Goal: Task Accomplishment & Management: Manage account settings

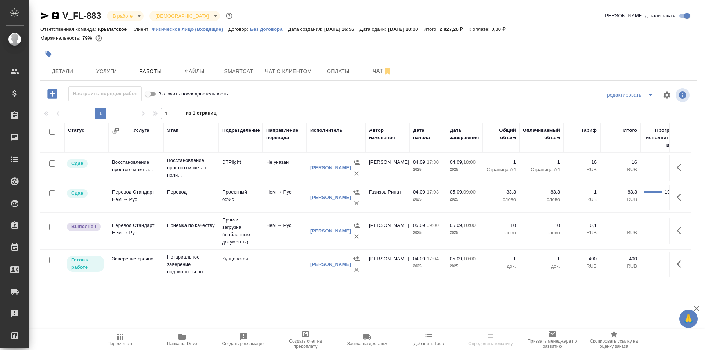
click at [129, 335] on span "Пересчитать" at bounding box center [120, 339] width 53 height 14
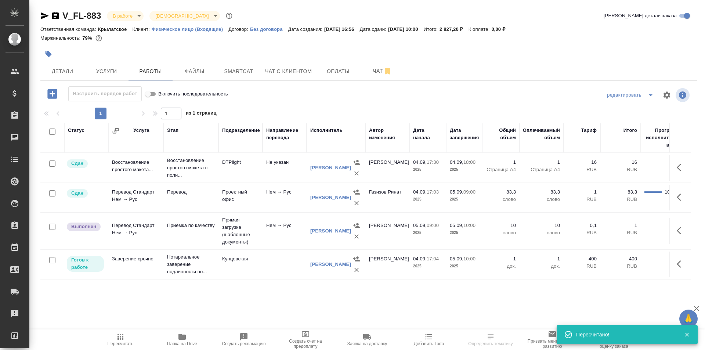
click at [684, 233] on icon "button" at bounding box center [681, 230] width 9 height 9
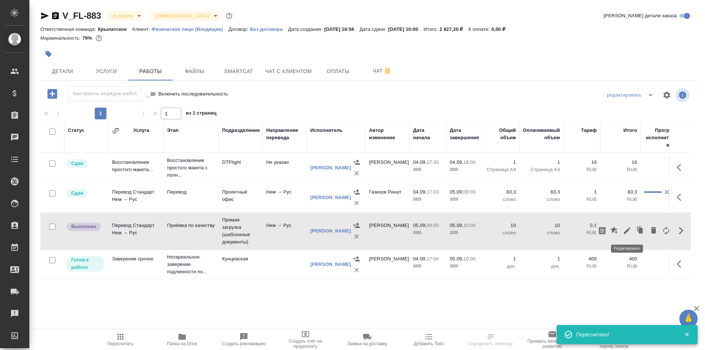
click at [627, 231] on icon "button" at bounding box center [627, 230] width 7 height 7
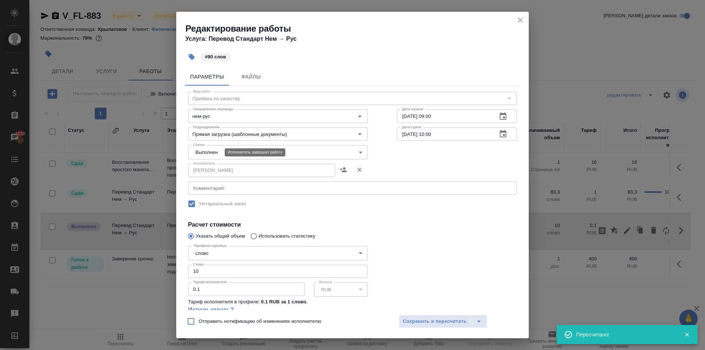
click at [211, 149] on body "🙏 .cls-1 fill:#fff; AWATERA Kasymov Timur Клиенты Спецификации Заказы 3110 Чаты…" at bounding box center [352, 175] width 705 height 350
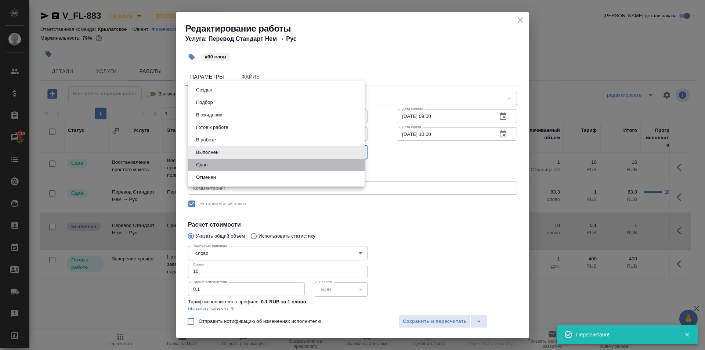
click at [214, 166] on li "Сдан" at bounding box center [276, 165] width 177 height 12
type input "closed"
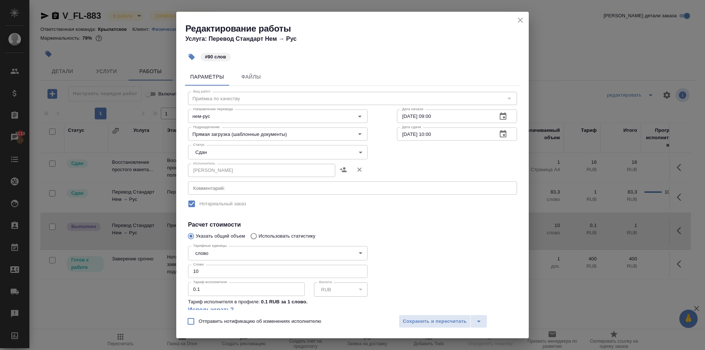
drag, startPoint x: 225, startPoint y: 262, endPoint x: 214, endPoint y: 263, distance: 11.0
click at [214, 263] on div "Тарифные единицы слово 5a8b1489cc6b4906c91bfd90 Тарифные единицы Слово 10 Слово…" at bounding box center [278, 283] width 180 height 80
drag, startPoint x: 215, startPoint y: 271, endPoint x: 166, endPoint y: 278, distance: 49.3
click at [166, 278] on div "Редактирование работы Услуга: Перевод Стандарт Нем → Рус #90 слов Параметры Фай…" at bounding box center [352, 175] width 705 height 350
type input "90"
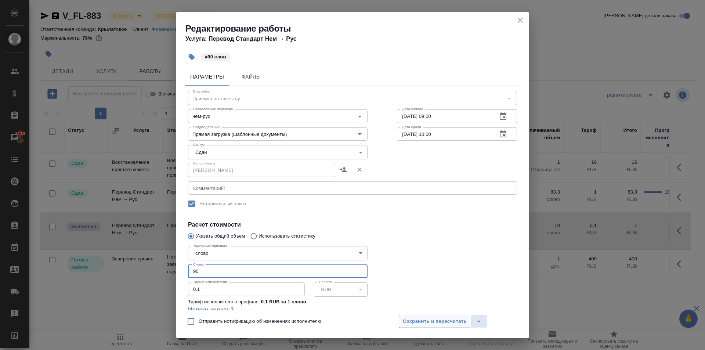
click at [429, 319] on span "Сохранить и пересчитать" at bounding box center [435, 321] width 64 height 8
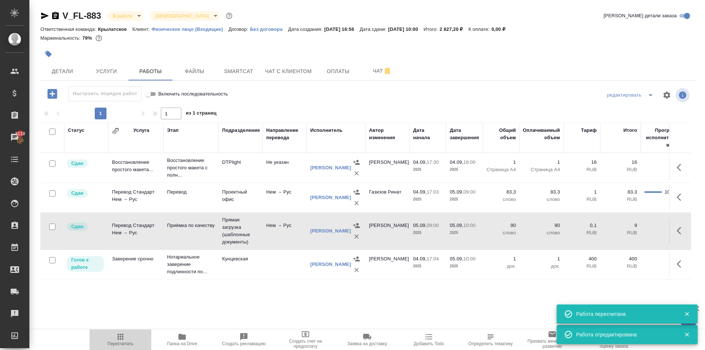
click at [112, 345] on span "Пересчитать" at bounding box center [121, 343] width 26 height 5
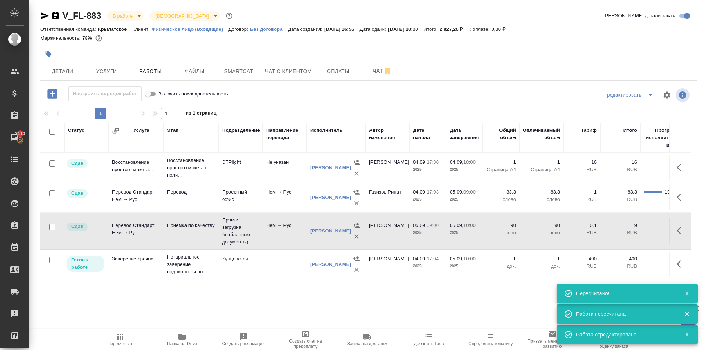
click at [42, 16] on icon "button" at bounding box center [44, 15] width 9 height 9
click at [66, 68] on span "Детали" at bounding box center [62, 71] width 35 height 9
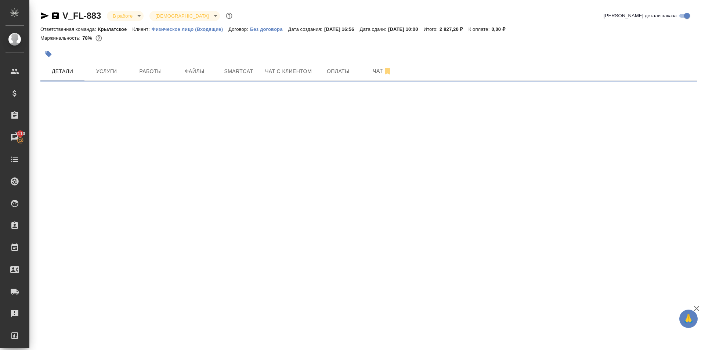
select select "RU"
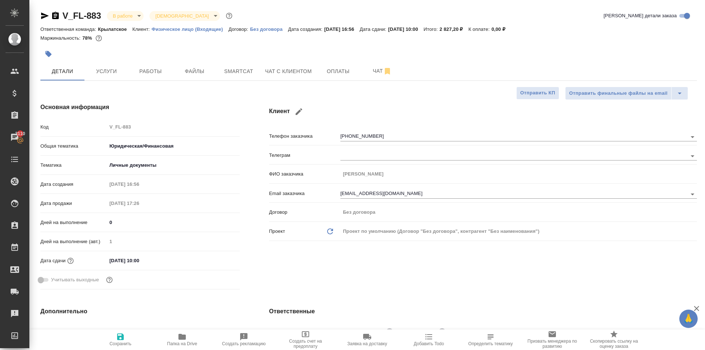
type textarea "x"
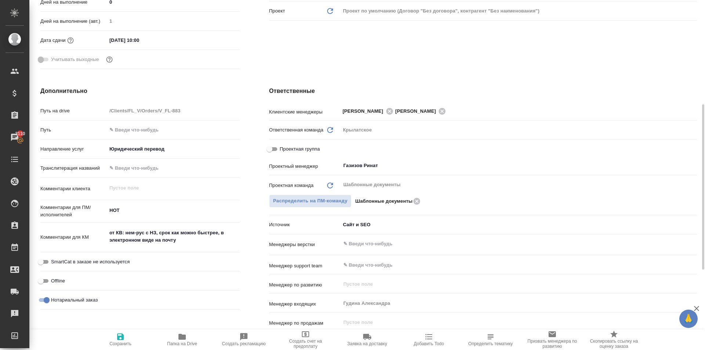
type textarea "x"
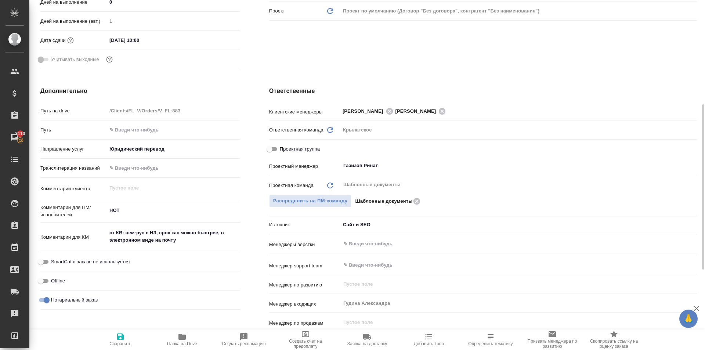
type textarea "x"
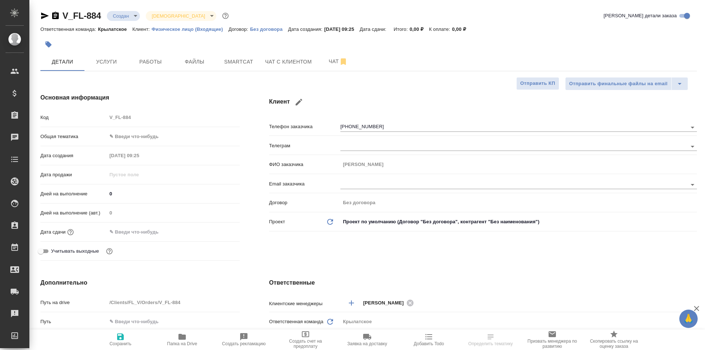
select select "RU"
type textarea "x"
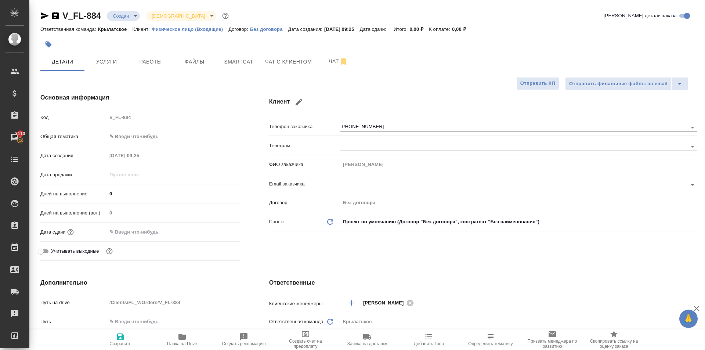
type textarea "x"
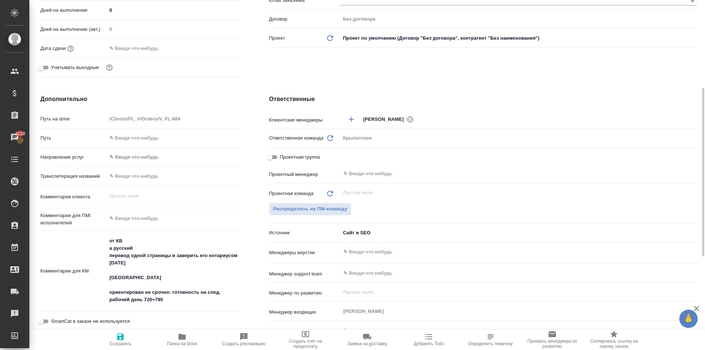
type textarea "x"
click at [109, 247] on textarea "от КВ а русский перевод одной страницы и заверить его нотариусом сегодня Бутырс…" at bounding box center [173, 270] width 133 height 71
type textarea "от КВ на русский перевод одной страницы и заверить его нотариусом сегодня Бутыр…"
type textarea "x"
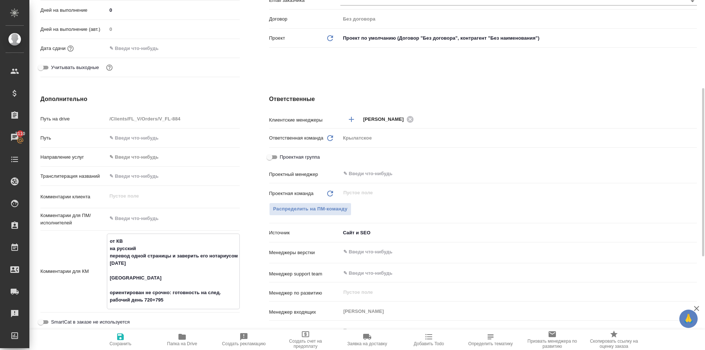
type textarea "x"
type textarea "от КВ на русский перевод одной страницы и заверить его нотариусом сегодня Бутыр…"
type textarea "x"
click at [131, 329] on button "Сохранить" at bounding box center [121, 339] width 62 height 21
type textarea "x"
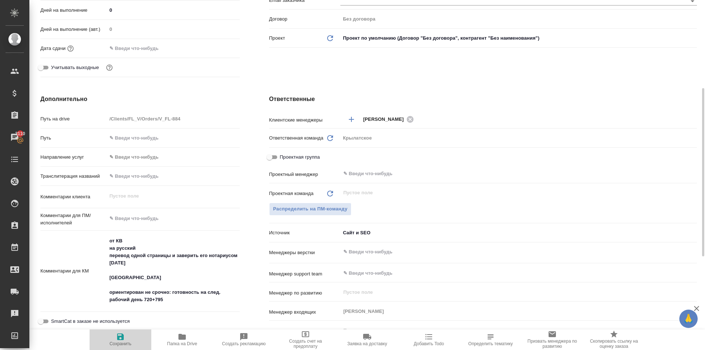
type textarea "x"
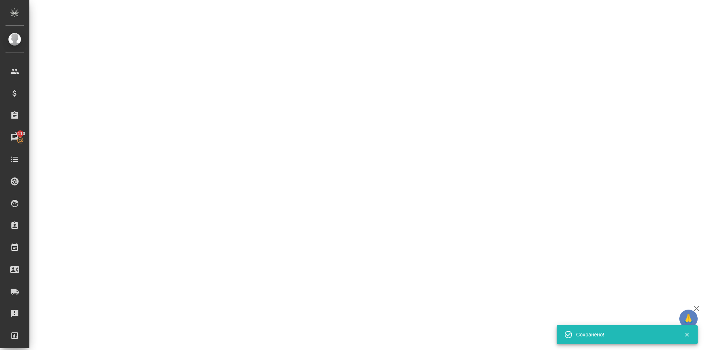
select select "RU"
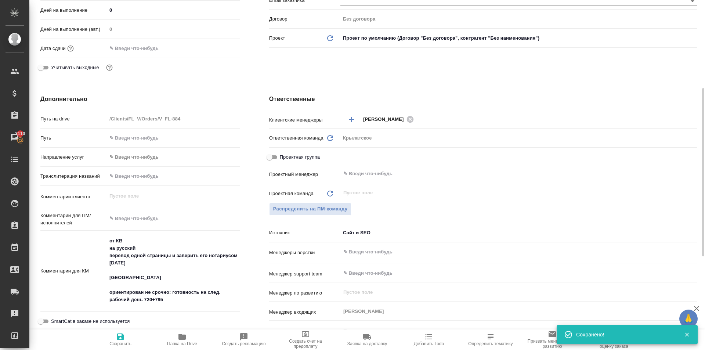
type textarea "x"
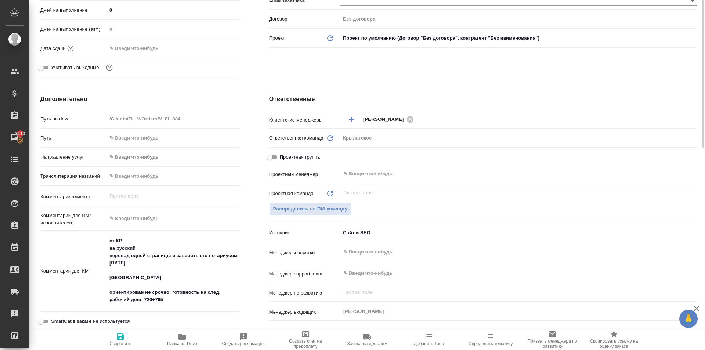
scroll to position [0, 0]
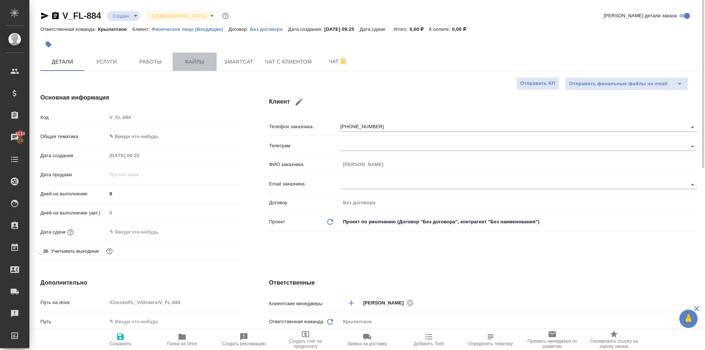
click at [200, 67] on button "Файлы" at bounding box center [195, 61] width 44 height 18
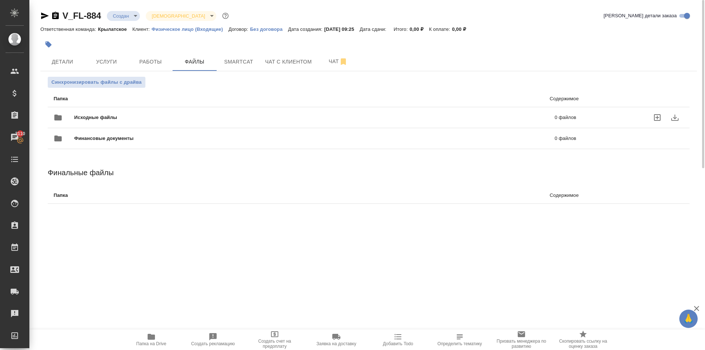
click at [155, 120] on span "Исходные файлы" at bounding box center [205, 117] width 262 height 7
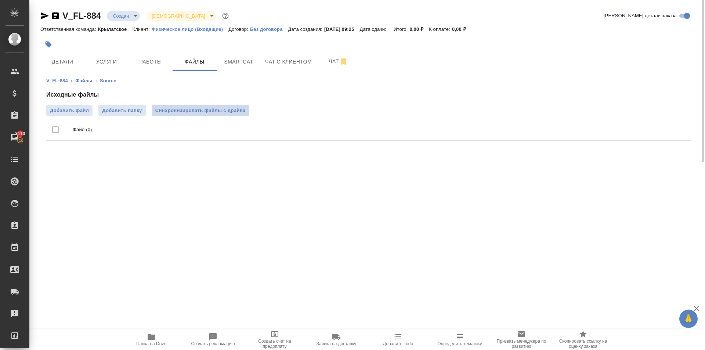
click at [213, 109] on span "Синхронизировать файлы с драйва" at bounding box center [200, 110] width 90 height 7
click at [247, 109] on button "Синхронизировать файлы с драйва" at bounding box center [201, 110] width 98 height 11
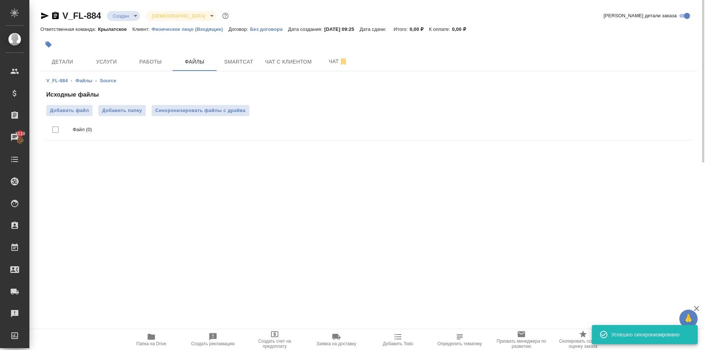
click at [69, 44] on div at bounding box center [259, 44] width 438 height 16
click at [73, 55] on button "Детали" at bounding box center [62, 61] width 44 height 18
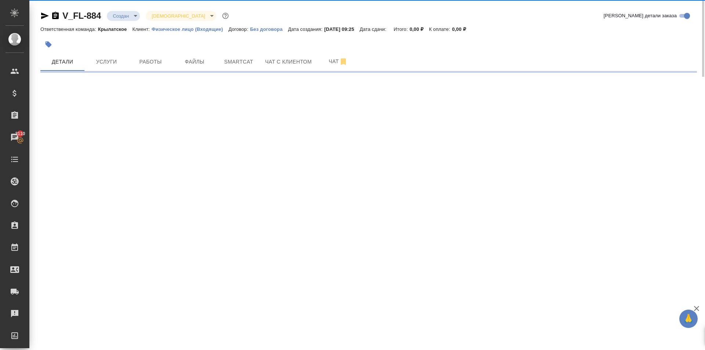
select select "RU"
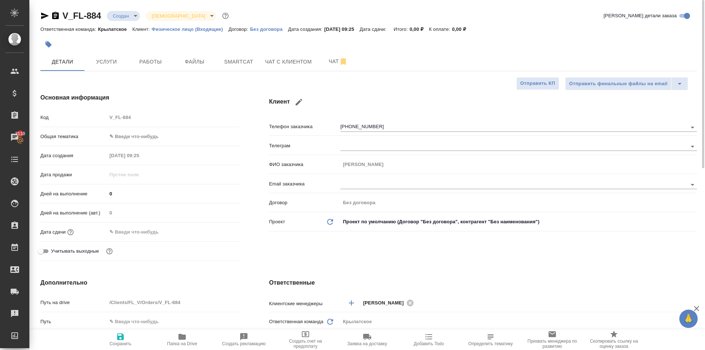
type textarea "x"
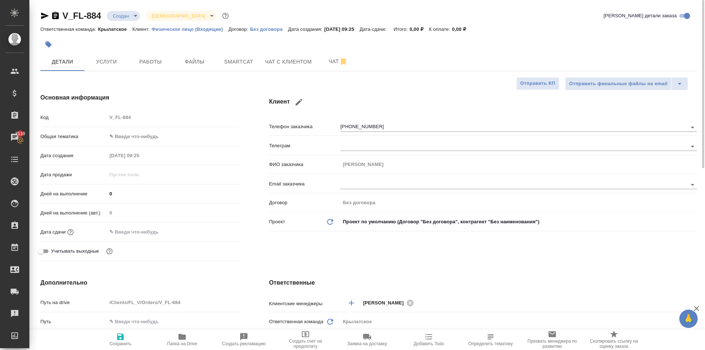
type textarea "x"
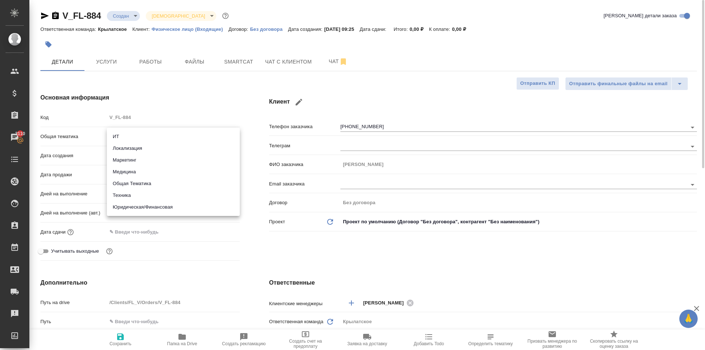
click at [139, 135] on body "🙏 .cls-1 fill:#fff; AWATERA Kasymov Timur Клиенты Спецификации Заказы 3110 Чаты…" at bounding box center [352, 175] width 705 height 350
click at [142, 195] on li "Техника" at bounding box center [173, 195] width 133 height 12
type input "tech"
type textarea "x"
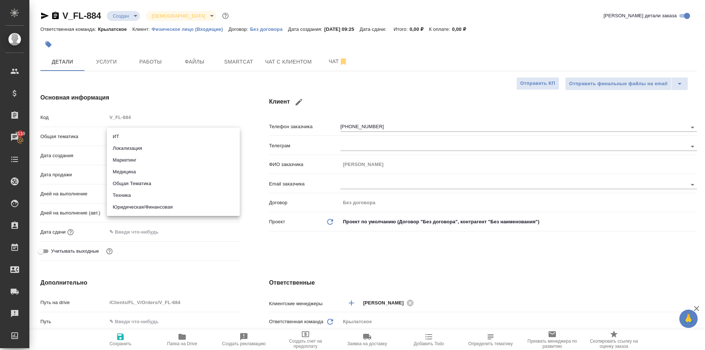
type textarea "x"
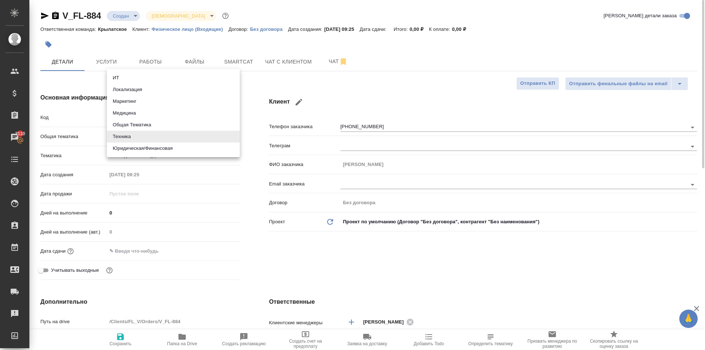
click at [129, 138] on body "🙏 .cls-1 fill:#fff; AWATERA Kasymov Timur Клиенты Спецификации Заказы 3110 Чаты…" at bounding box center [352, 175] width 705 height 350
click at [129, 149] on li "Юридическая/Финансовая" at bounding box center [173, 148] width 133 height 12
type input "yr-fn"
type textarea "x"
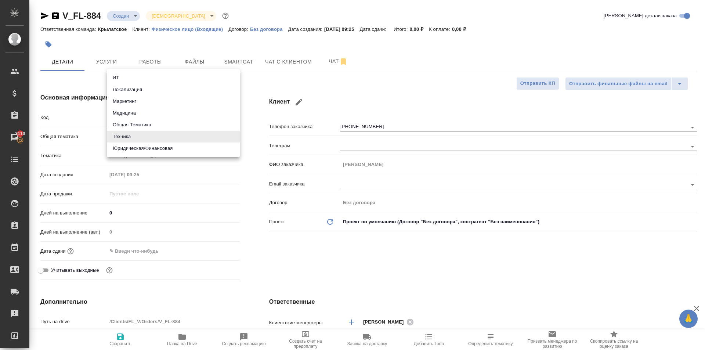
type textarea "x"
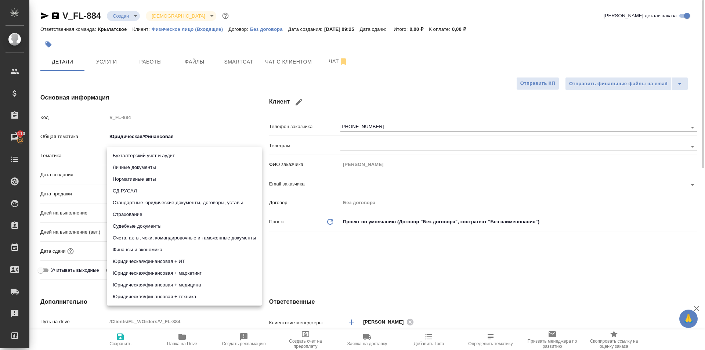
click at [133, 161] on body "🙏 .cls-1 fill:#fff; AWATERA Kasymov Timur Клиенты Спецификации Заказы 3110 Чаты…" at bounding box center [352, 175] width 705 height 350
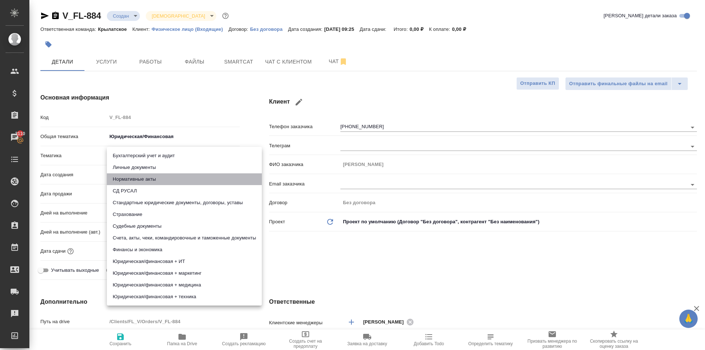
click at [135, 174] on li "Нормативные акты" at bounding box center [184, 179] width 155 height 12
type textarea "x"
type input "5f647205b73bc97568ca66b7"
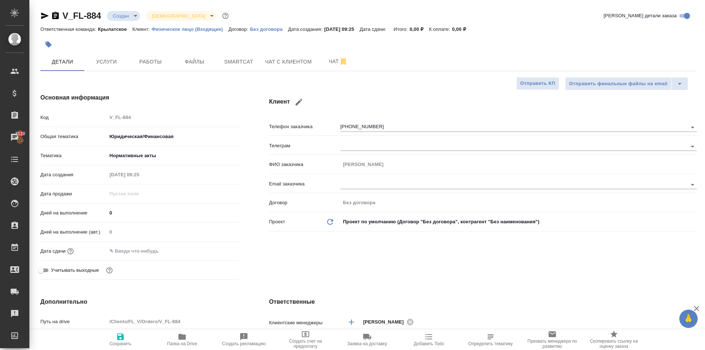
click at [134, 166] on li "Личные документы" at bounding box center [165, 162] width 116 height 7
type textarea "x"
type input "5a8b8b956a9677013d343cfe"
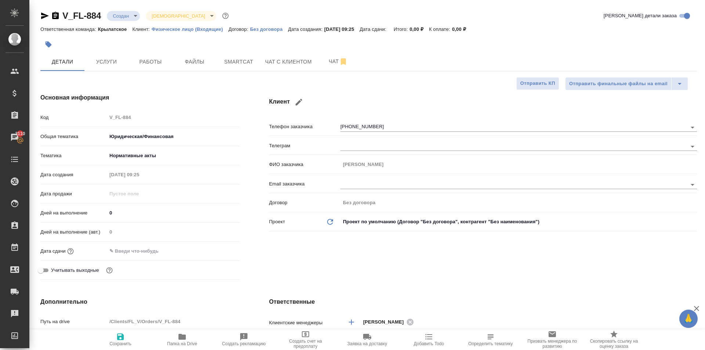
click at [134, 169] on ul "Бухгалтерский учет и аудит Личные документы Нормативные акты СД РУСАЛ Стандартн…" at bounding box center [165, 195] width 116 height 89
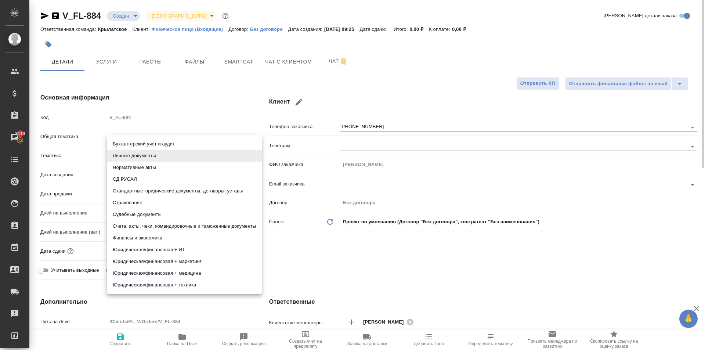
click at [130, 158] on body "🙏 .cls-1 fill:#fff; AWATERA Kasymov Timur Клиенты Спецификации Заказы 3110 Чаты…" at bounding box center [352, 175] width 705 height 350
click at [128, 154] on li "Личные документы" at bounding box center [184, 156] width 155 height 12
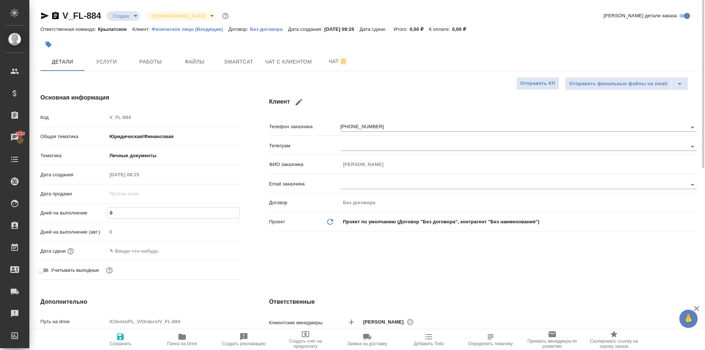
drag, startPoint x: 126, startPoint y: 213, endPoint x: 82, endPoint y: 210, distance: 43.4
click at [82, 210] on div "Дней на выполнение 0" at bounding box center [139, 212] width 199 height 13
type input "1"
type textarea "x"
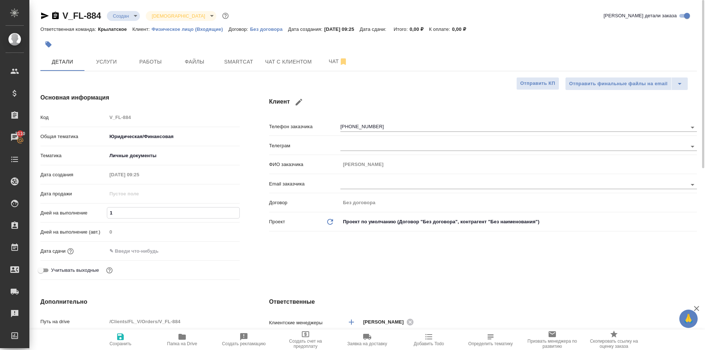
type textarea "x"
type input "1"
drag, startPoint x: 123, startPoint y: 246, endPoint x: 171, endPoint y: 247, distance: 47.7
click at [124, 246] on input "text" at bounding box center [139, 251] width 64 height 11
click at [222, 251] on div at bounding box center [227, 250] width 26 height 9
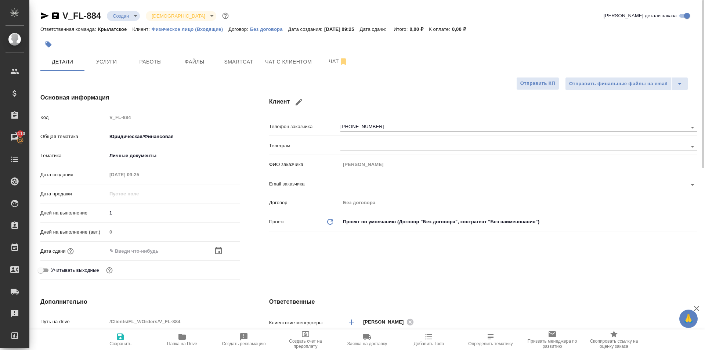
click at [220, 251] on icon "button" at bounding box center [218, 250] width 7 height 7
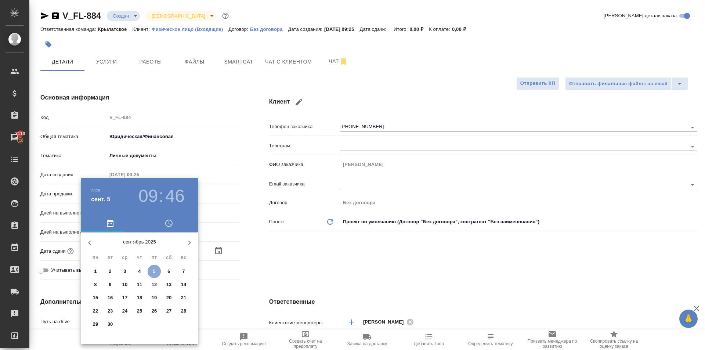
click at [155, 270] on p "5" at bounding box center [154, 271] width 3 height 7
type input "05.09.2025 09:46"
type textarea "x"
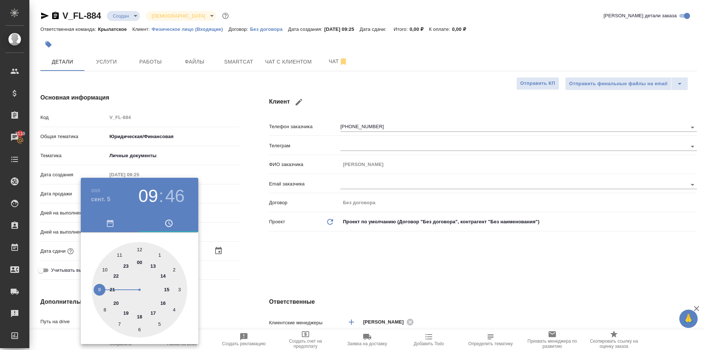
click at [164, 278] on div at bounding box center [139, 289] width 95 height 95
type input "05.09.2025 14:46"
type textarea "x"
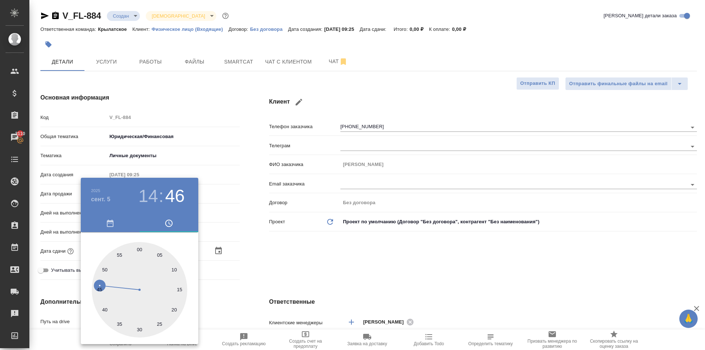
type input "[DATE] 14:00"
type textarea "x"
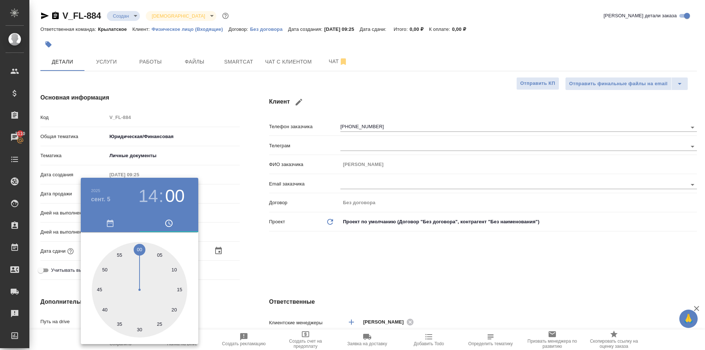
type textarea "x"
click at [139, 251] on div at bounding box center [139, 289] width 95 height 95
type textarea "x"
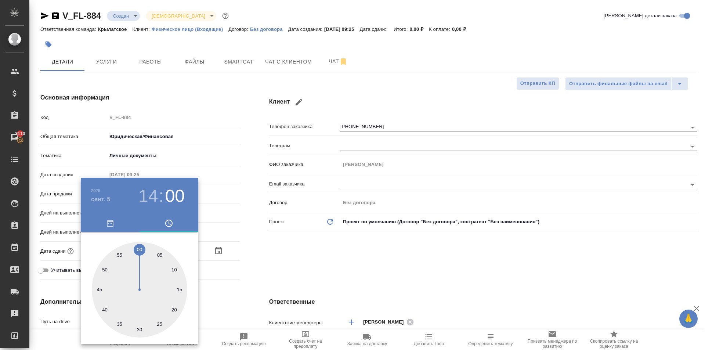
type textarea "x"
drag, startPoint x: 300, startPoint y: 249, endPoint x: 145, endPoint y: 296, distance: 162.1
click at [297, 249] on div at bounding box center [352, 175] width 705 height 350
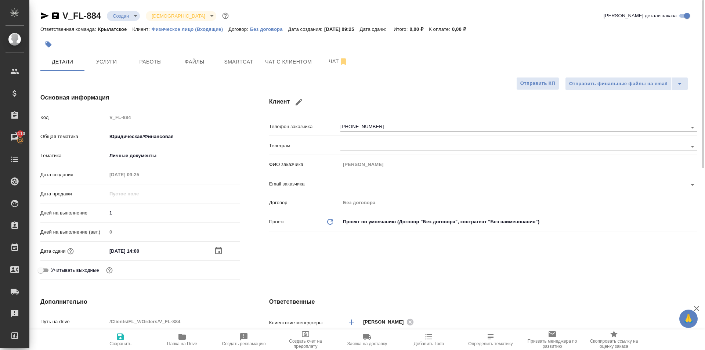
click at [120, 336] on icon "button" at bounding box center [120, 336] width 7 height 7
type textarea "x"
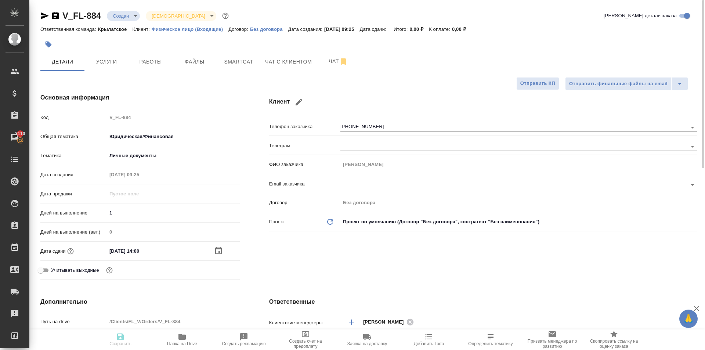
type textarea "x"
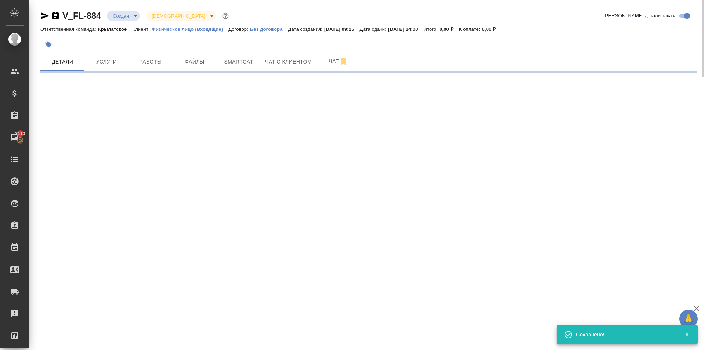
select select "RU"
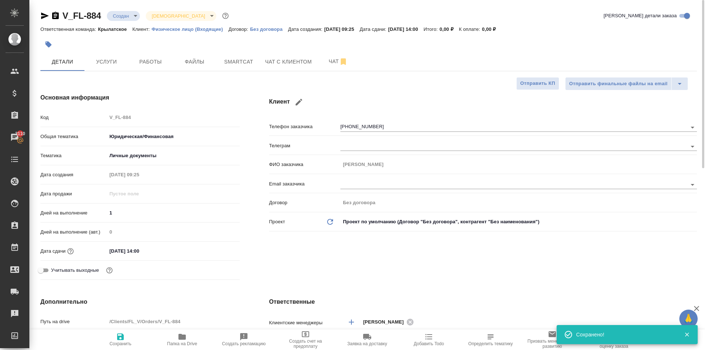
type textarea "x"
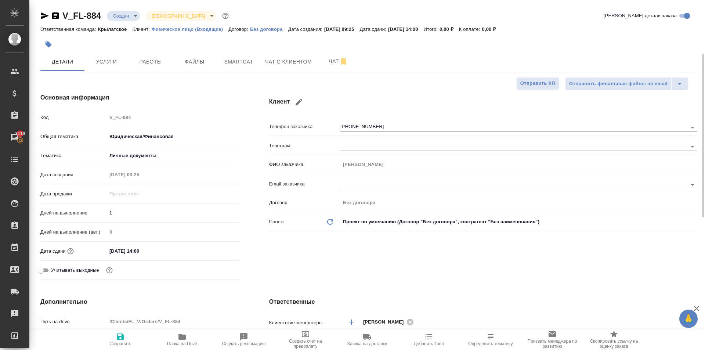
scroll to position [184, 0]
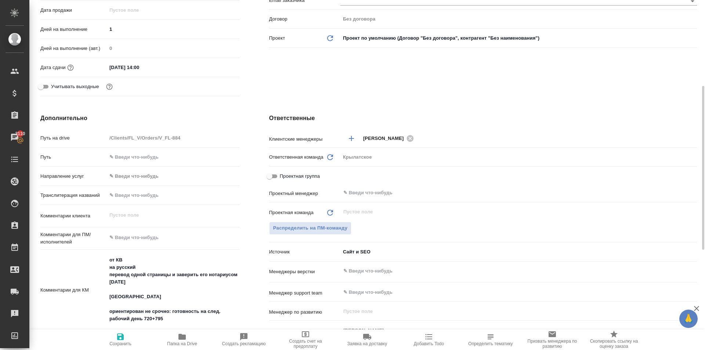
click at [133, 165] on div "Путь" at bounding box center [139, 160] width 199 height 19
click at [134, 170] on body "🙏 .cls-1 fill:#fff; AWATERA Kasymov Timur Клиенты Спецификации Заказы 3110 Чаты…" at bounding box center [352, 175] width 705 height 350
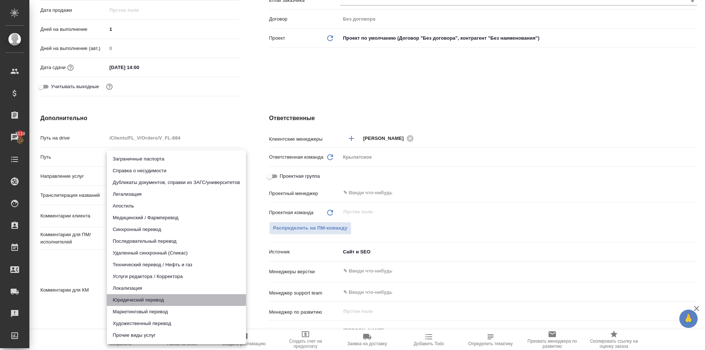
click at [135, 300] on li "Юридический перевод" at bounding box center [176, 300] width 139 height 12
type input "legalTranslation"
type textarea "x"
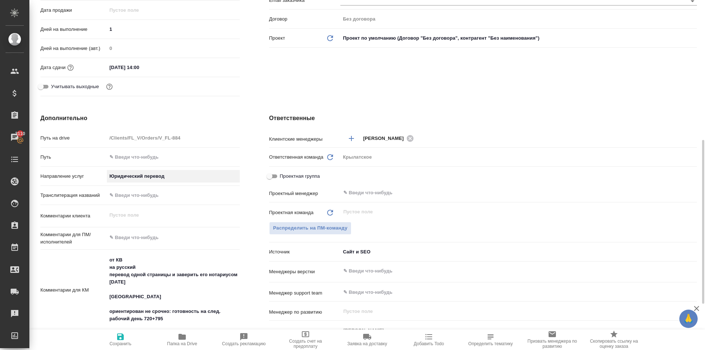
scroll to position [396, 0]
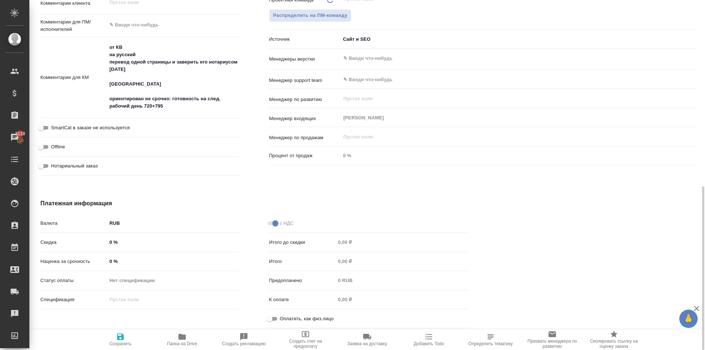
click at [87, 167] on span "Нотариальный заказ" at bounding box center [74, 165] width 47 height 7
click at [54, 167] on input "Нотариальный заказ" at bounding box center [41, 166] width 26 height 9
checkbox input "true"
type textarea "x"
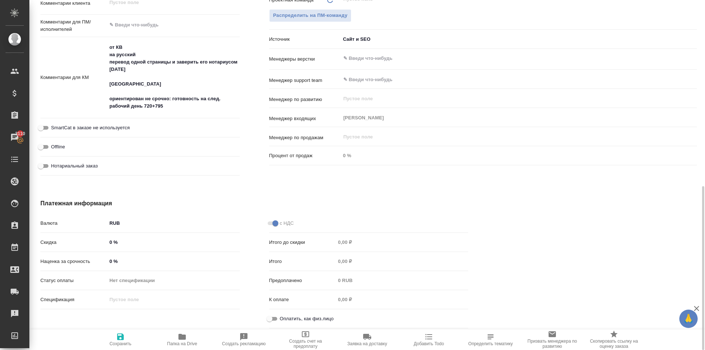
type textarea "x"
click at [104, 125] on span "SmartCat в заказе не используется" at bounding box center [90, 127] width 79 height 7
click at [54, 125] on input "SmartCat в заказе не используется" at bounding box center [41, 127] width 26 height 9
checkbox input "true"
type textarea "x"
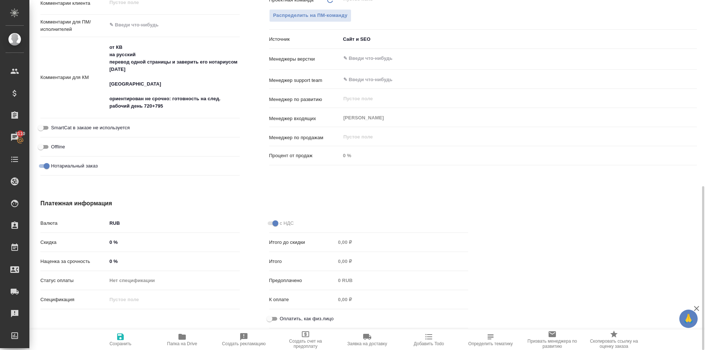
type textarea "x"
click at [300, 320] on span "Оплатить, как физ.лицо" at bounding box center [307, 318] width 54 height 7
click at [283, 320] on input "Оплатить, как физ.лицо" at bounding box center [269, 318] width 26 height 9
checkbox input "true"
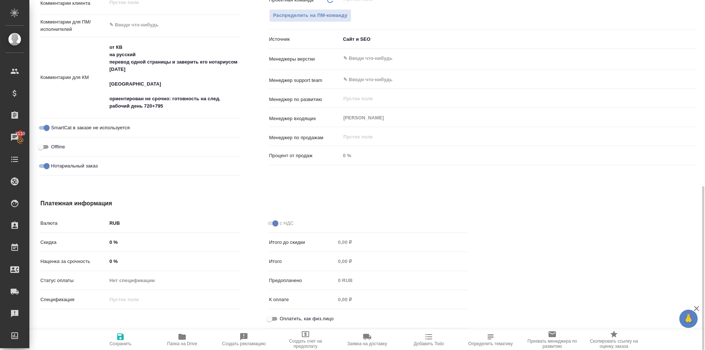
type textarea "x"
drag, startPoint x: 123, startPoint y: 336, endPoint x: 137, endPoint y: 327, distance: 16.6
click at [123, 336] on icon "button" at bounding box center [120, 336] width 7 height 7
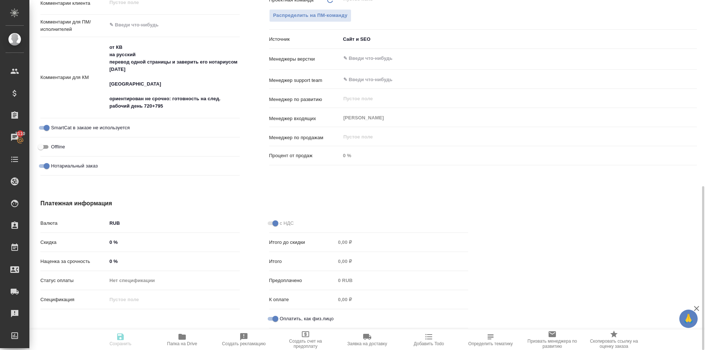
type textarea "x"
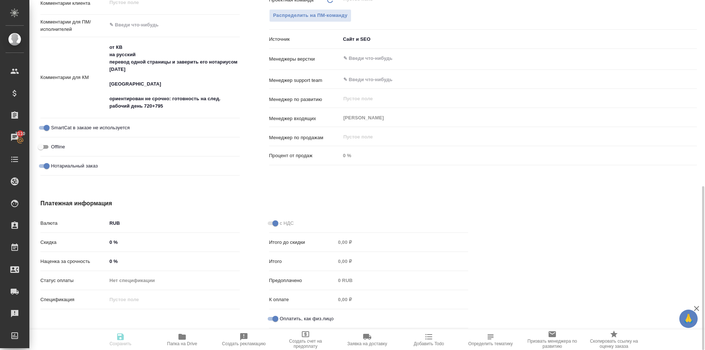
type textarea "x"
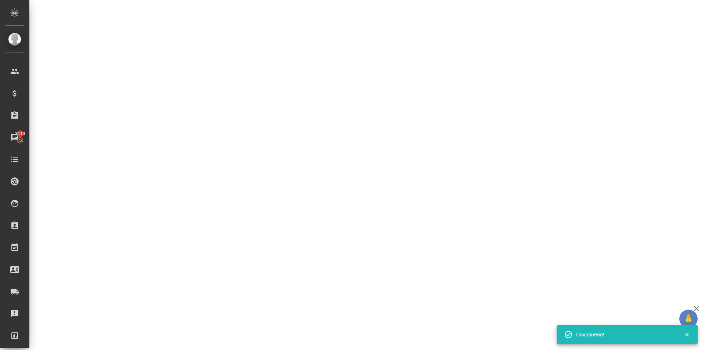
select select "RU"
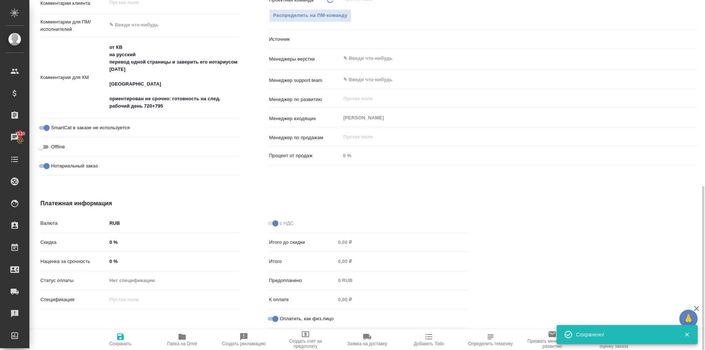
type textarea "x"
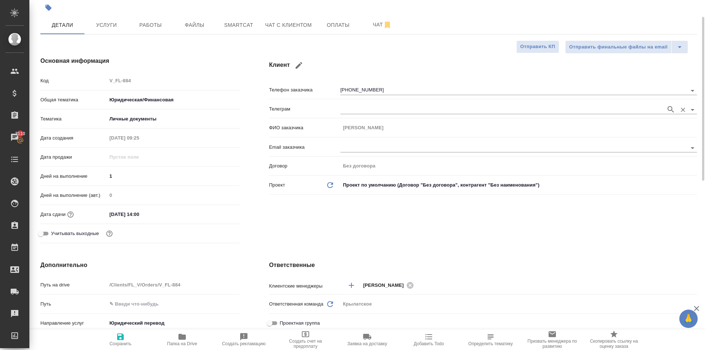
scroll to position [0, 0]
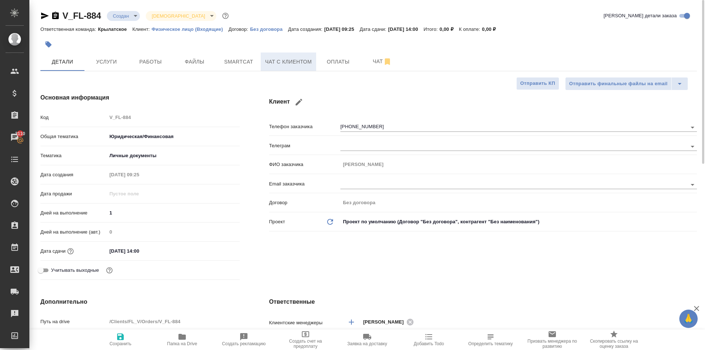
drag, startPoint x: 289, startPoint y: 63, endPoint x: 300, endPoint y: 65, distance: 10.7
click at [300, 65] on span "Чат с клиентом" at bounding box center [288, 61] width 47 height 9
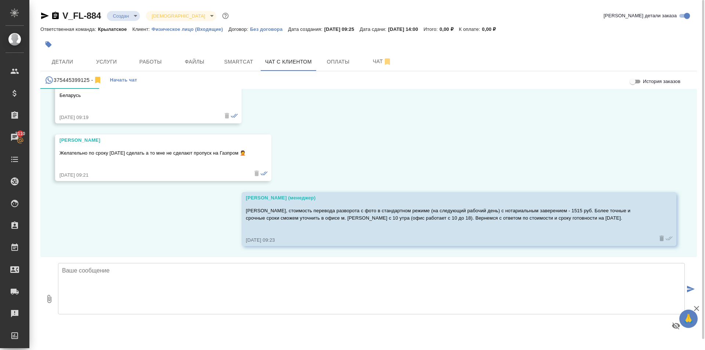
scroll to position [661, 0]
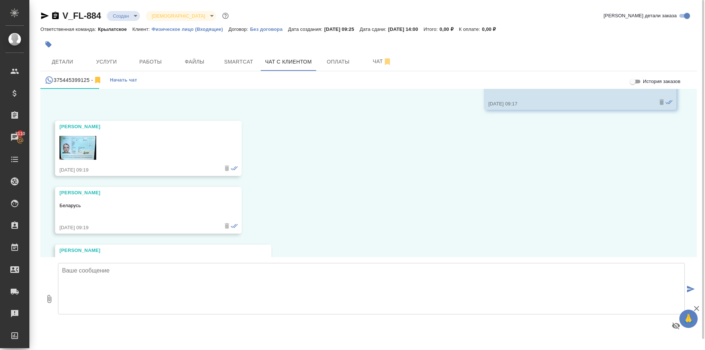
click at [71, 147] on img at bounding box center [77, 148] width 37 height 24
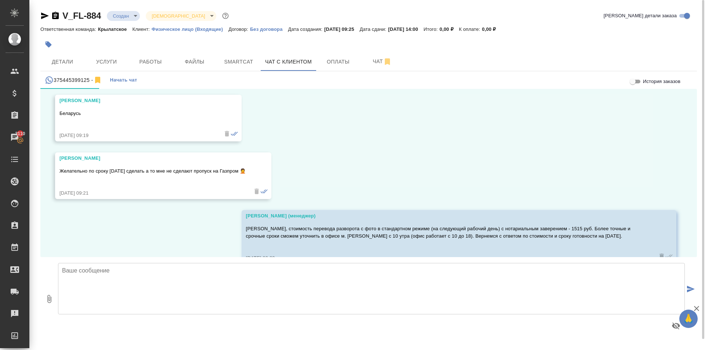
scroll to position [772, 0]
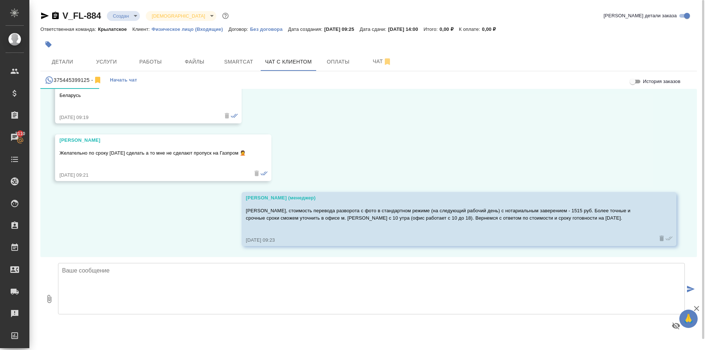
click at [478, 148] on div "05.09, пятница Михаил Пугач Здравствуйте подскажите пожалуйста вы делаете перев…" at bounding box center [368, 173] width 656 height 168
drag, startPoint x: 64, startPoint y: 51, endPoint x: 76, endPoint y: 48, distance: 12.0
click at [69, 52] on div "V_FL-884 Создан new Святая троица holyTrinity Кратко детали заказа Ответственна…" at bounding box center [368, 172] width 664 height 344
click at [93, 36] on div "V_FL-884 Создан new Святая троица holyTrinity Кратко детали заказа Ответственна…" at bounding box center [368, 31] width 656 height 43
click at [384, 48] on div at bounding box center [259, 44] width 438 height 16
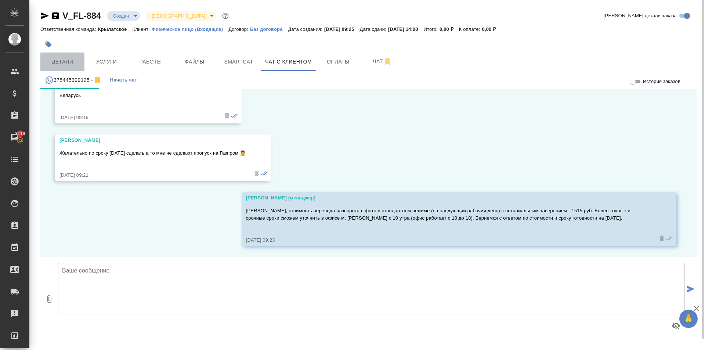
click at [76, 57] on button "Детали" at bounding box center [62, 61] width 44 height 18
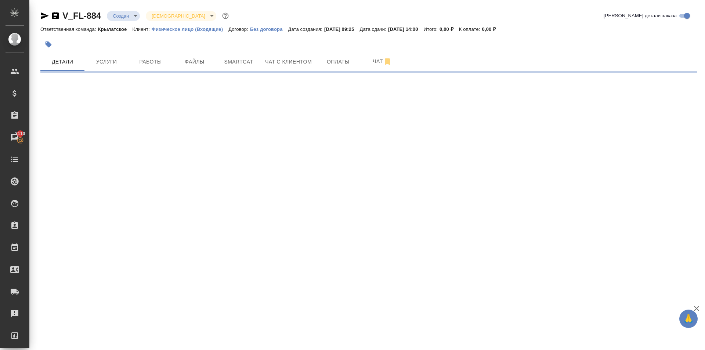
select select "RU"
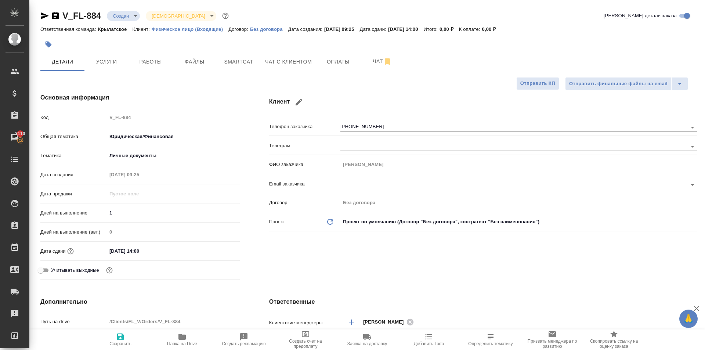
type textarea "x"
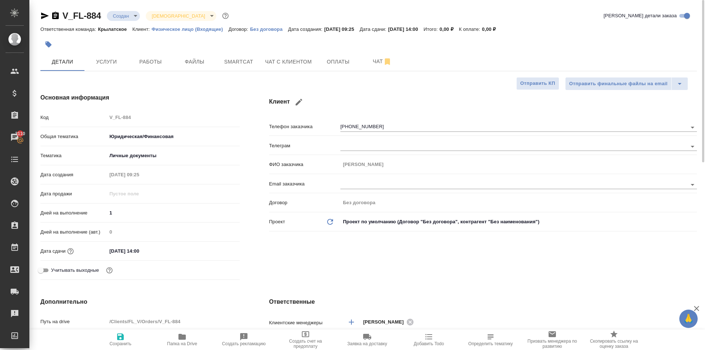
type textarea "x"
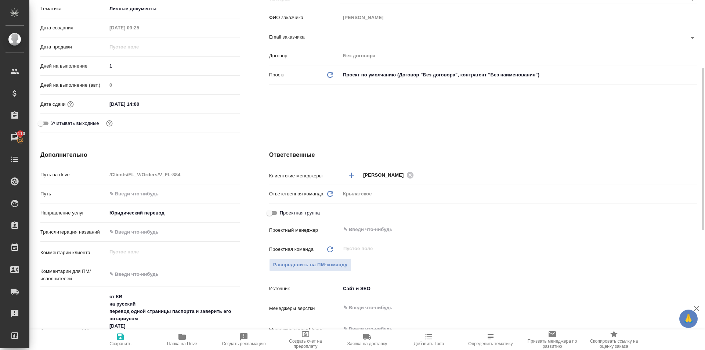
scroll to position [367, 0]
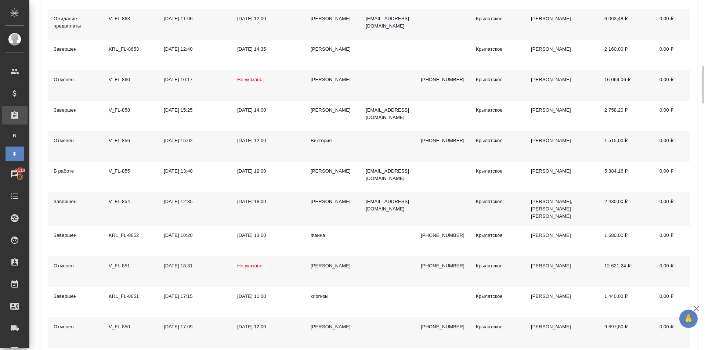
scroll to position [954, 0]
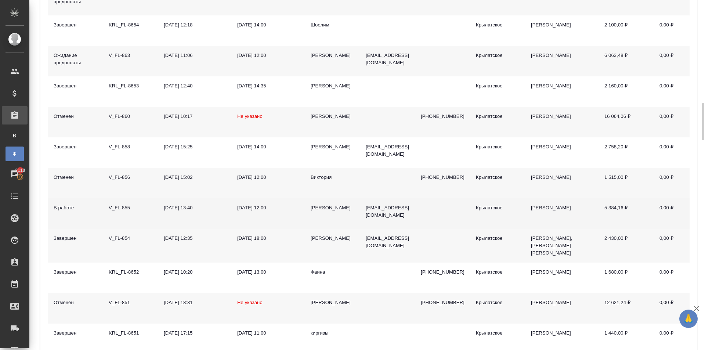
click at [323, 211] on div "Наталья Глазко" at bounding box center [332, 207] width 43 height 7
click at [322, 211] on div "Наталья Глазко" at bounding box center [332, 207] width 43 height 7
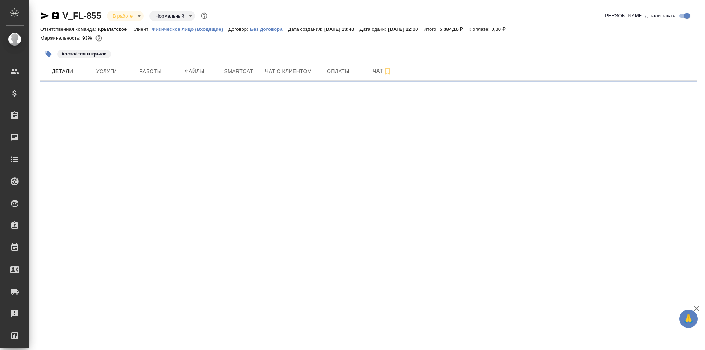
select select "RU"
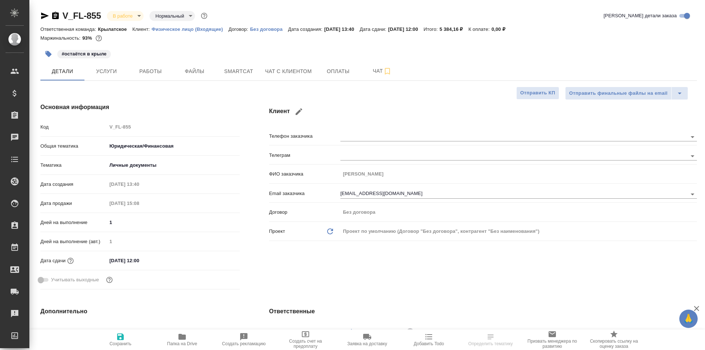
type textarea "x"
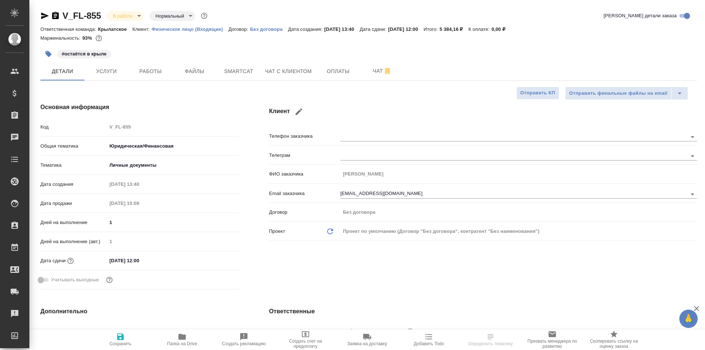
type textarea "x"
click at [144, 67] on span "Работы" at bounding box center [150, 71] width 35 height 9
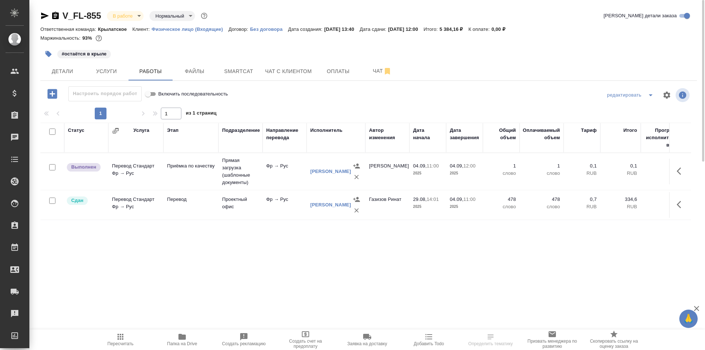
click at [120, 344] on span "Пересчитать" at bounding box center [121, 343] width 26 height 5
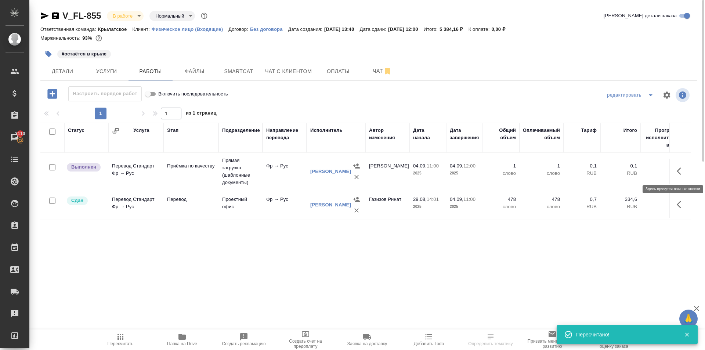
click at [684, 171] on button "button" at bounding box center [681, 171] width 18 height 18
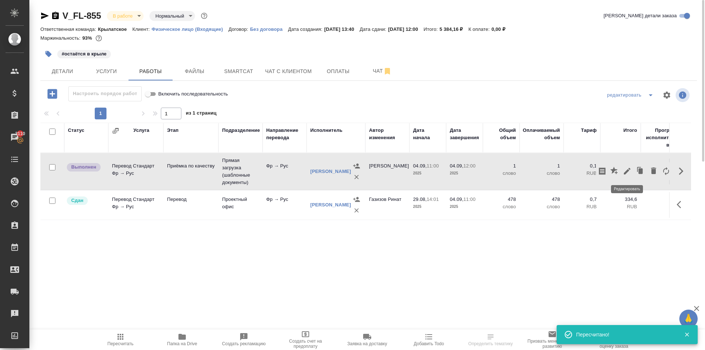
click at [629, 173] on icon "button" at bounding box center [627, 171] width 9 height 9
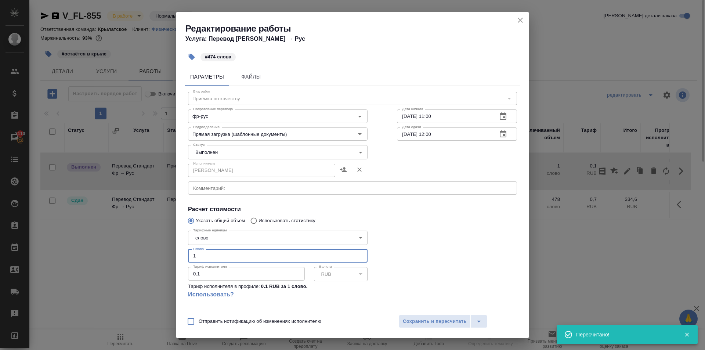
drag, startPoint x: 231, startPoint y: 257, endPoint x: 149, endPoint y: 257, distance: 82.2
click at [149, 257] on div "Редактирование работы Услуга: Перевод Стандарт Фр → Рус #474 слова Параметры Фа…" at bounding box center [352, 175] width 705 height 350
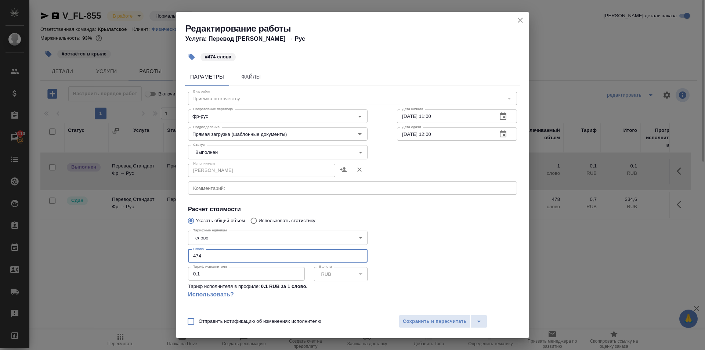
type input "474"
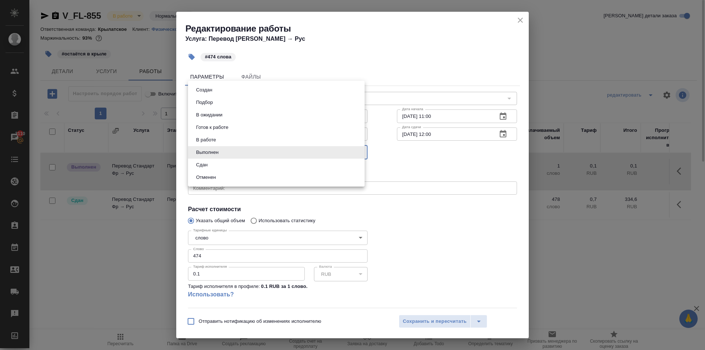
drag, startPoint x: 209, startPoint y: 157, endPoint x: 211, endPoint y: 168, distance: 11.2
click at [208, 157] on body "🙏 .cls-1 fill:#fff; AWATERA Kasymov Timur Клиенты Спецификации Заказы 3110 Чаты…" at bounding box center [352, 175] width 705 height 350
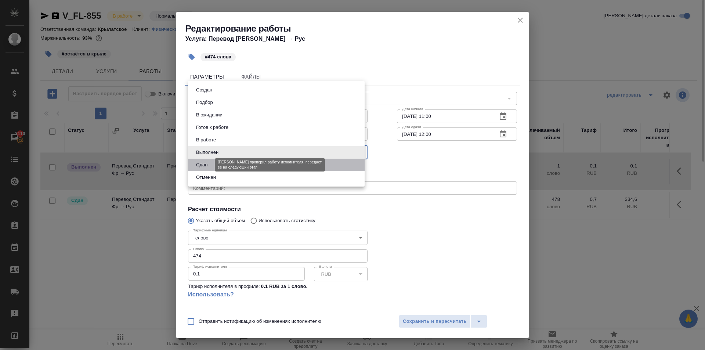
click at [208, 166] on button "Сдан" at bounding box center [202, 165] width 16 height 8
type input "closed"
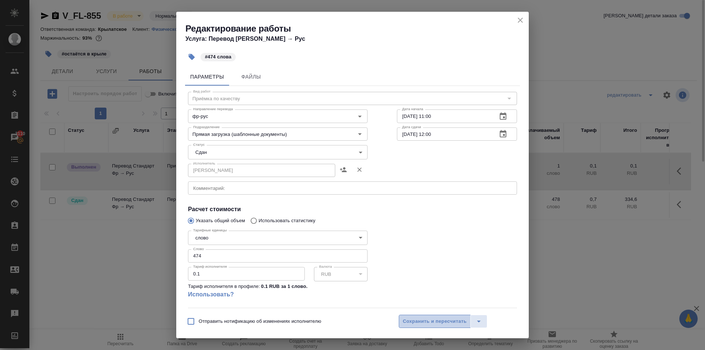
click at [411, 321] on span "Сохранить и пересчитать" at bounding box center [435, 321] width 64 height 8
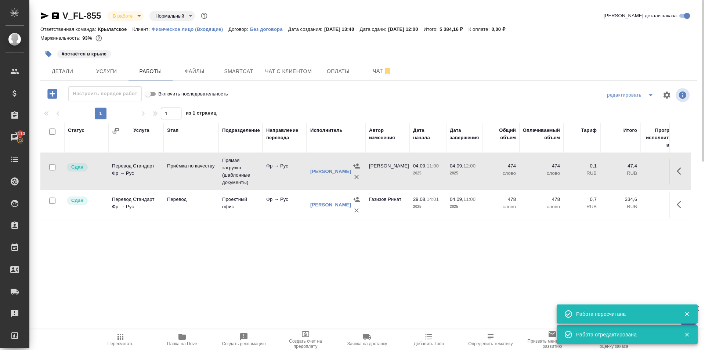
click at [126, 337] on span "Пересчитать" at bounding box center [120, 339] width 53 height 14
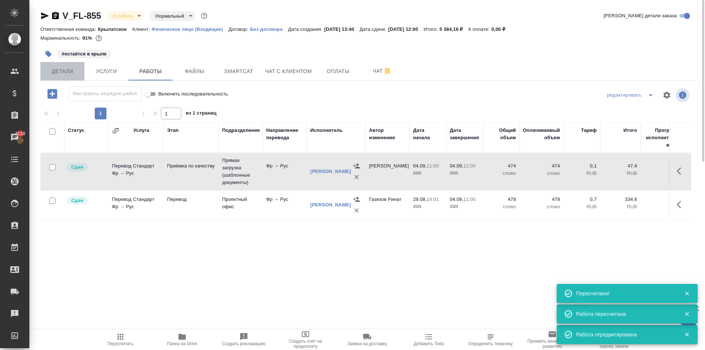
click at [67, 64] on button "Детали" at bounding box center [62, 71] width 44 height 18
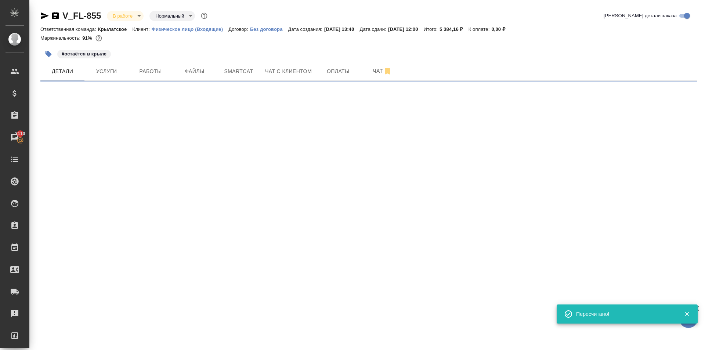
select select "RU"
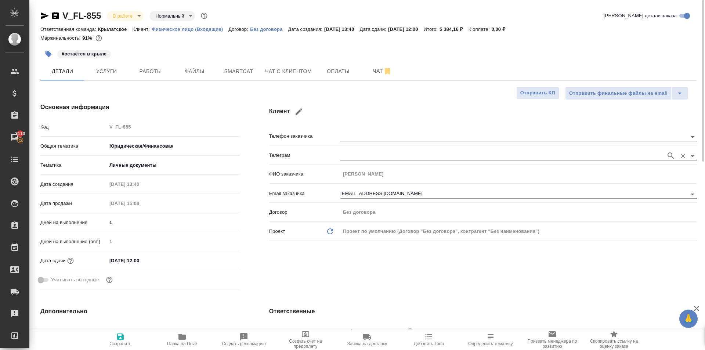
type textarea "x"
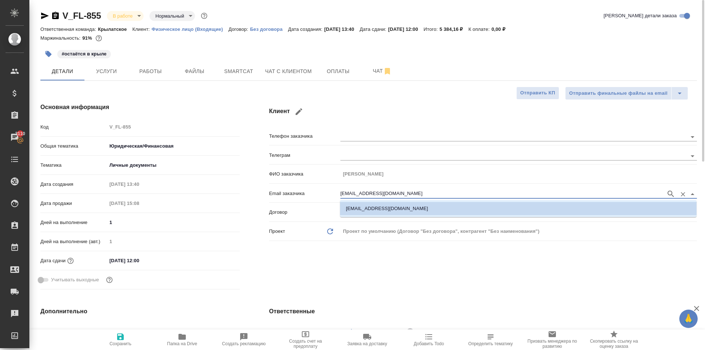
drag, startPoint x: 410, startPoint y: 191, endPoint x: 303, endPoint y: 187, distance: 107.6
click at [303, 187] on div "Email заказчика djamily1986@mail.ru" at bounding box center [483, 192] width 428 height 13
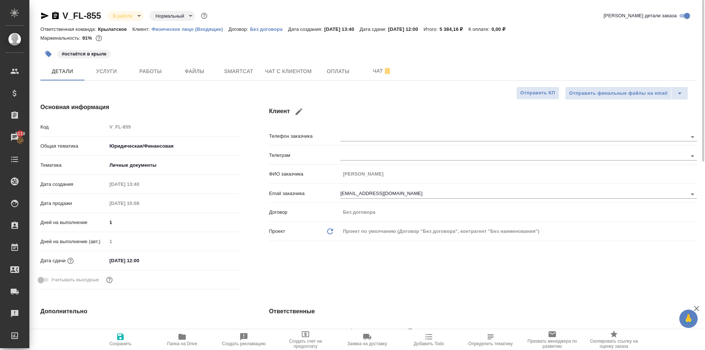
type textarea "x"
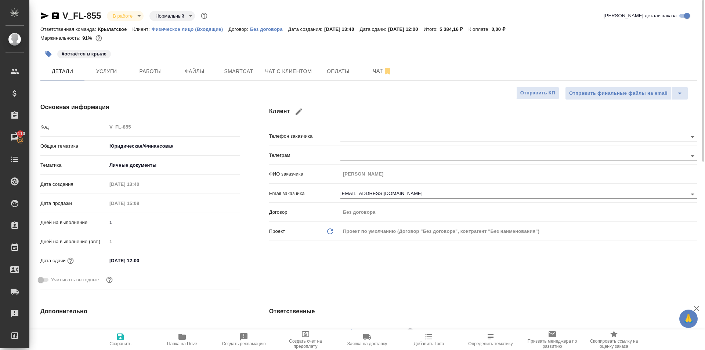
type textarea "x"
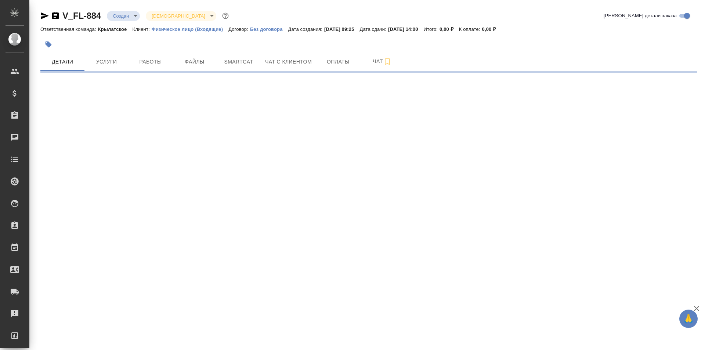
select select "RU"
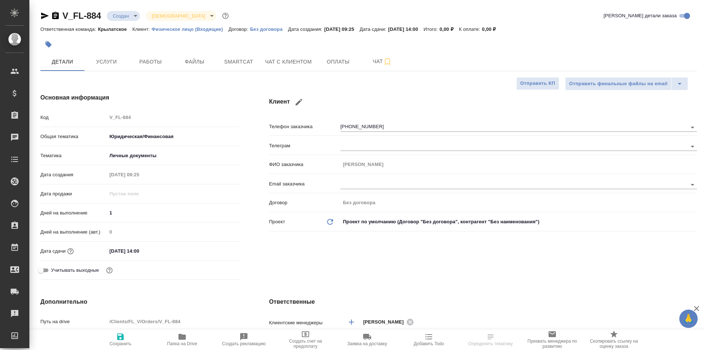
type textarea "x"
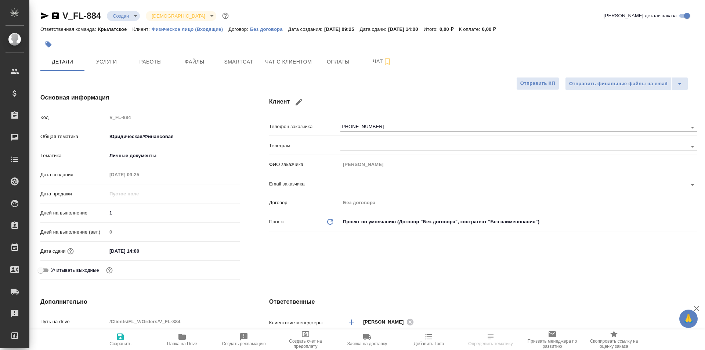
type textarea "x"
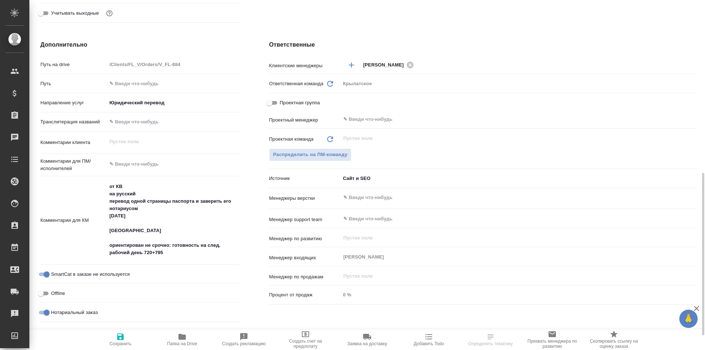
scroll to position [294, 0]
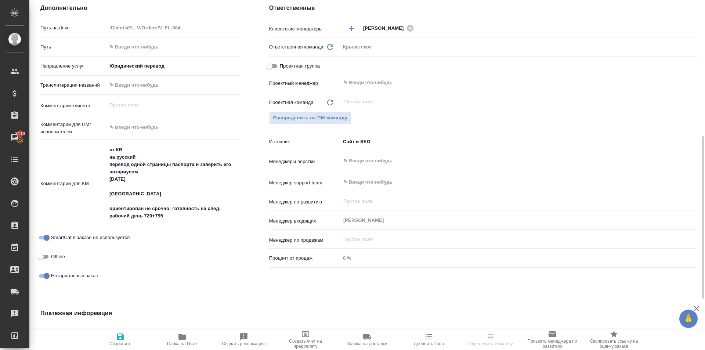
type textarea "x"
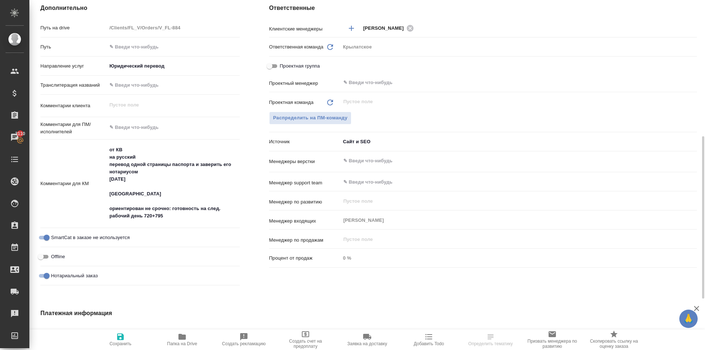
type textarea "x"
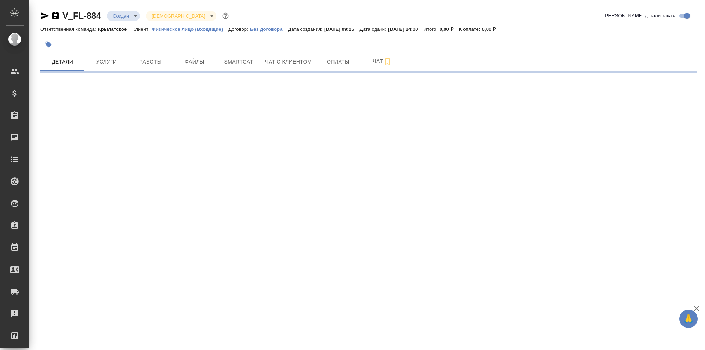
select select "RU"
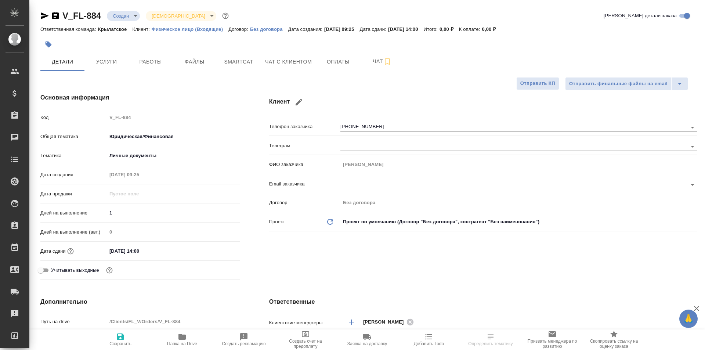
type textarea "x"
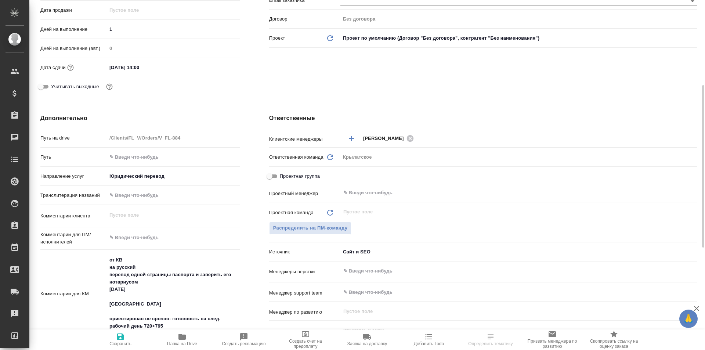
scroll to position [294, 0]
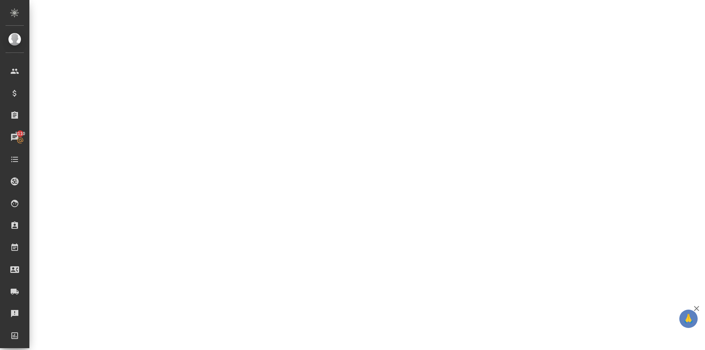
select select "RU"
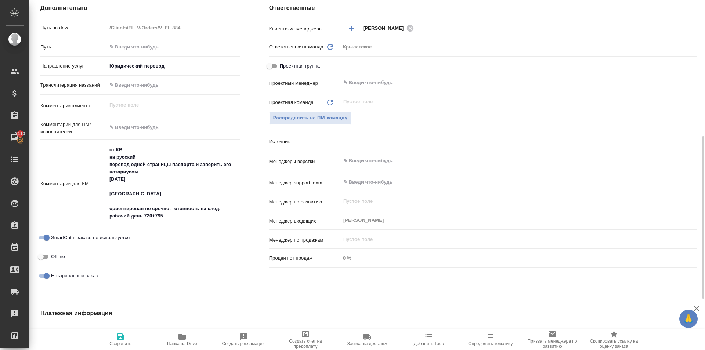
type textarea "x"
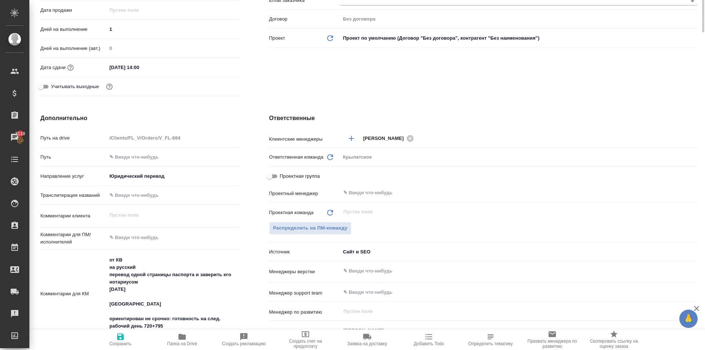
scroll to position [0, 0]
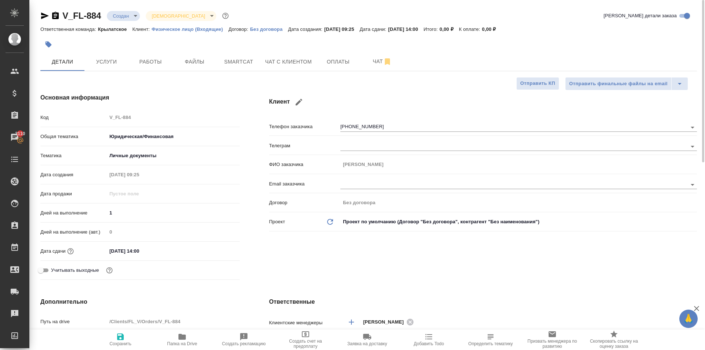
click at [44, 42] on button "button" at bounding box center [48, 44] width 16 height 16
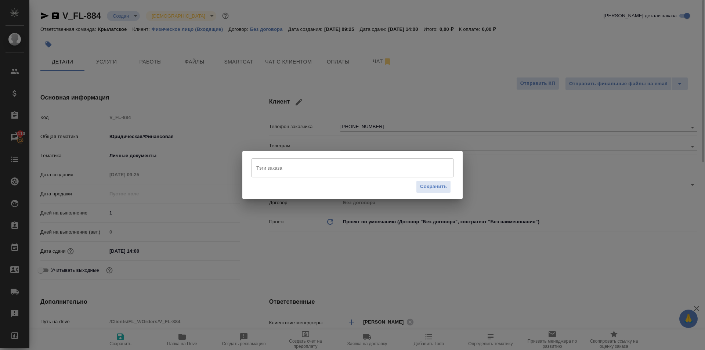
click at [273, 173] on input "Тэги заказа" at bounding box center [345, 168] width 182 height 12
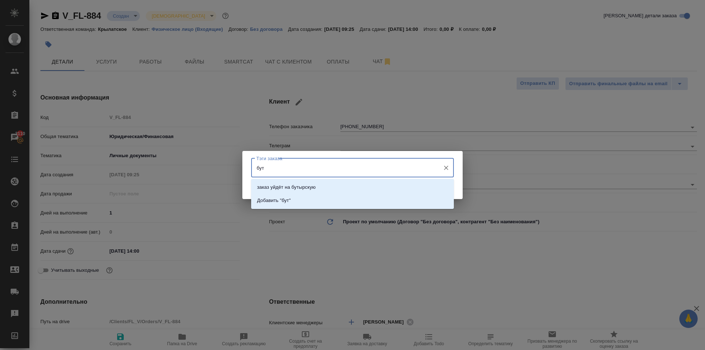
type input "буты"
click at [341, 187] on li "заказ уйдёт на бутырскую" at bounding box center [352, 187] width 203 height 13
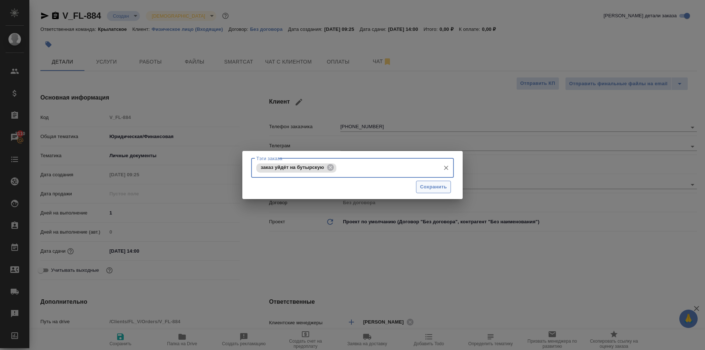
click at [434, 183] on span "Сохранить" at bounding box center [433, 187] width 27 height 8
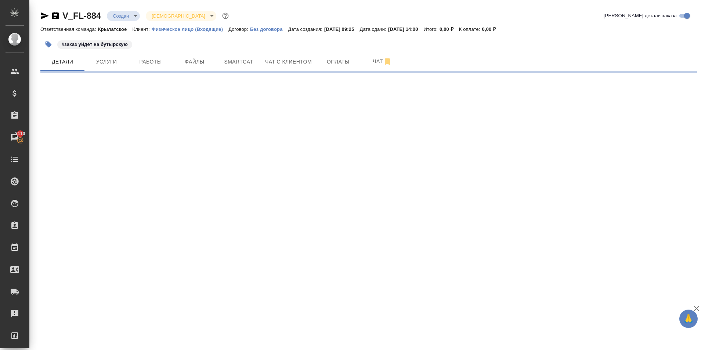
select select "RU"
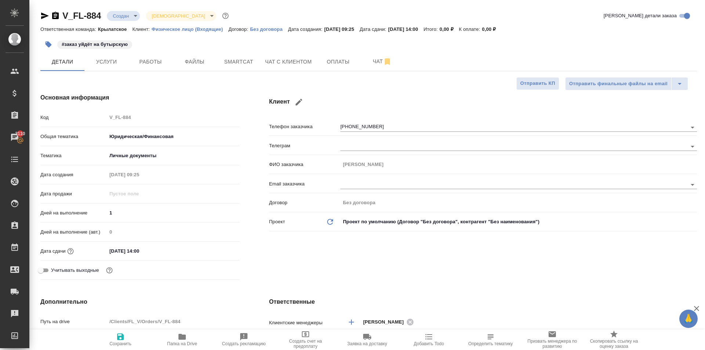
type textarea "x"
drag, startPoint x: 102, startPoint y: 66, endPoint x: 120, endPoint y: 70, distance: 17.7
click at [103, 66] on button "Услуги" at bounding box center [106, 61] width 44 height 18
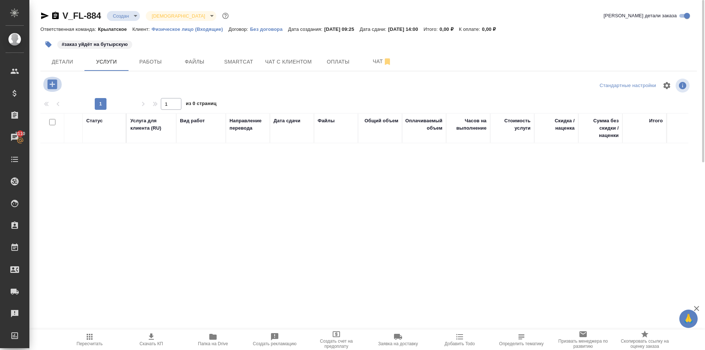
click at [54, 81] on icon "button" at bounding box center [52, 84] width 10 height 10
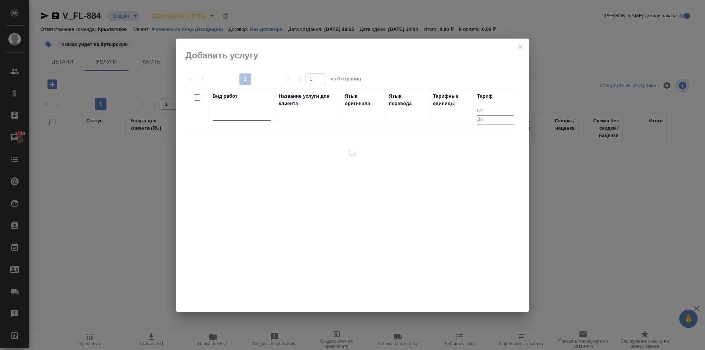
click at [233, 113] on div at bounding box center [242, 113] width 59 height 11
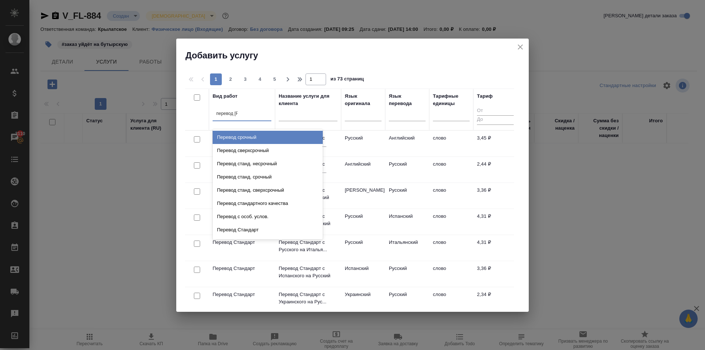
type input "перевод ст"
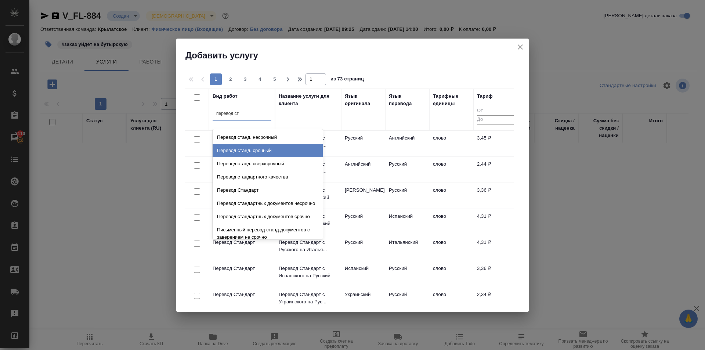
click at [272, 148] on div "Перевод станд. срочный" at bounding box center [268, 150] width 110 height 13
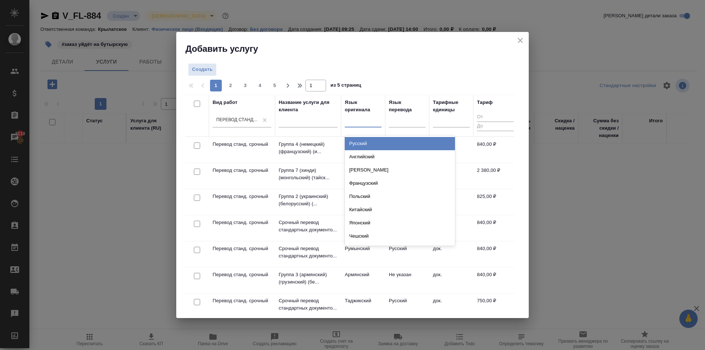
click at [379, 120] on div at bounding box center [363, 120] width 37 height 11
type input "бел"
click at [380, 141] on div "Белорусский" at bounding box center [400, 143] width 110 height 13
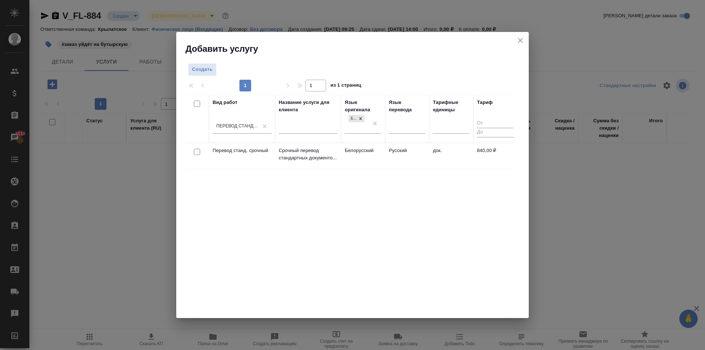
click at [371, 152] on td "Белорусский" at bounding box center [363, 156] width 44 height 26
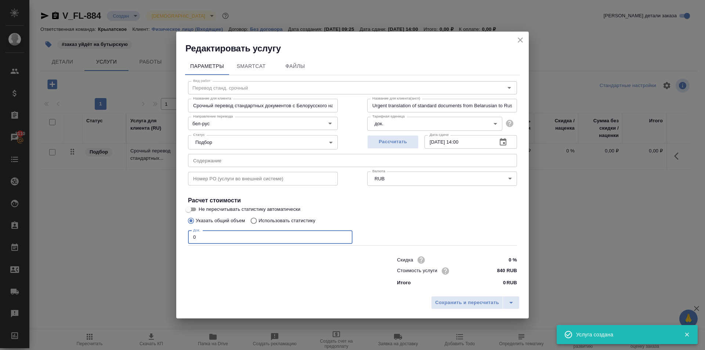
drag, startPoint x: 219, startPoint y: 236, endPoint x: 180, endPoint y: 237, distance: 39.6
click at [180, 237] on div "Параметры SmartCat Файлы Вид работ Перевод станд. срочный Вид работ Название дл…" at bounding box center [352, 173] width 352 height 238
type input "1"
click at [482, 311] on div "Сохранить и пересчитать" at bounding box center [352, 305] width 352 height 26
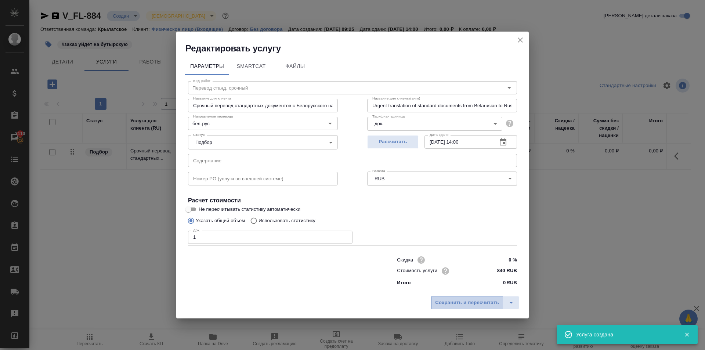
click at [479, 305] on span "Сохранить и пересчитать" at bounding box center [467, 302] width 64 height 8
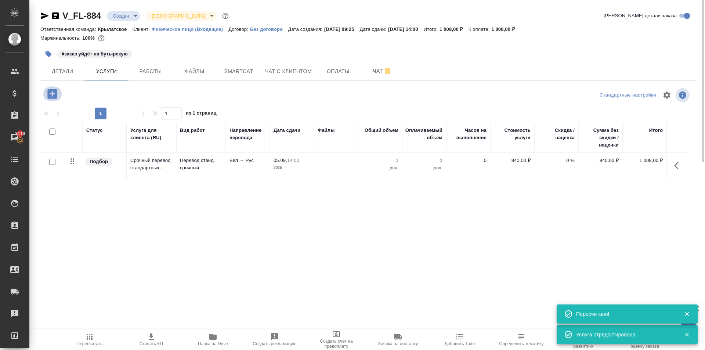
click at [52, 97] on icon "button" at bounding box center [52, 94] width 10 height 10
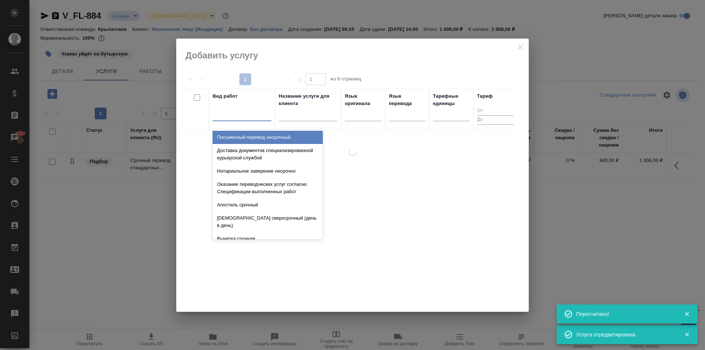
drag, startPoint x: 266, startPoint y: 119, endPoint x: 261, endPoint y: 116, distance: 5.7
click at [262, 117] on div at bounding box center [242, 113] width 59 height 11
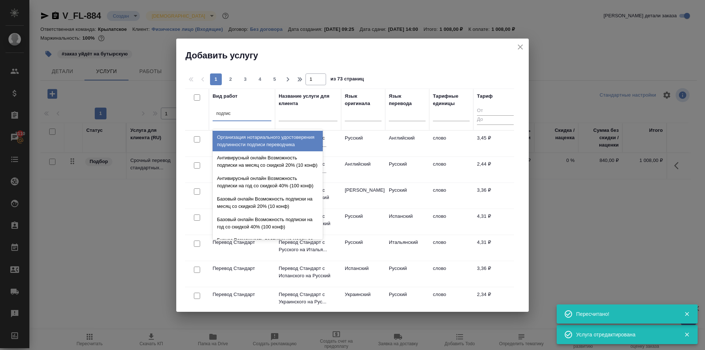
type input "подписи"
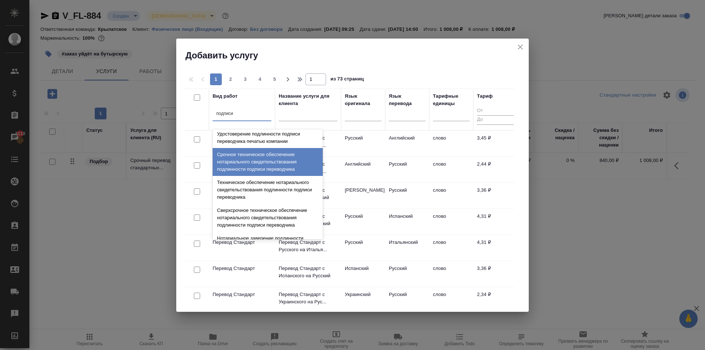
scroll to position [37, 0]
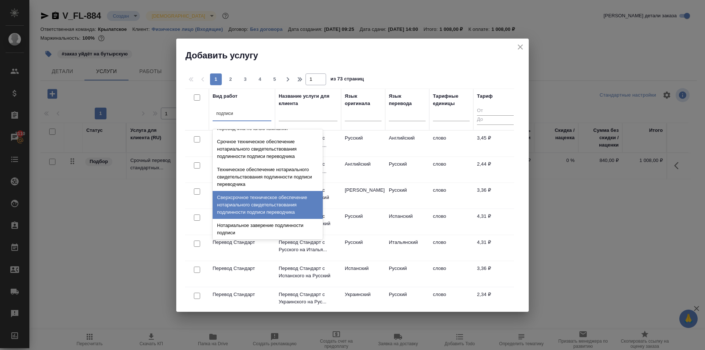
click at [288, 210] on div "Сверхсрочное техническое обеспечение нотариального свидетельствования подлиннос…" at bounding box center [268, 205] width 110 height 28
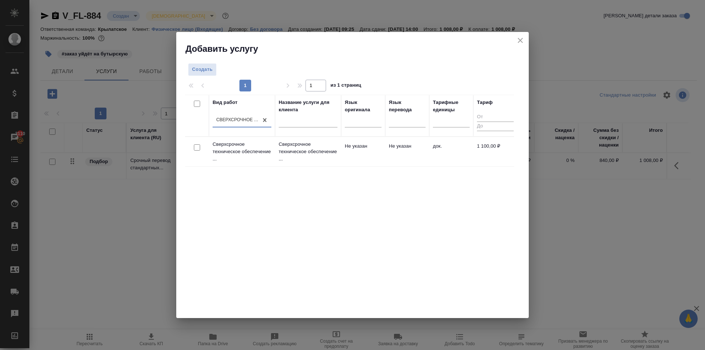
click at [360, 149] on td "Не указан" at bounding box center [363, 152] width 44 height 26
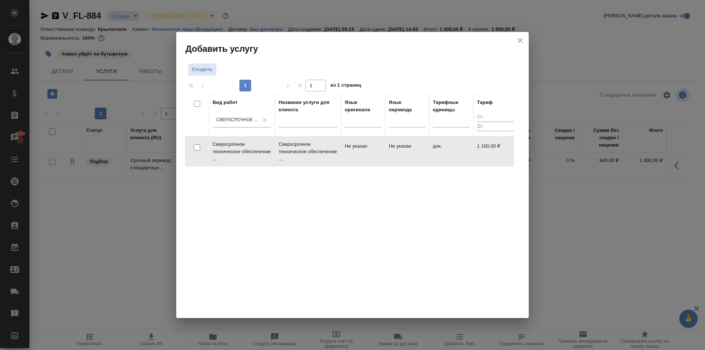
click at [360, 149] on td "Не указан" at bounding box center [363, 152] width 44 height 26
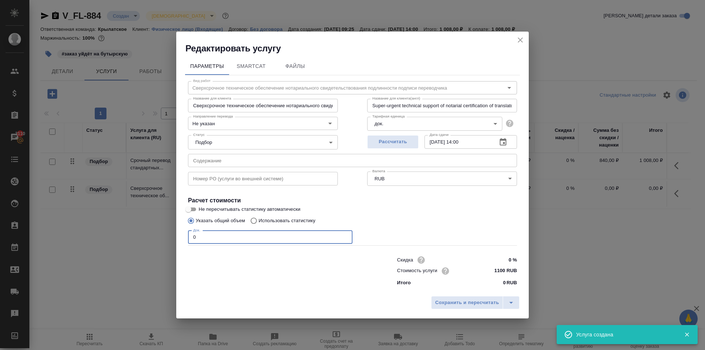
drag, startPoint x: 206, startPoint y: 233, endPoint x: 167, endPoint y: 229, distance: 38.8
click at [167, 229] on div "Редактировать услугу Параметры SmartCat Файлы Вид работ Сверхсрочное техническо…" at bounding box center [352, 175] width 705 height 350
type input "1"
click at [480, 297] on button "Сохранить и пересчитать" at bounding box center [467, 302] width 72 height 13
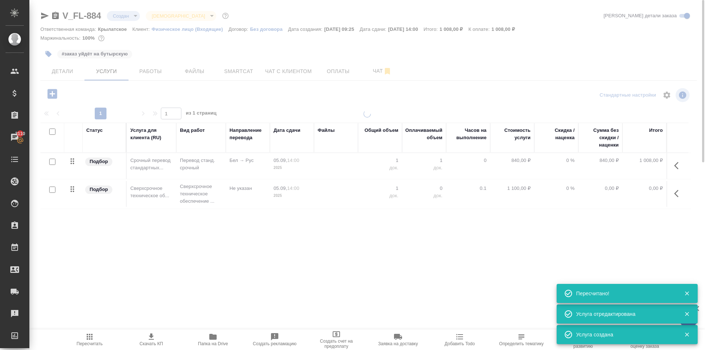
type input "urgent"
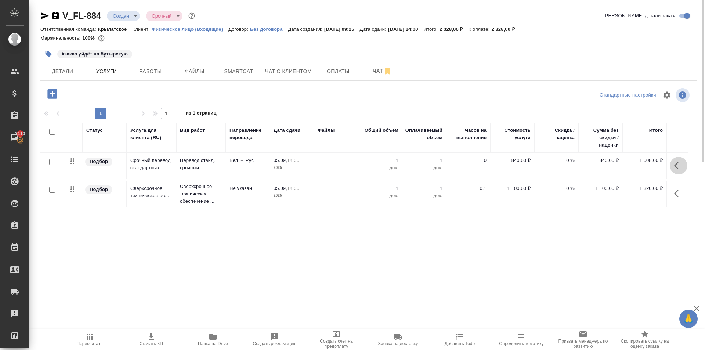
click at [674, 164] on icon "button" at bounding box center [678, 165] width 9 height 9
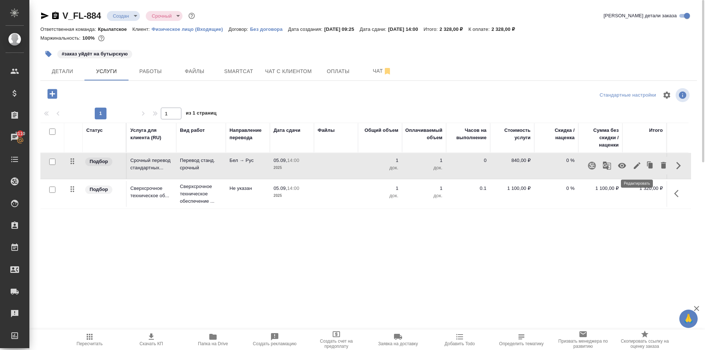
click at [639, 162] on icon "button" at bounding box center [636, 165] width 9 height 9
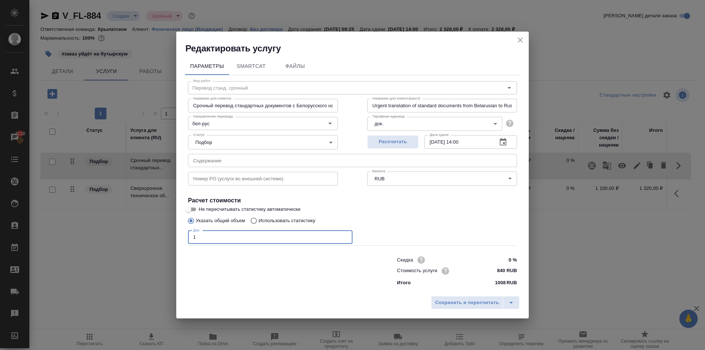
drag, startPoint x: 308, startPoint y: 235, endPoint x: 167, endPoint y: 244, distance: 140.9
click at [167, 244] on div "Редактировать услугу Параметры SmartCat Файлы Вид работ Перевод станд. срочный …" at bounding box center [352, 175] width 705 height 350
click at [518, 39] on icon "close" at bounding box center [520, 40] width 9 height 9
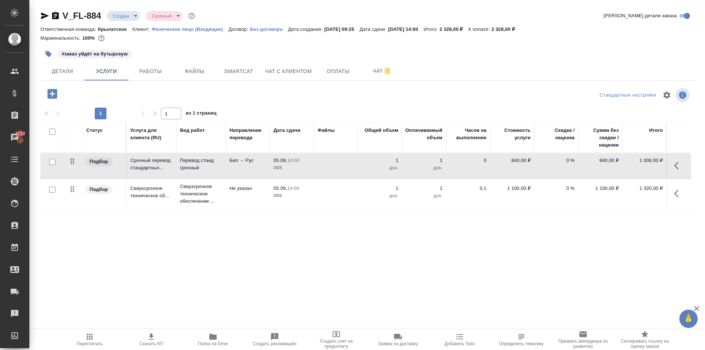
click at [677, 166] on icon "button" at bounding box center [678, 165] width 9 height 9
click at [638, 165] on icon "button" at bounding box center [637, 165] width 7 height 7
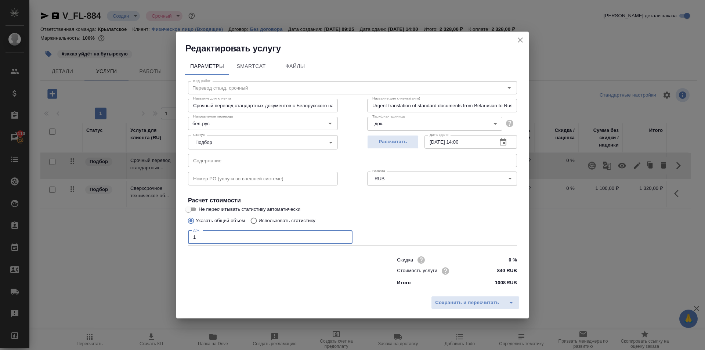
drag, startPoint x: 197, startPoint y: 238, endPoint x: 179, endPoint y: 238, distance: 18.4
click at [179, 238] on div "Параметры SmartCat Файлы Вид работ Перевод станд. срочный Вид работ Название дл…" at bounding box center [352, 173] width 352 height 238
type input "750"
click at [435, 305] on button "Сохранить и пересчитать" at bounding box center [467, 302] width 72 height 13
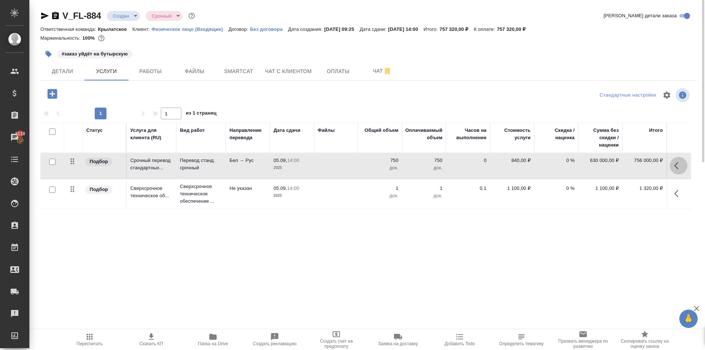
click at [684, 164] on button "button" at bounding box center [679, 166] width 18 height 18
click at [639, 167] on icon "button" at bounding box center [636, 165] width 9 height 9
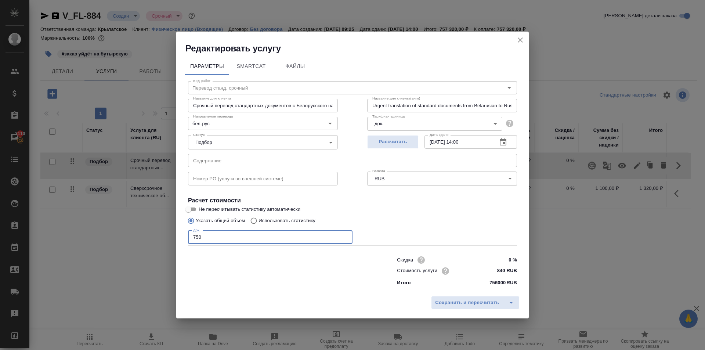
drag, startPoint x: 235, startPoint y: 232, endPoint x: 138, endPoint y: 241, distance: 96.6
click at [138, 241] on div "Редактировать услугу Параметры SmartCat Файлы Вид работ Перевод станд. срочный …" at bounding box center [352, 175] width 705 height 350
type input "1"
click at [501, 272] on input "840 RUB" at bounding box center [503, 270] width 27 height 11
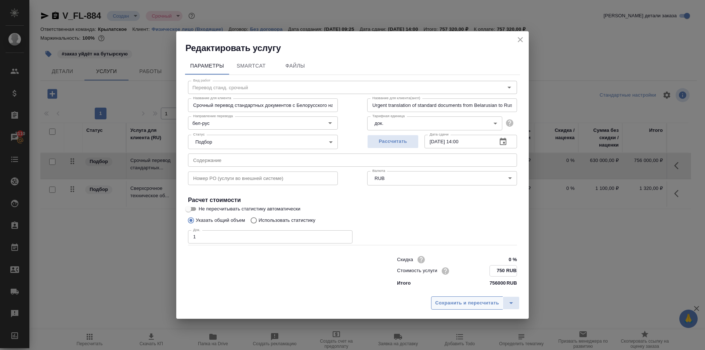
type input "750 RUB"
click at [487, 298] on button "Сохранить и пересчитать" at bounding box center [467, 302] width 72 height 13
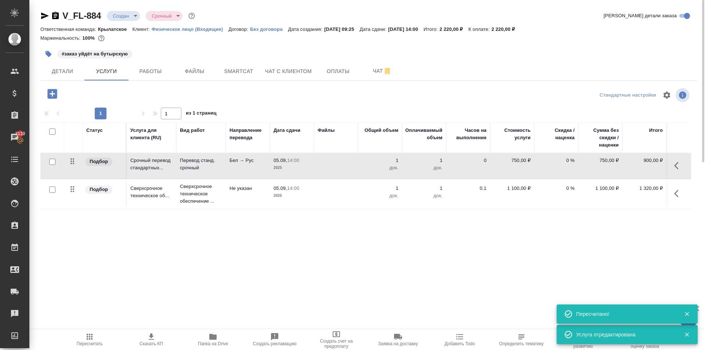
click at [102, 337] on span "Пересчитать" at bounding box center [89, 339] width 53 height 14
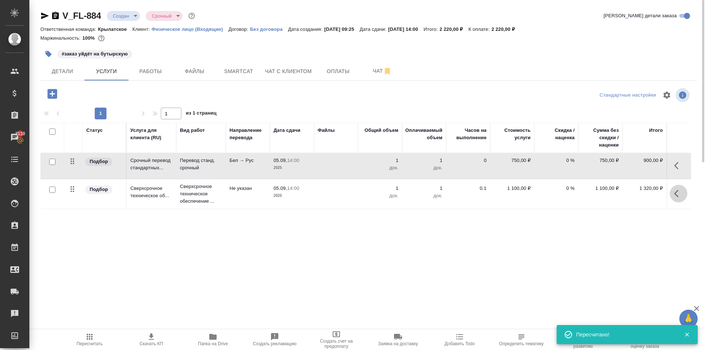
click at [677, 190] on icon "button" at bounding box center [678, 193] width 9 height 9
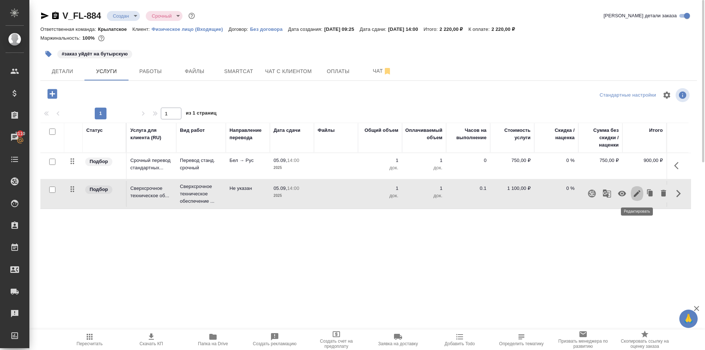
click at [640, 191] on icon "button" at bounding box center [636, 193] width 9 height 9
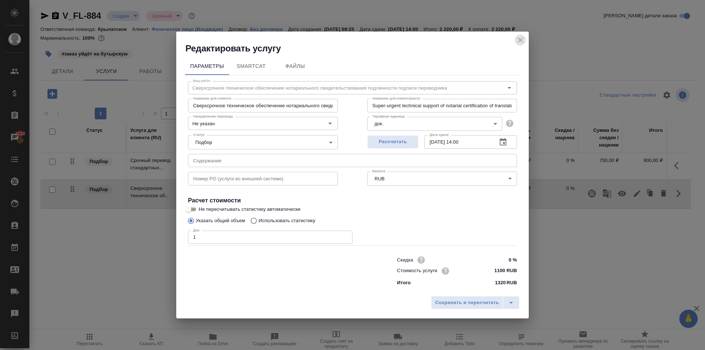
click at [518, 43] on icon "close" at bounding box center [520, 40] width 9 height 9
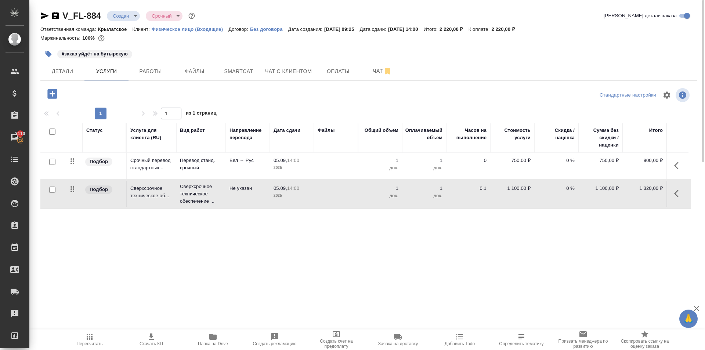
click at [100, 341] on span "Пересчитать" at bounding box center [89, 339] width 53 height 14
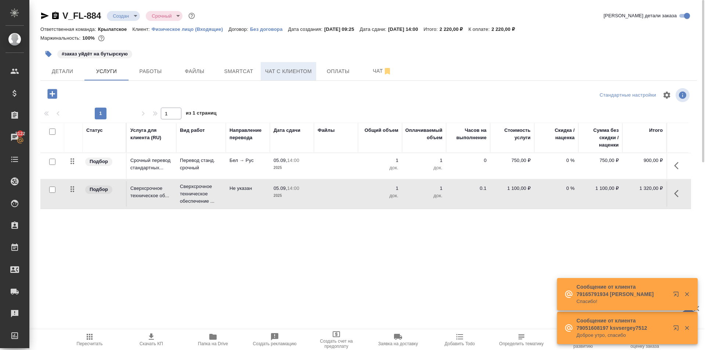
click at [309, 72] on span "Чат с клиентом" at bounding box center [288, 71] width 47 height 9
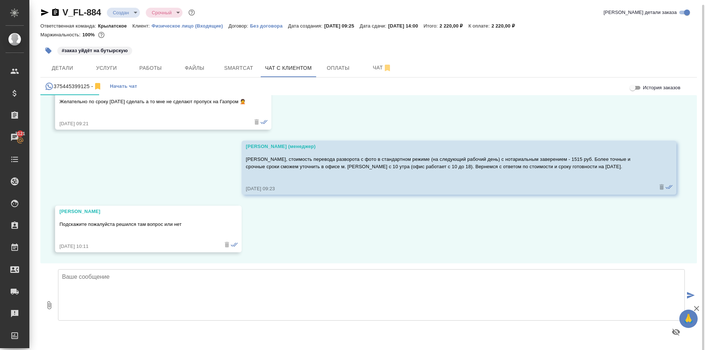
scroll to position [4, 0]
click at [116, 304] on textarea at bounding box center [371, 293] width 627 height 51
click at [109, 69] on span "Услуги" at bounding box center [106, 67] width 35 height 9
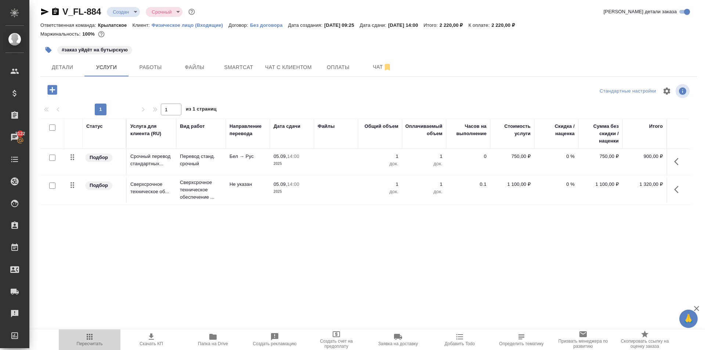
click at [97, 342] on span "Пересчитать" at bounding box center [90, 343] width 26 height 5
click at [338, 63] on span "Оплаты" at bounding box center [337, 67] width 35 height 9
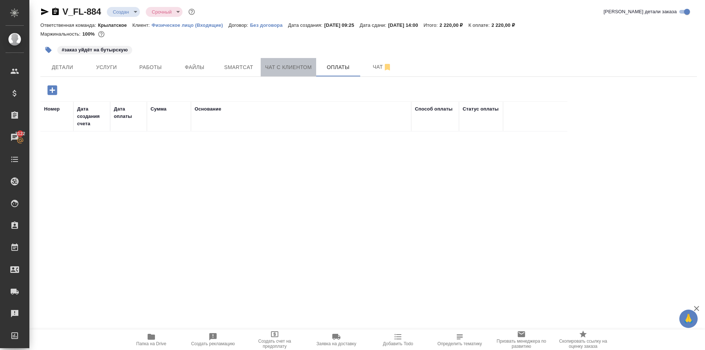
click at [304, 70] on span "Чат с клиентом" at bounding box center [288, 67] width 47 height 9
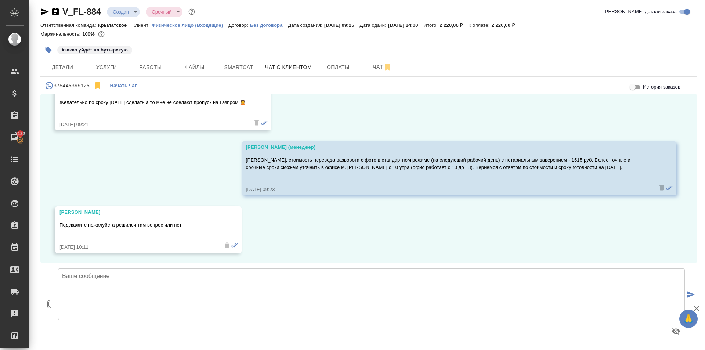
scroll to position [829, 0]
click at [69, 295] on textarea at bounding box center [371, 293] width 627 height 51
paste textarea "Срок исполнения: в течении 2-3 часов. Стоимость заказа составит: 2 220 руб. (!)…"
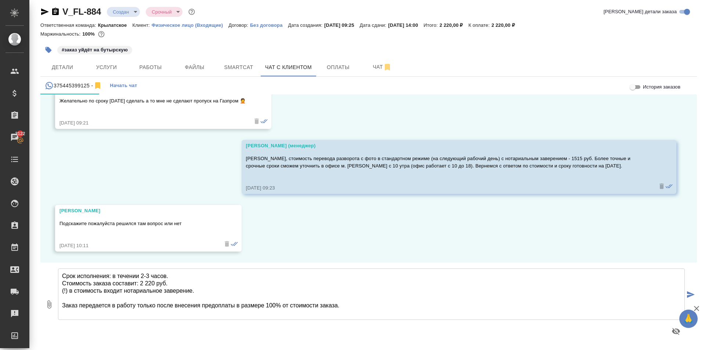
scroll to position [0, 0]
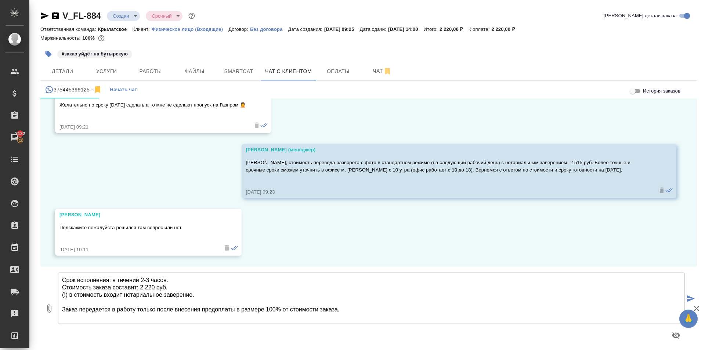
click at [354, 309] on textarea "Срок исполнения: в течении 2-3 часов. Стоимость заказа составит: 2 220 руб. (!)…" at bounding box center [371, 297] width 627 height 51
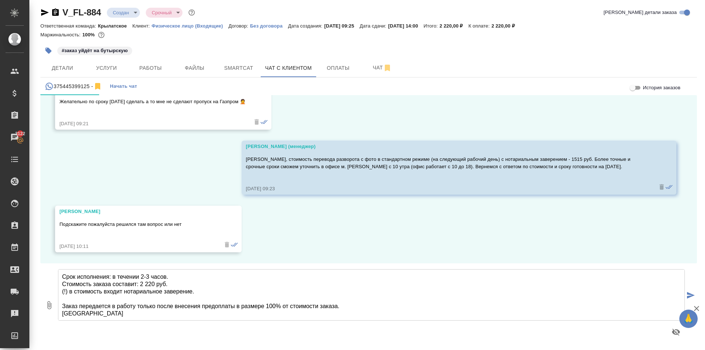
scroll to position [4, 0]
type textarea "Срок исполнения: в течении 2-3 часов. Стоимость заказа составит: 2 220 руб. (!)…"
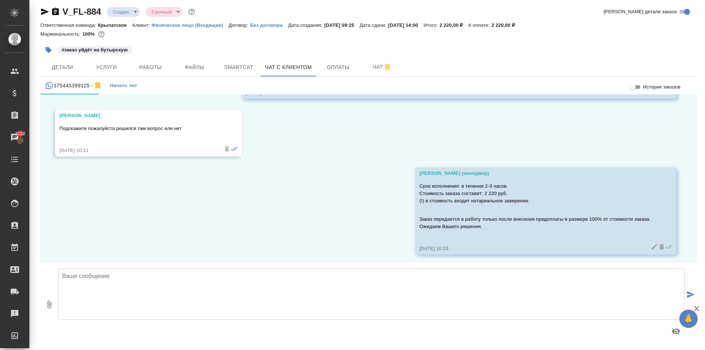
scroll to position [927, 0]
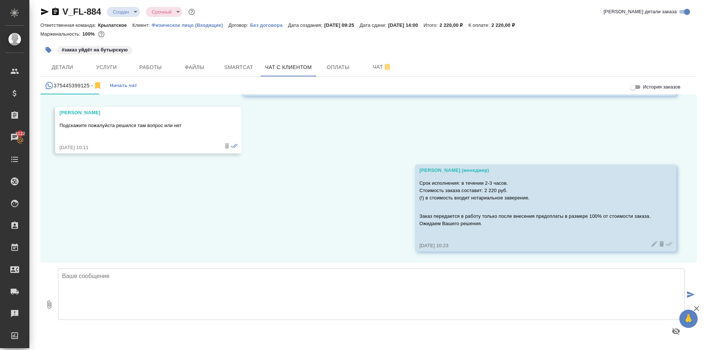
click at [487, 44] on div "#заказ уйдёт на бутырскую" at bounding box center [368, 50] width 656 height 16
click at [402, 154] on div "05.09, пятница Михаил Пугач Здравствуйте подскажите пожалуйста вы делаете перев…" at bounding box center [368, 178] width 656 height 168
drag, startPoint x: 76, startPoint y: 69, endPoint x: 308, endPoint y: 264, distance: 302.2
click at [308, 264] on div "V_FL-884 Создан new Срочный urgent Кратко детали заказа Ответственная команда: …" at bounding box center [368, 173] width 664 height 354
click at [100, 64] on span "Услуги" at bounding box center [106, 67] width 35 height 9
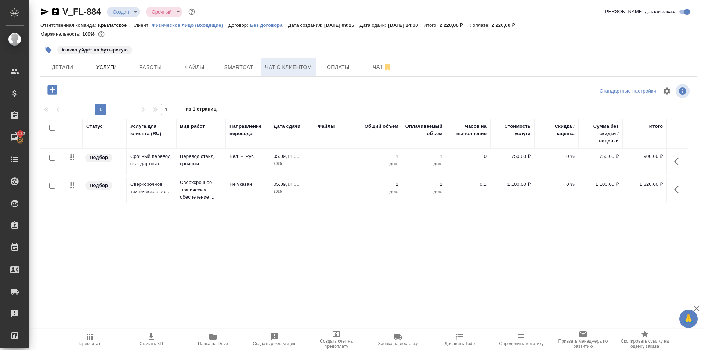
click at [299, 69] on span "Чат с клиентом" at bounding box center [288, 67] width 47 height 9
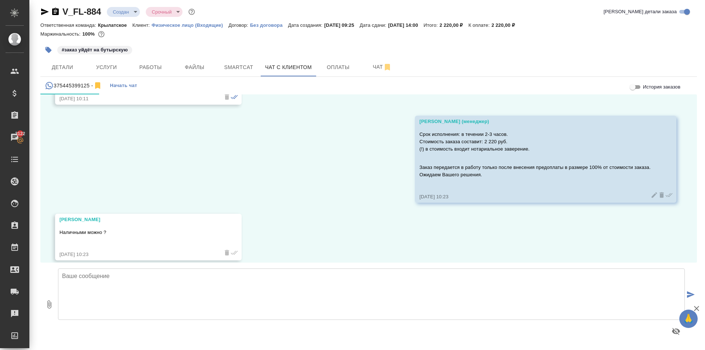
scroll to position [985, 0]
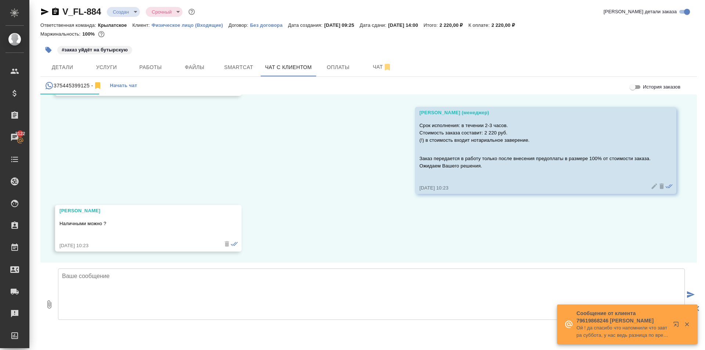
click at [160, 266] on div at bounding box center [371, 303] width 632 height 77
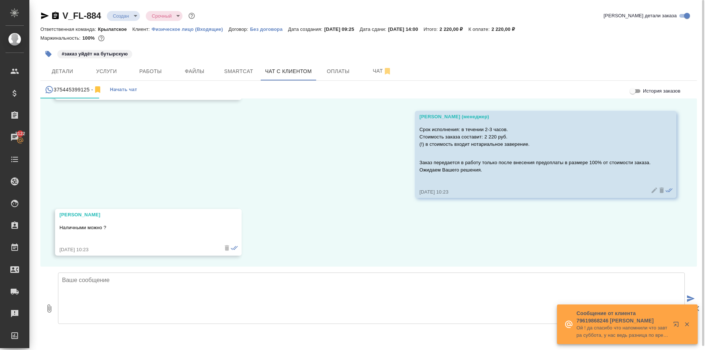
click at [174, 269] on div at bounding box center [371, 308] width 627 height 83
click at [152, 284] on textarea at bounding box center [371, 297] width 627 height 51
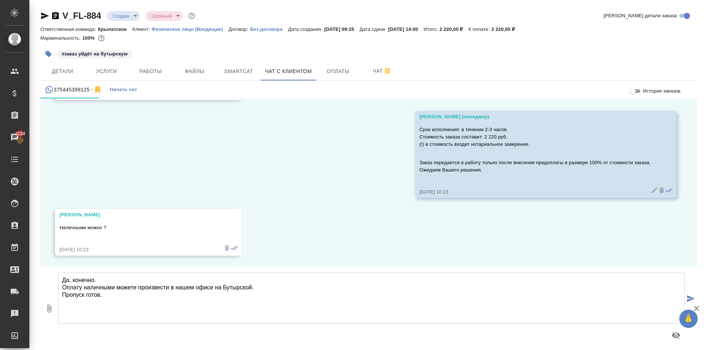
scroll to position [4, 0]
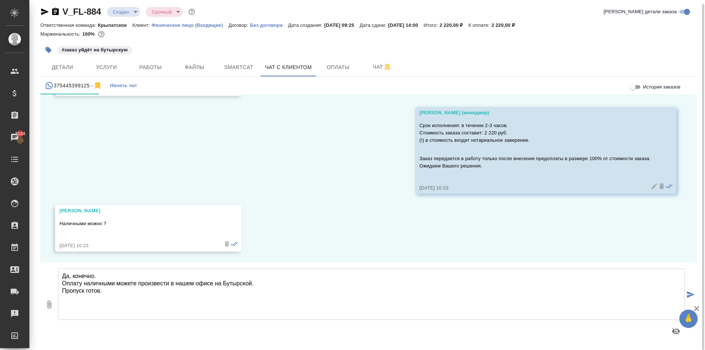
type textarea "Да, конечно. Оплату наличными можете произвести в нашем офисе на Бутырской. Про…"
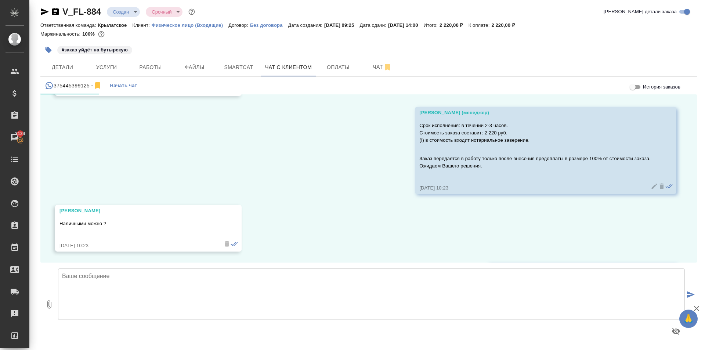
scroll to position [1057, 0]
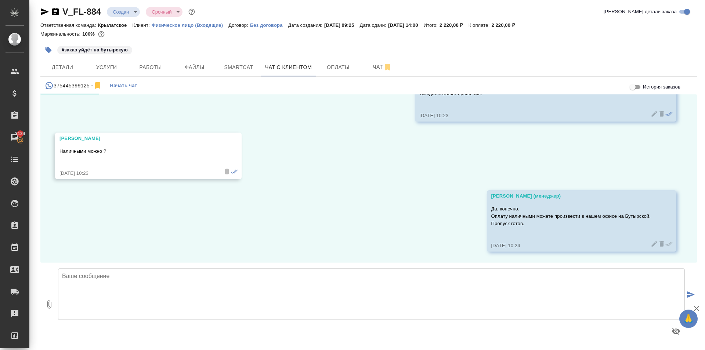
click at [127, 6] on div "V_FL-884 Создан new Срочный urgent" at bounding box center [118, 12] width 156 height 12
click at [41, 12] on icon "button" at bounding box center [44, 11] width 9 height 9
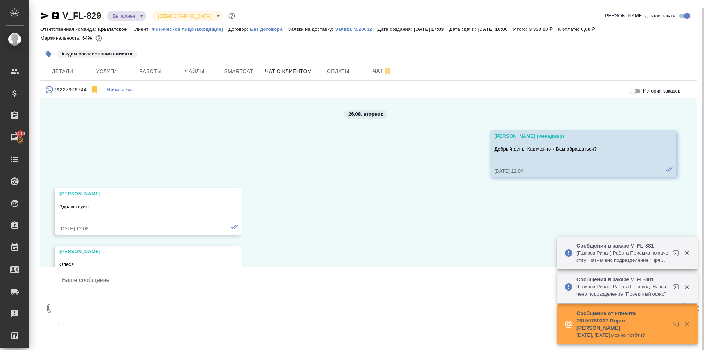
scroll to position [2823, 0]
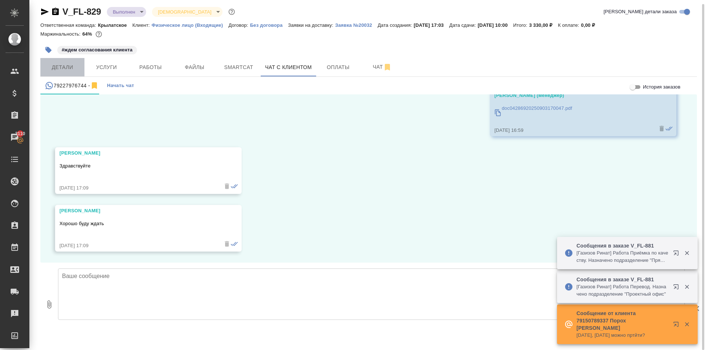
click at [72, 65] on span "Детали" at bounding box center [62, 67] width 35 height 9
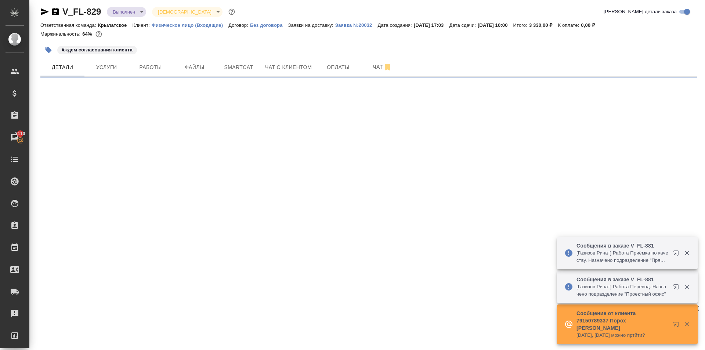
select select "RU"
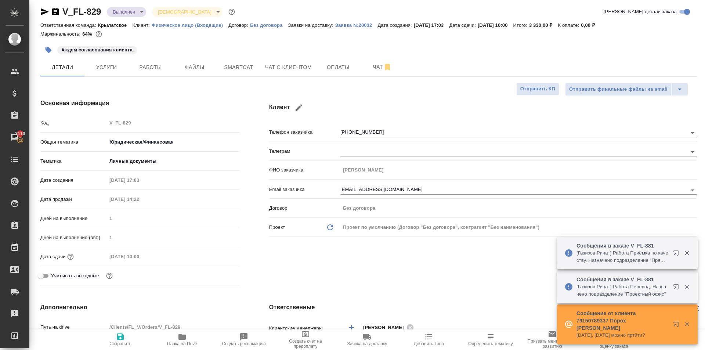
type textarea "x"
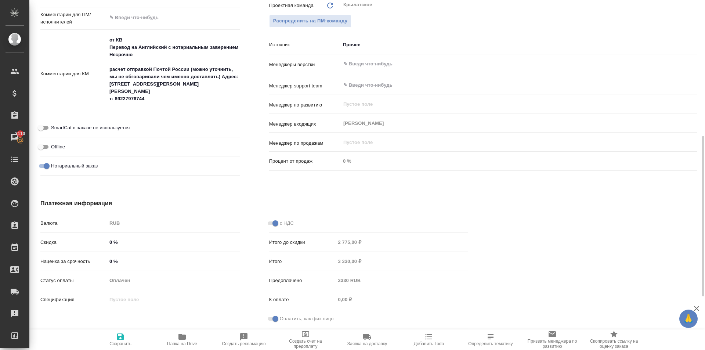
scroll to position [376, 0]
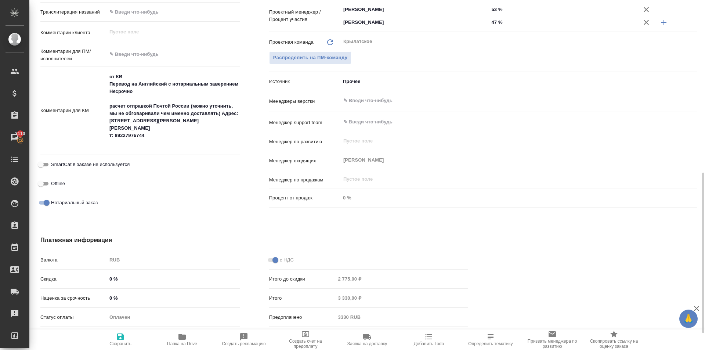
type textarea "x"
drag, startPoint x: 221, startPoint y: 113, endPoint x: 231, endPoint y: 136, distance: 24.5
click at [232, 137] on textarea "от КВ Перевод на Английский с нотариальным заверением Несрочно расчет отправкой…" at bounding box center [173, 110] width 132 height 79
type textarea "x"
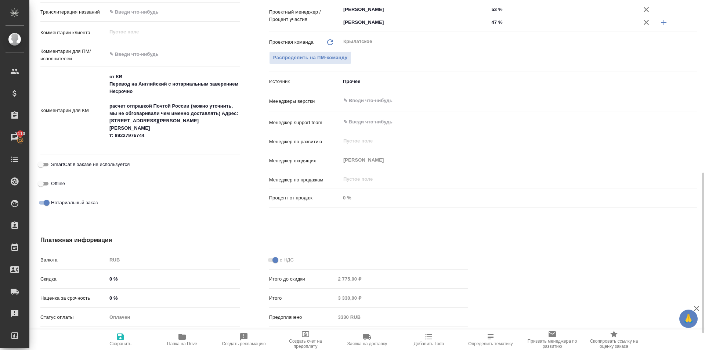
type textarea "x"
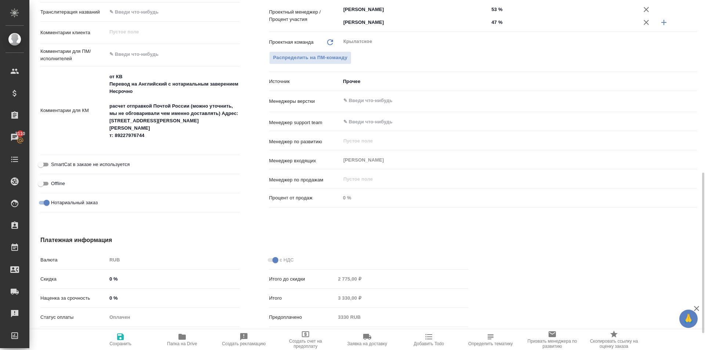
type textarea "x"
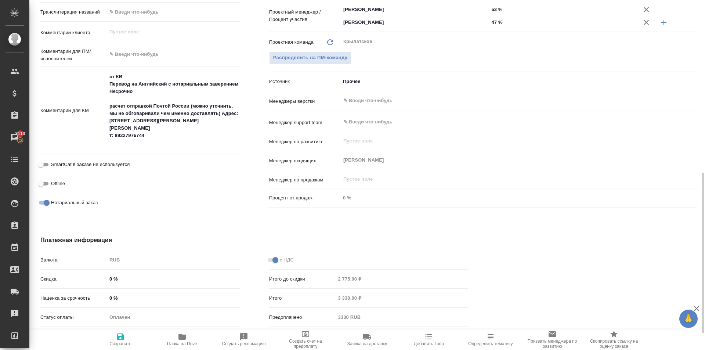
type textarea "x"
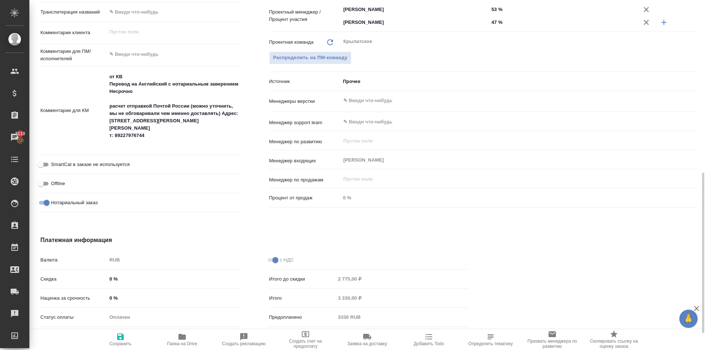
type textarea "x"
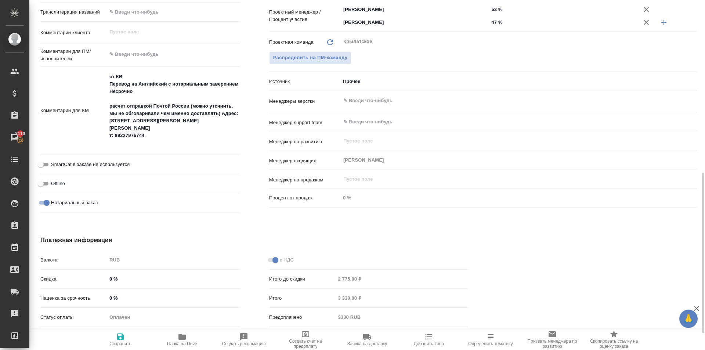
type textarea "x"
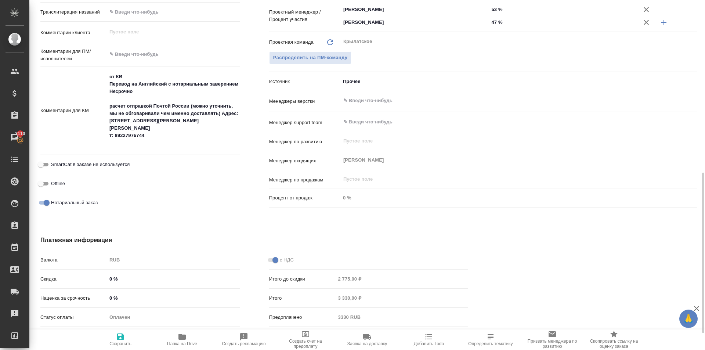
type textarea "x"
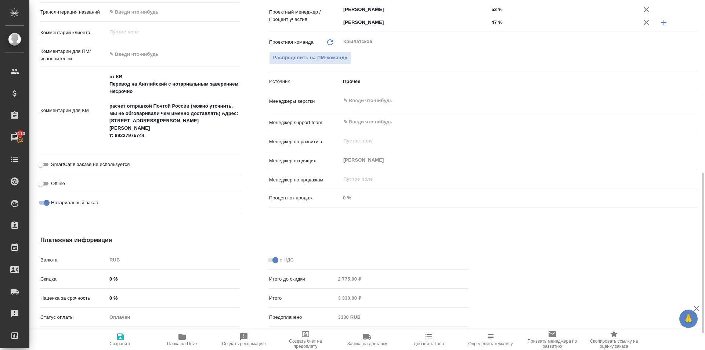
type textarea "x"
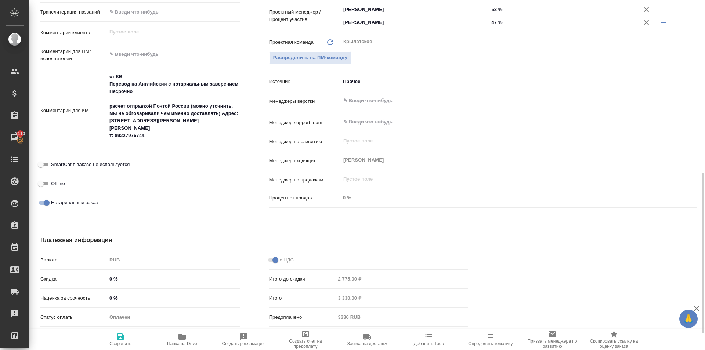
type textarea "x"
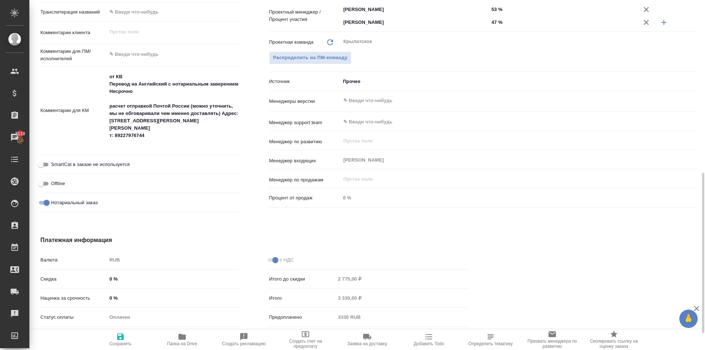
type textarea "x"
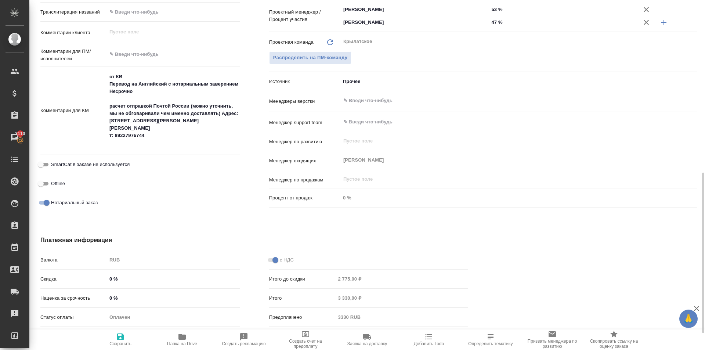
type textarea "x"
drag, startPoint x: 127, startPoint y: 121, endPoint x: 197, endPoint y: 119, distance: 70.5
click at [197, 119] on textarea "от КВ Перевод на Английский с нотариальным заверением Несрочно расчет отправкой…" at bounding box center [173, 110] width 132 height 79
type textarea "x"
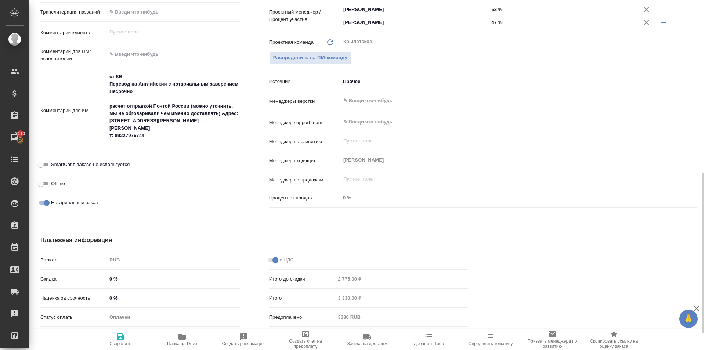
type textarea "x"
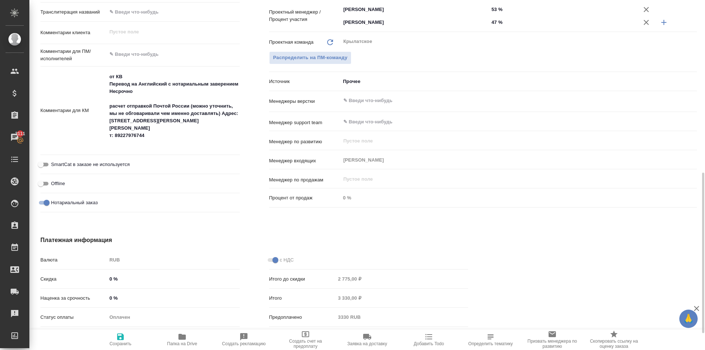
type textarea "x"
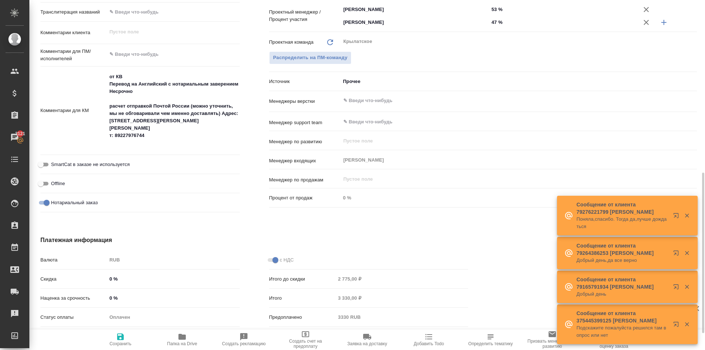
type textarea "x"
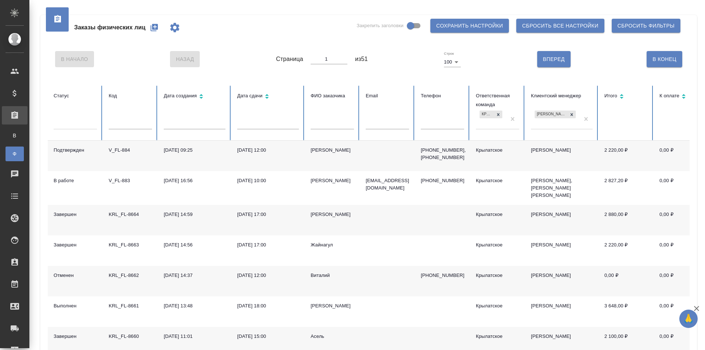
click at [155, 28] on icon "button" at bounding box center [154, 27] width 9 height 9
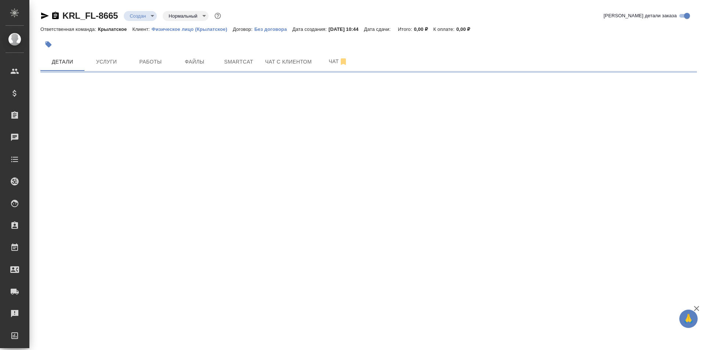
select select "RU"
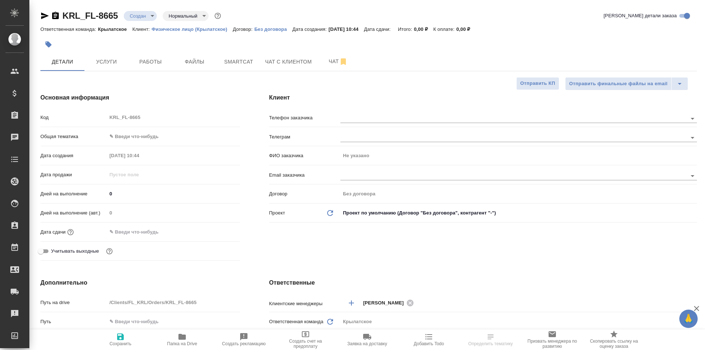
type textarea "x"
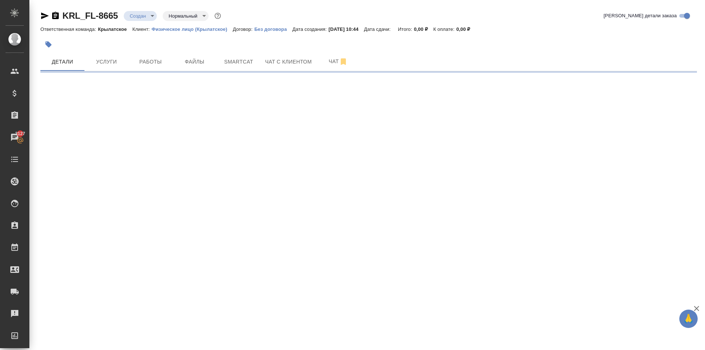
select select "RU"
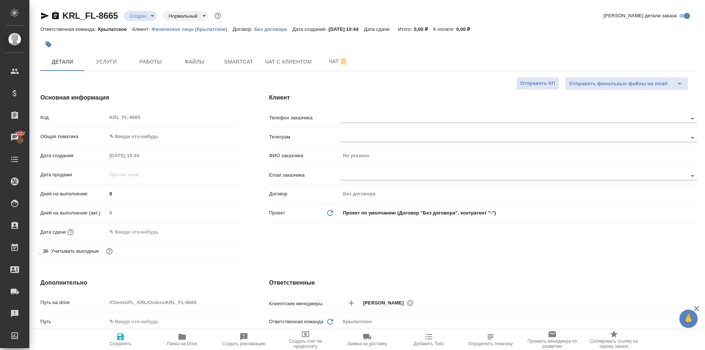
type textarea "x"
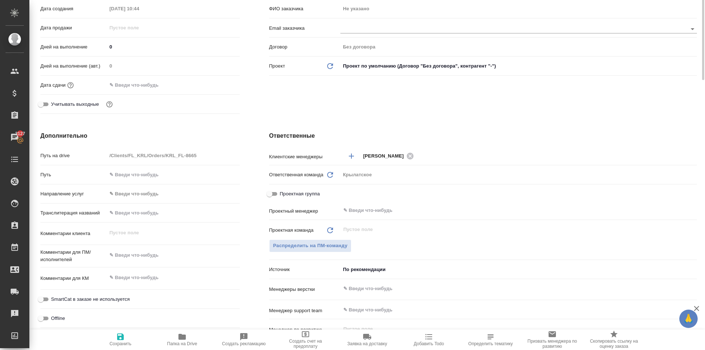
scroll to position [257, 0]
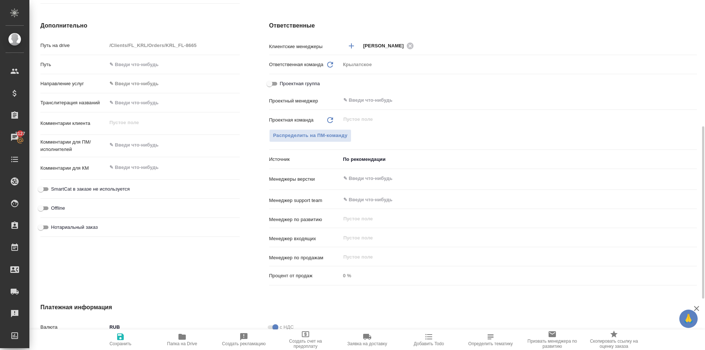
click at [133, 100] on input "text" at bounding box center [173, 102] width 133 height 11
type input "Г"
type textarea "x"
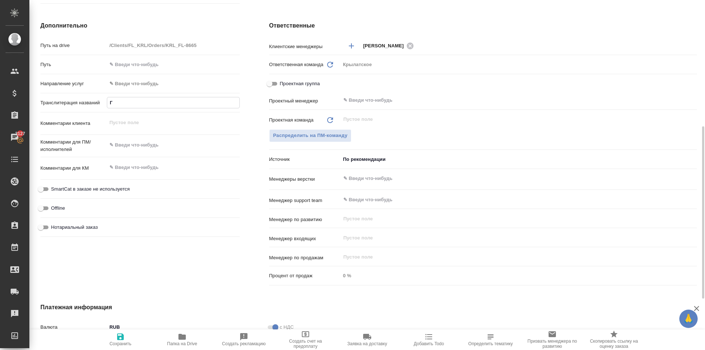
type input "ГА"
type textarea "x"
type input "ГАФ"
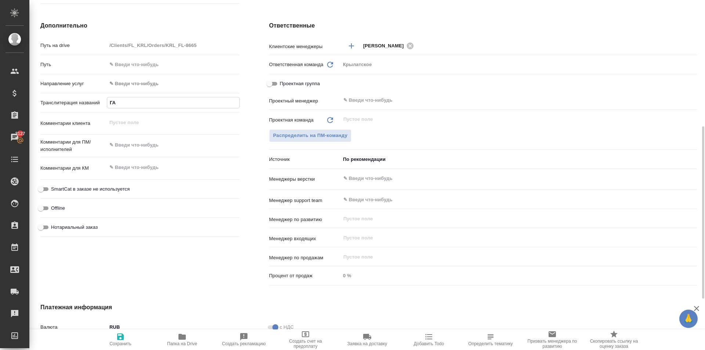
type textarea "x"
type input "[PERSON_NAME]"
type textarea "x"
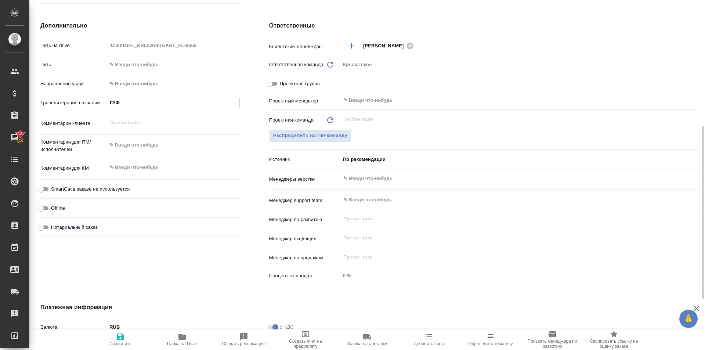
type textarea "x"
type input "ГАФОР"
type textarea "x"
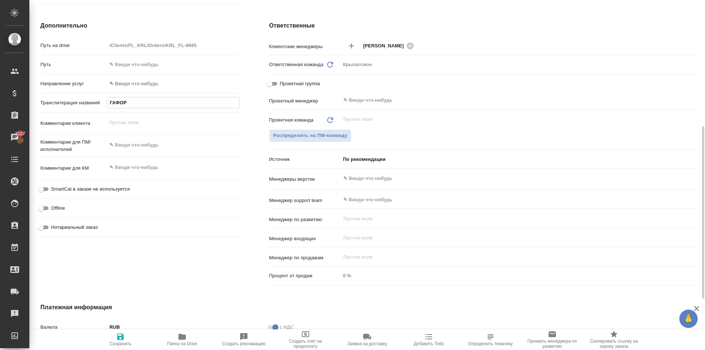
type textarea "x"
type input "ГАФОРО"
type textarea "x"
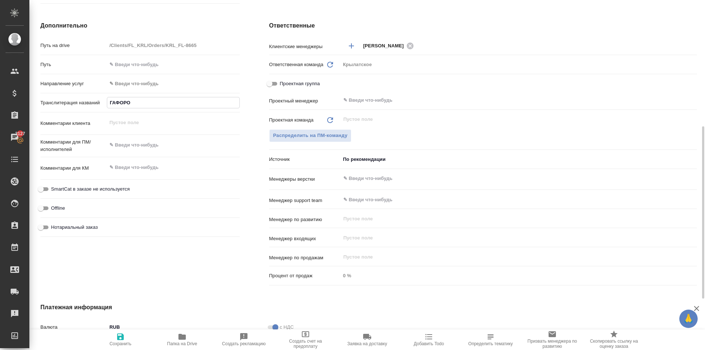
type input "[PERSON_NAME]"
type textarea "x"
type input "[PERSON_NAME]"
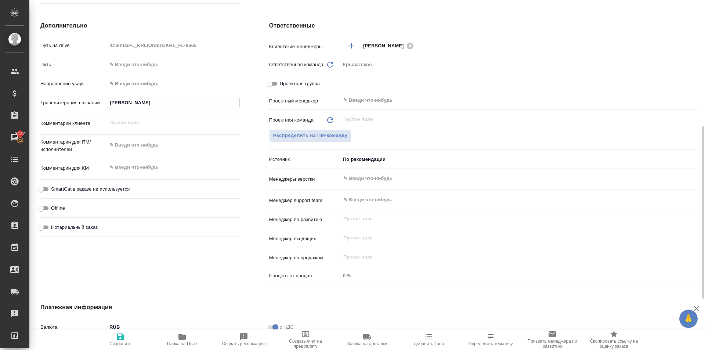
type textarea "x"
type input "[PERSON_NAME] [PERSON_NAME]"
type textarea "x"
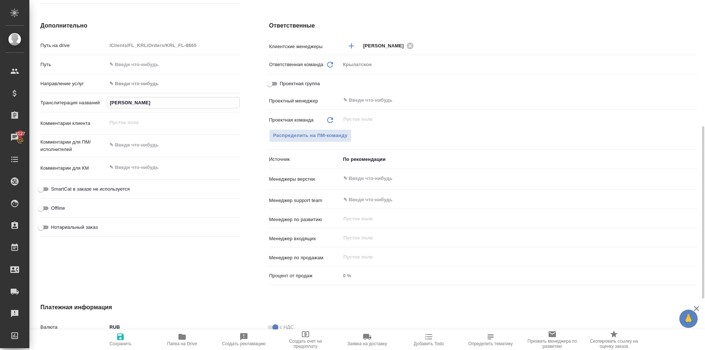
type textarea "x"
type input "[PERSON_NAME] ИБ"
type textarea "x"
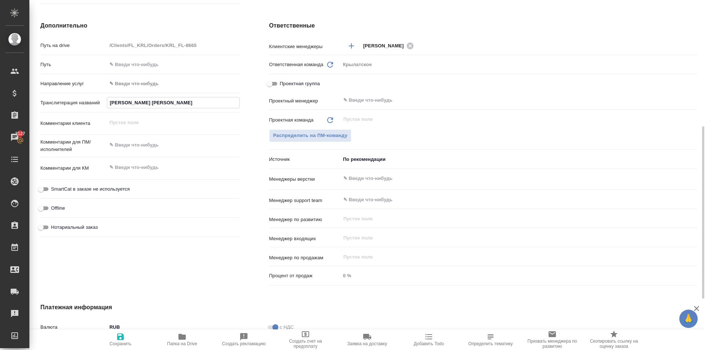
type textarea "x"
type input "[PERSON_NAME] ИБР"
type textarea "x"
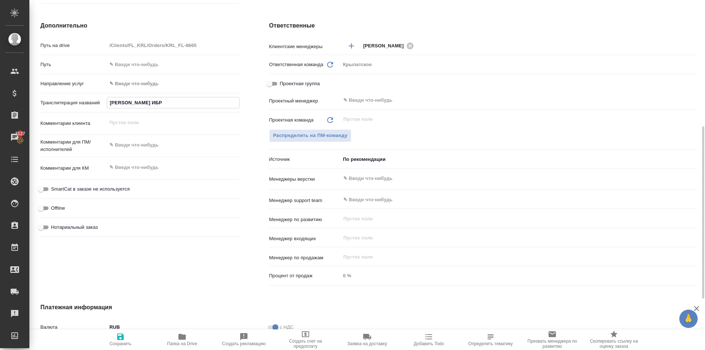
type input "[PERSON_NAME] ИБРО"
type textarea "x"
type input "[PERSON_NAME] ИБРОХ"
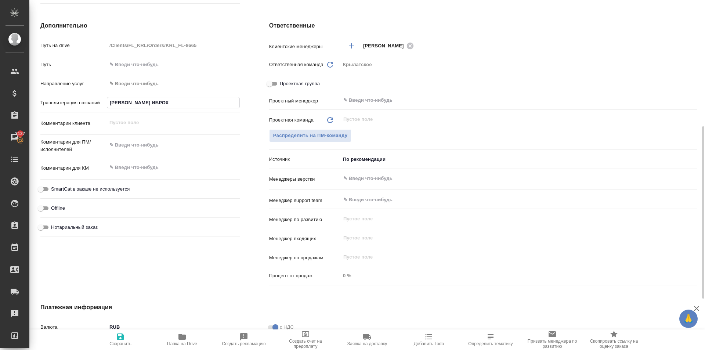
type textarea "x"
type input "[PERSON_NAME] ИБРОХИ"
type textarea "x"
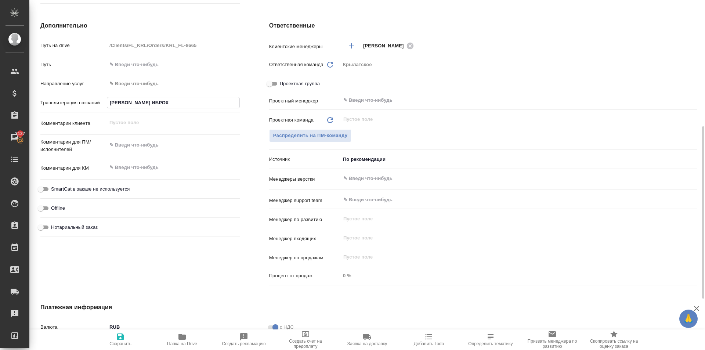
type textarea "x"
type input "[PERSON_NAME]"
type textarea "x"
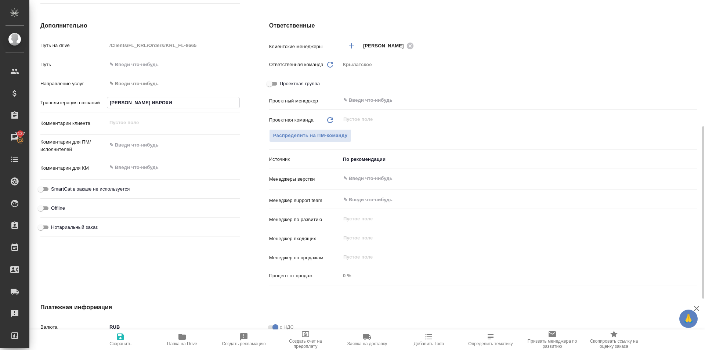
type textarea "x"
type input "[PERSON_NAME] ИБРОХИМЖ"
type textarea "x"
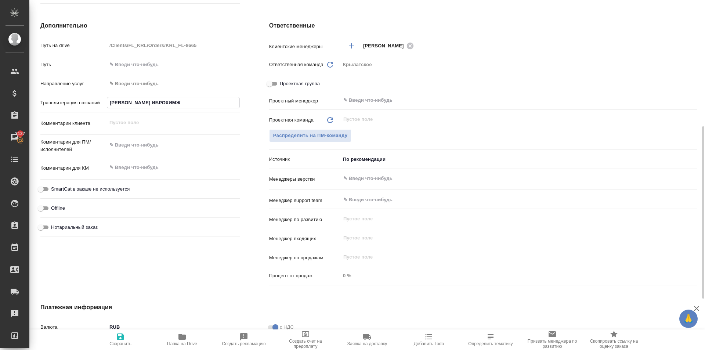
type input "[PERSON_NAME] ИБРОХИМЖО"
type textarea "x"
type input "[PERSON_NAME]"
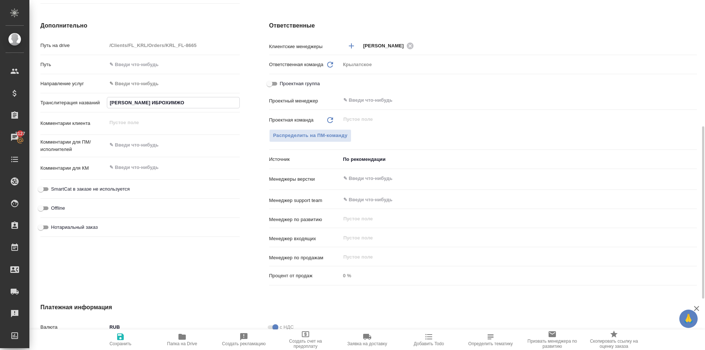
type textarea "x"
type input "[PERSON_NAME]"
type textarea "x"
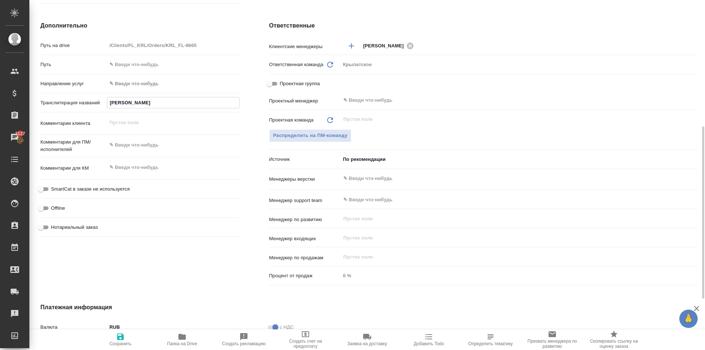
type textarea "x"
type input "[PERSON_NAME] Т"
type textarea "x"
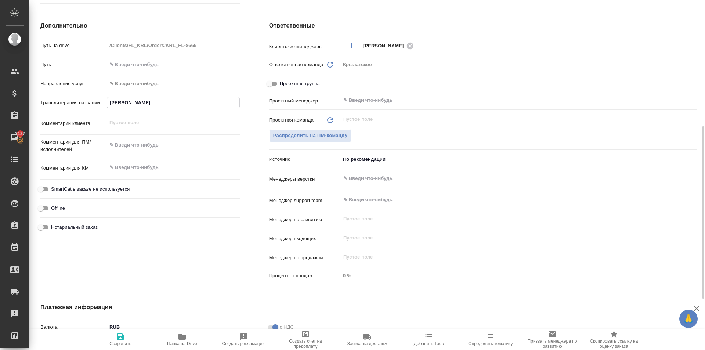
type textarea "x"
type input "[PERSON_NAME] ТО"
type textarea "x"
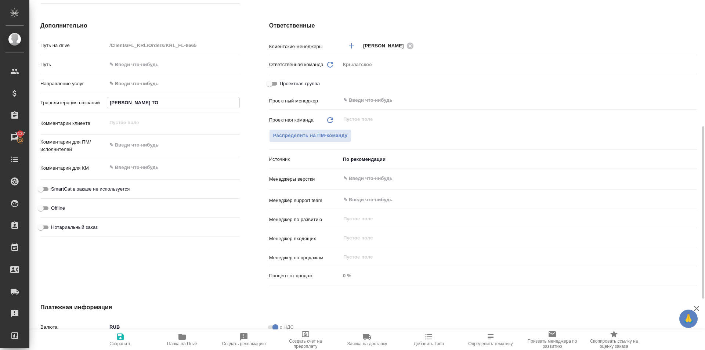
type input "[PERSON_NAME] ТОЛ"
type textarea "x"
type input "[PERSON_NAME] ТОЛИ"
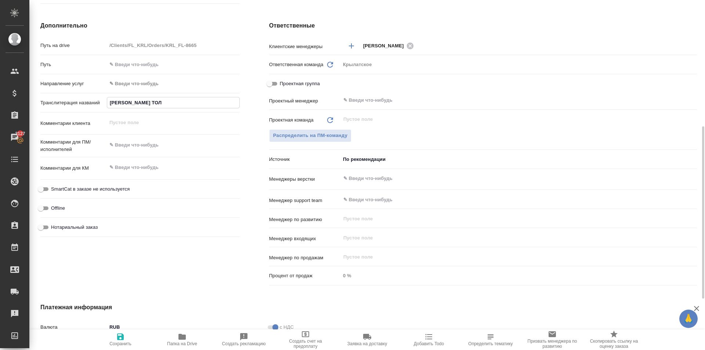
type textarea "x"
type input "[PERSON_NAME] [PERSON_NAME]"
type textarea "x"
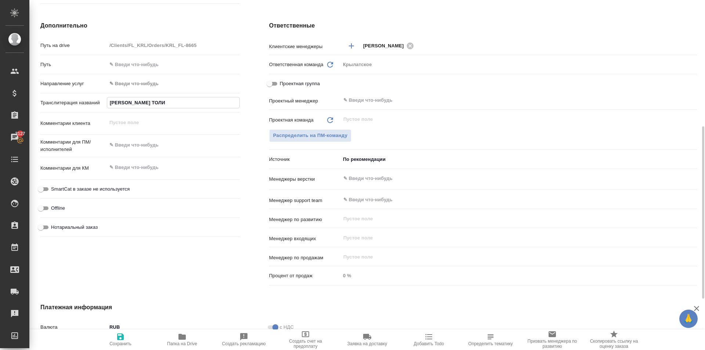
type textarea "x"
type input "[PERSON_NAME] ТОЛИБЖ"
type textarea "x"
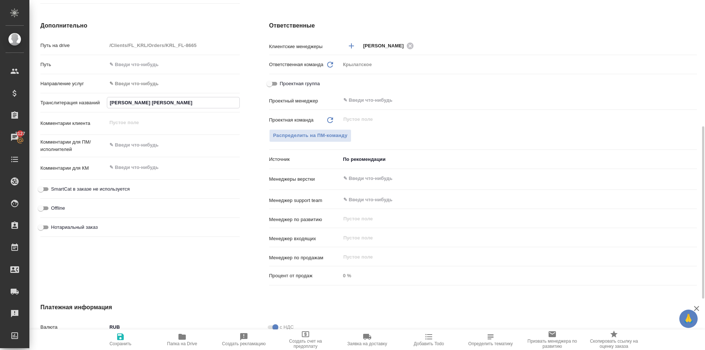
type textarea "x"
type input "[PERSON_NAME] ТОЛИБЖО"
type textarea "x"
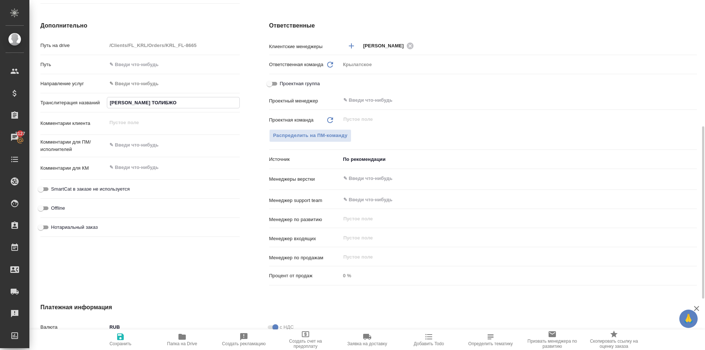
type input "[PERSON_NAME] ТОЛИБЖОН"
type textarea "x"
type input "[PERSON_NAME] ТОЛИБЖОН"
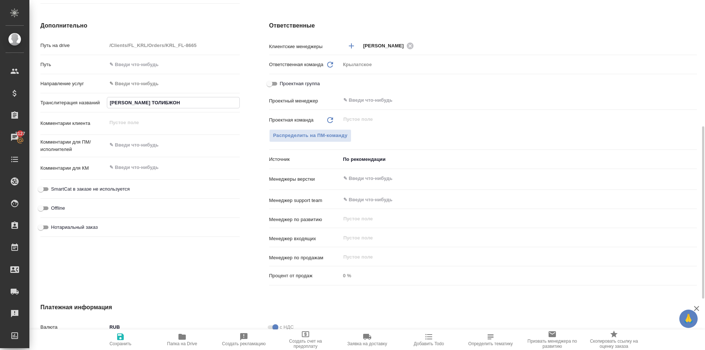
type textarea "x"
type input "[PERSON_NAME] ТОЛИБЖОН У"
type textarea "x"
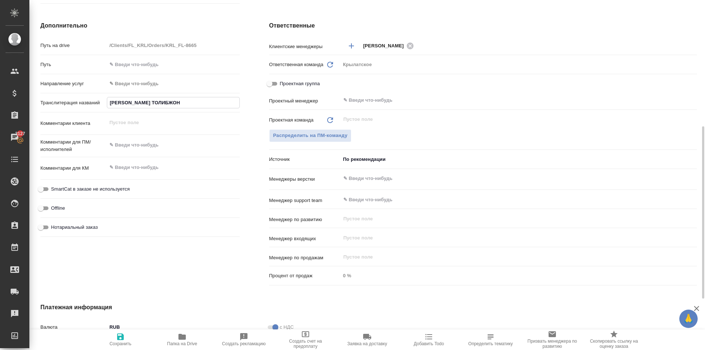
type textarea "x"
type input "[PERSON_NAME] ТОЛИБЖОН УГ"
type textarea "x"
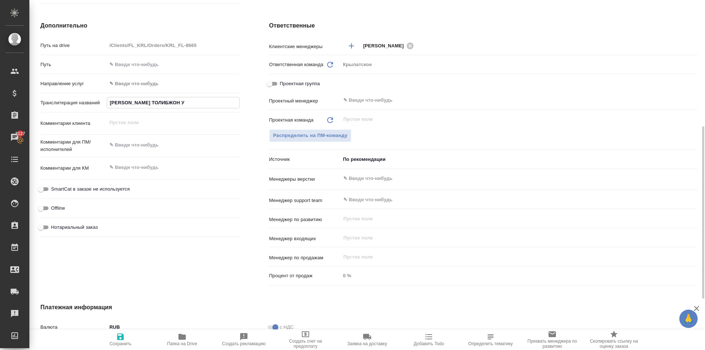
type textarea "x"
type input "[PERSON_NAME] ТОЛИБЖОН УГЛ"
type textarea "x"
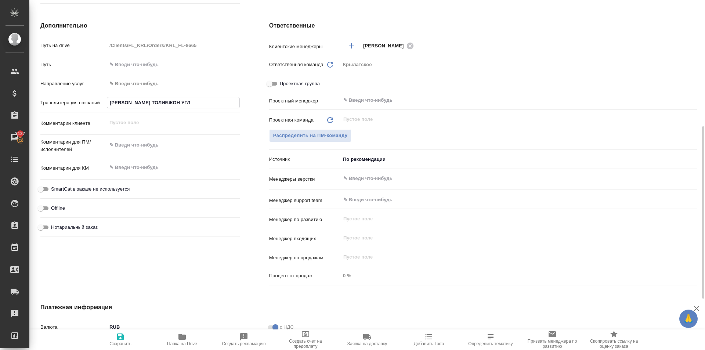
type input "[PERSON_NAME] ТОЛИБЖОН УГЛИ"
type textarea "x"
type input "[PERSON_NAME] ТОЛИБЖОН УГЛИ"
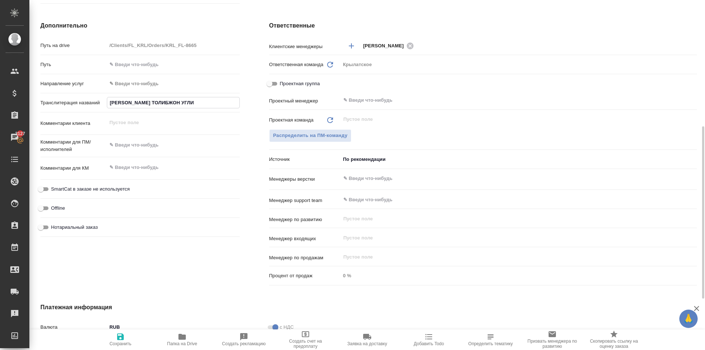
type textarea "x"
type input "[PERSON_NAME] ТОЛИБЖОН УГЛИ"
click at [116, 333] on span "Сохранить" at bounding box center [120, 339] width 53 height 14
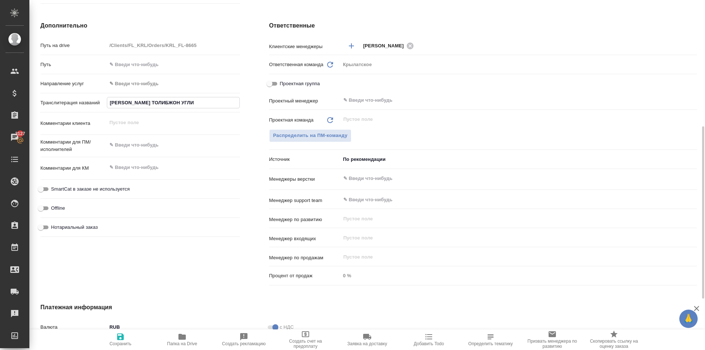
type textarea "x"
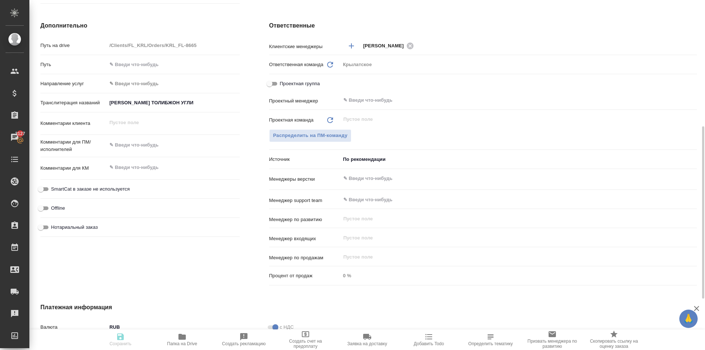
type textarea "x"
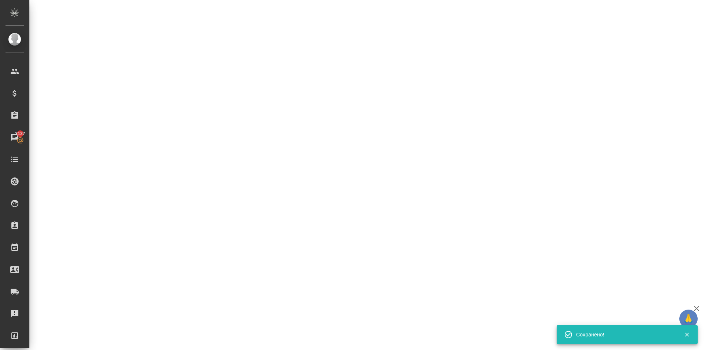
select select "RU"
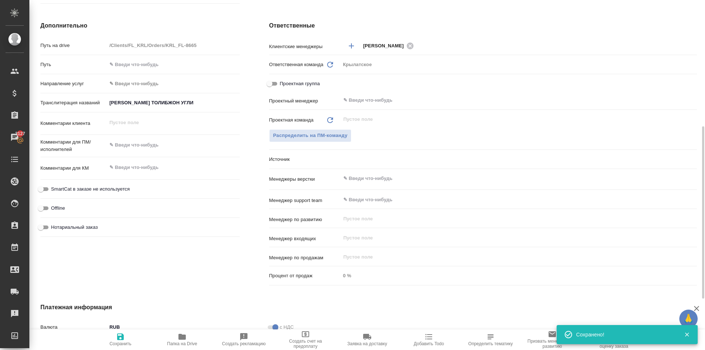
type textarea "x"
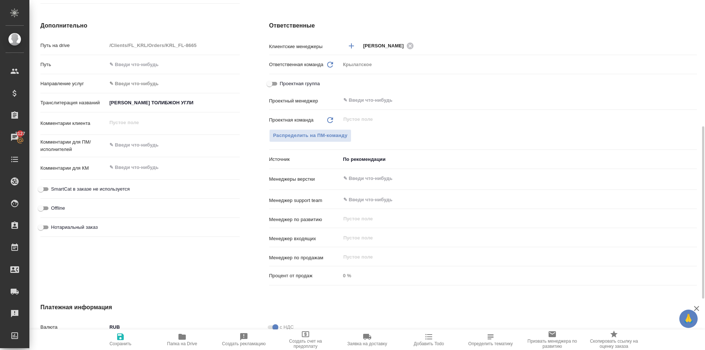
click at [86, 226] on span "Нотариальный заказ" at bounding box center [74, 227] width 47 height 7
click at [54, 226] on input "Нотариальный заказ" at bounding box center [41, 227] width 26 height 9
checkbox input "true"
type textarea "x"
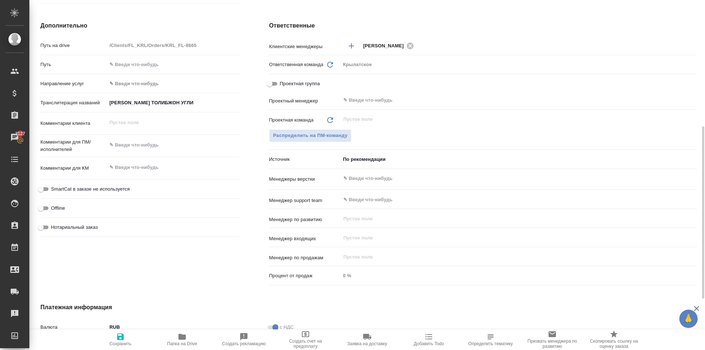
type textarea "x"
click at [101, 189] on span "SmartCat в заказе не используется" at bounding box center [90, 188] width 79 height 7
click at [54, 189] on input "SmartCat в заказе не используется" at bounding box center [41, 189] width 26 height 9
checkbox input "true"
type textarea "x"
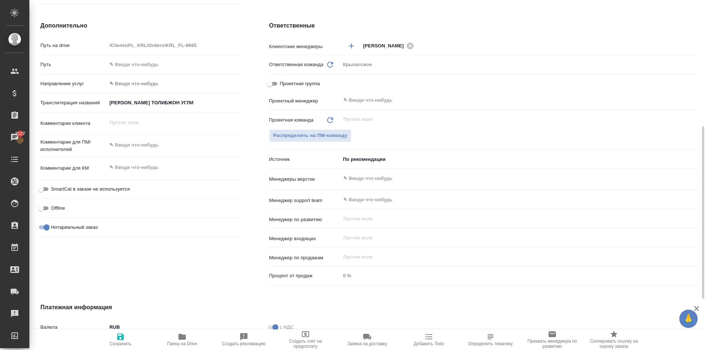
type textarea "x"
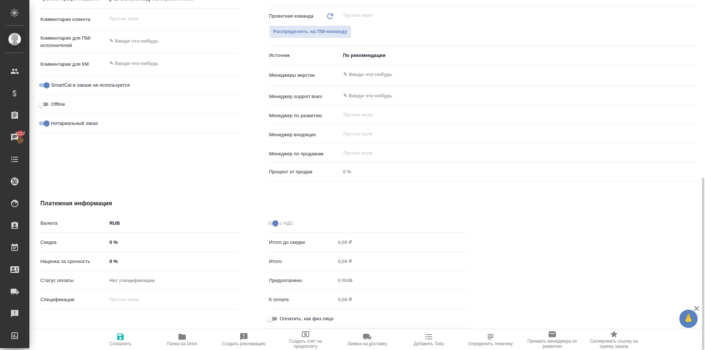
click at [279, 318] on input "Оплатить, как физ.лицо" at bounding box center [269, 318] width 26 height 9
checkbox input "true"
type textarea "x"
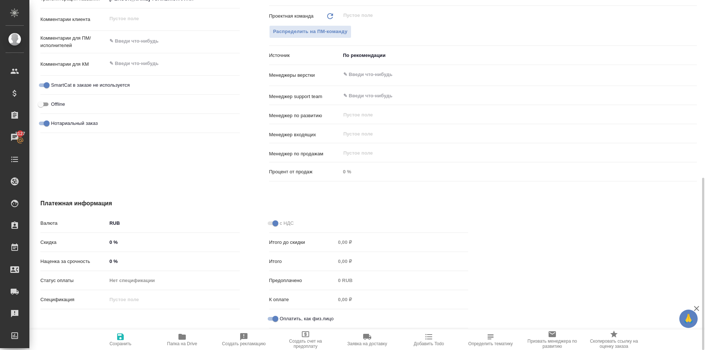
click at [118, 345] on span "Сохранить" at bounding box center [120, 343] width 22 height 5
type textarea "x"
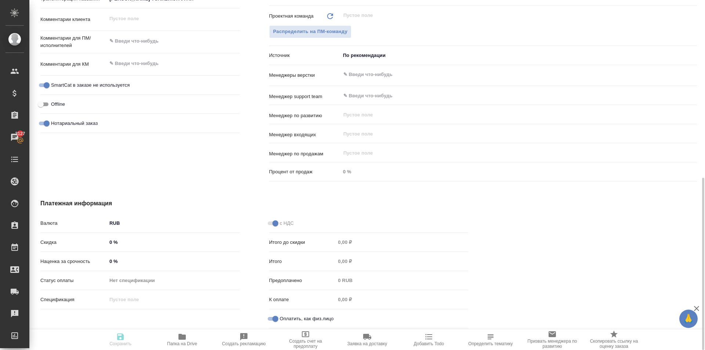
type textarea "x"
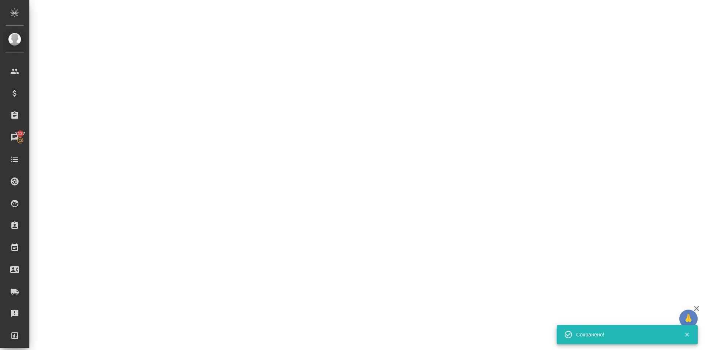
select select "RU"
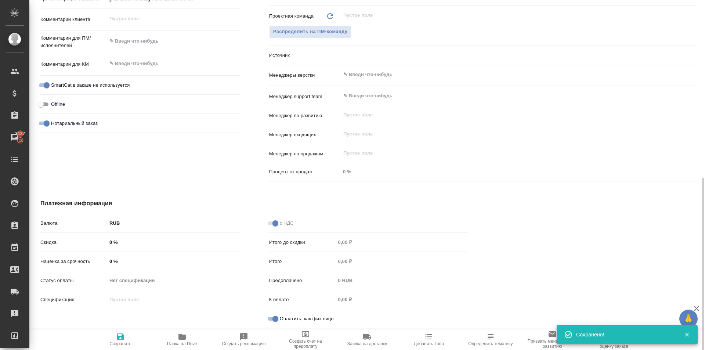
type textarea "x"
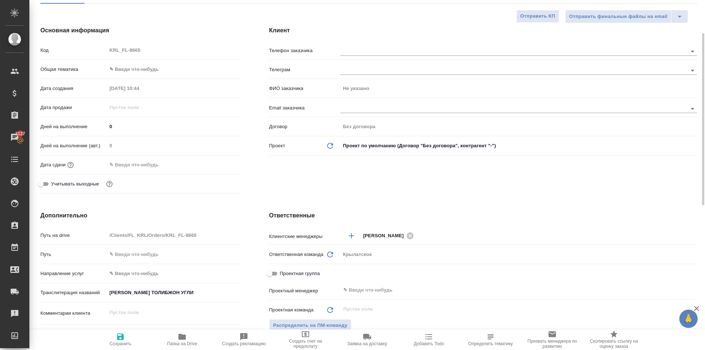
scroll to position [0, 0]
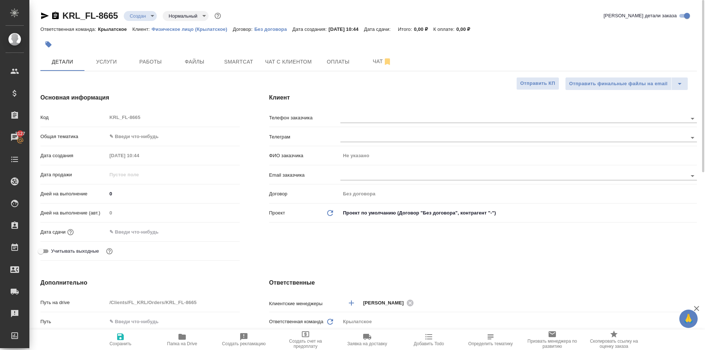
click at [132, 233] on input "text" at bounding box center [139, 231] width 64 height 11
click at [219, 231] on icon "button" at bounding box center [218, 231] width 9 height 9
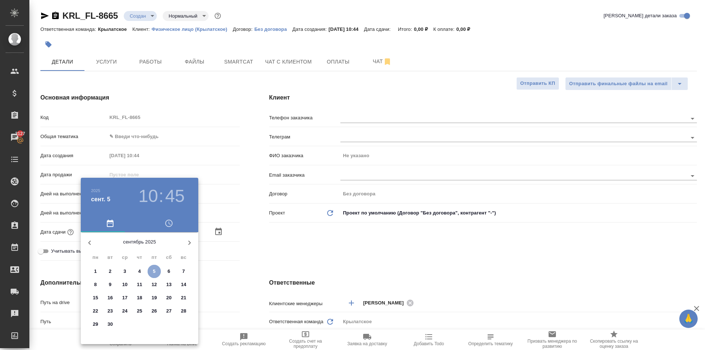
click at [155, 271] on p "5" at bounding box center [154, 271] width 3 height 7
type input "[DATE] 10:45"
type textarea "x"
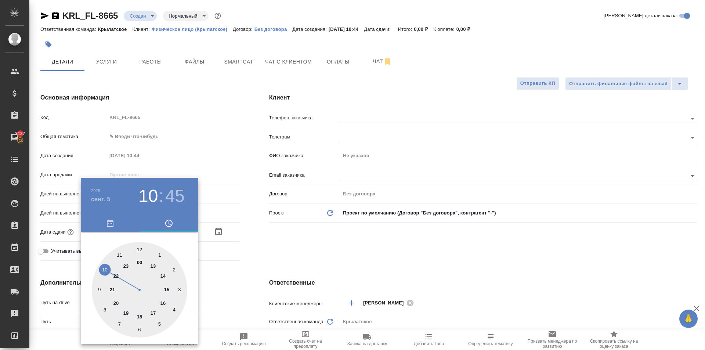
click at [121, 254] on div at bounding box center [139, 289] width 95 height 95
type input "[DATE] 11:45"
type textarea "x"
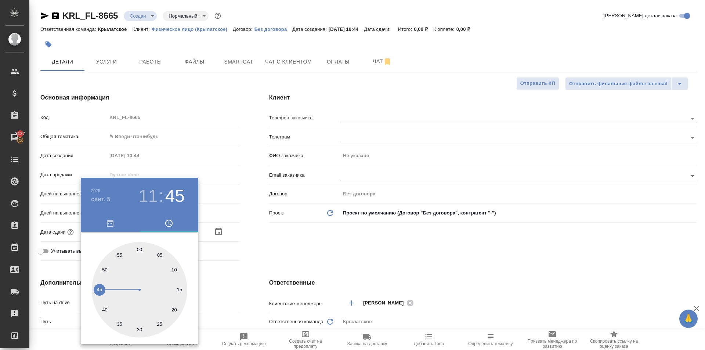
click at [135, 326] on div at bounding box center [139, 289] width 95 height 95
type input "[DATE] 11:31"
type textarea "x"
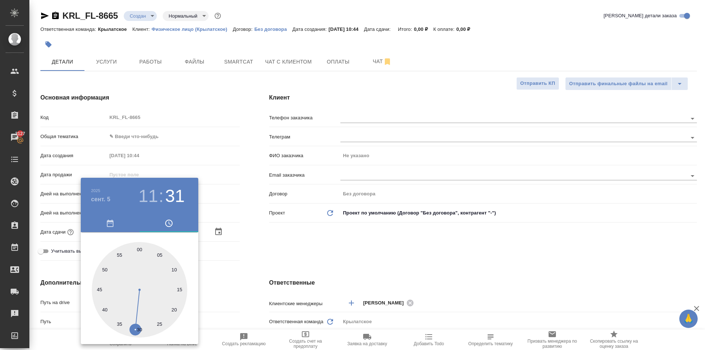
type input "[DATE] 11:30"
type textarea "x"
click at [139, 327] on div at bounding box center [139, 289] width 95 height 95
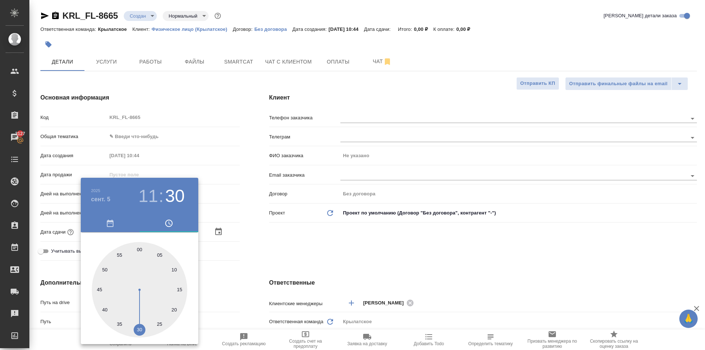
type textarea "x"
click at [244, 268] on div at bounding box center [352, 175] width 705 height 350
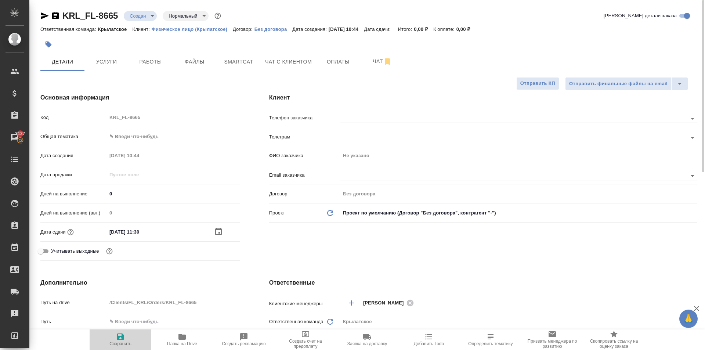
click at [122, 335] on icon "button" at bounding box center [120, 336] width 7 height 7
type textarea "x"
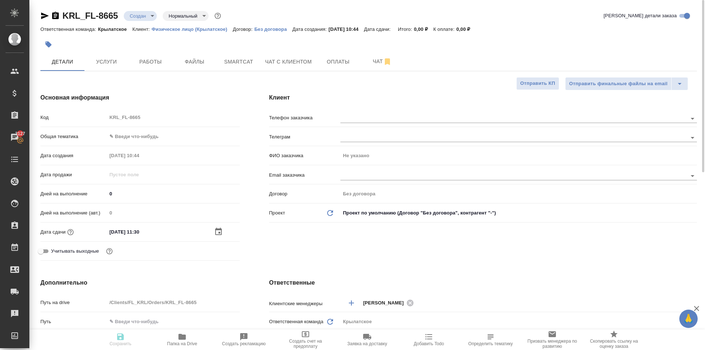
type textarea "x"
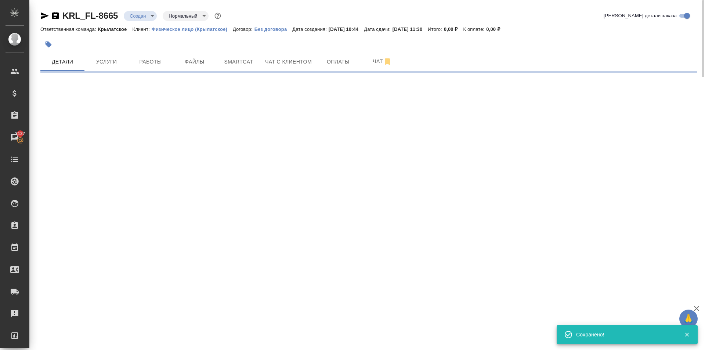
select select "RU"
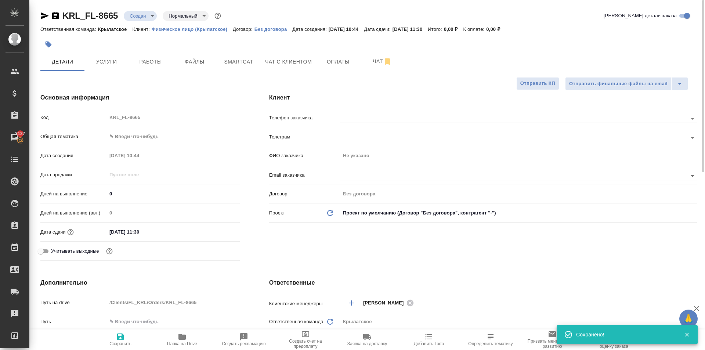
type textarea "x"
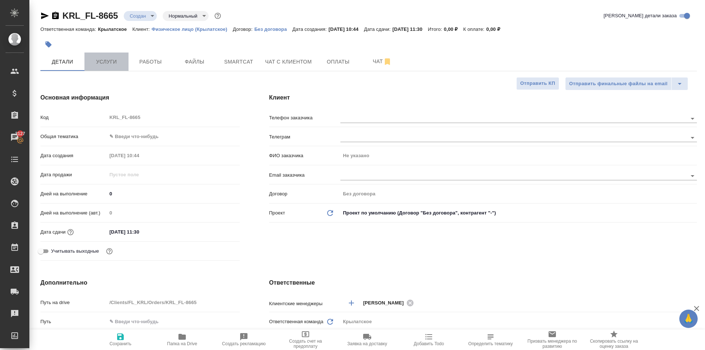
click at [102, 64] on span "Услуги" at bounding box center [106, 61] width 35 height 9
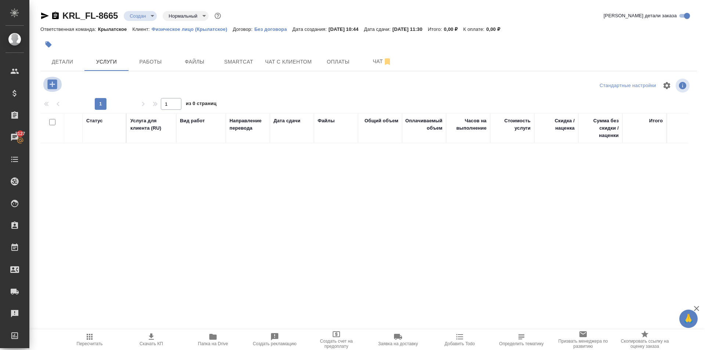
click at [51, 87] on icon "button" at bounding box center [52, 84] width 10 height 10
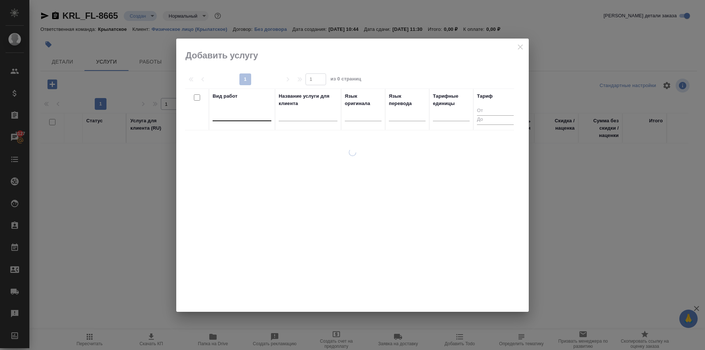
click at [232, 113] on div at bounding box center [242, 113] width 59 height 11
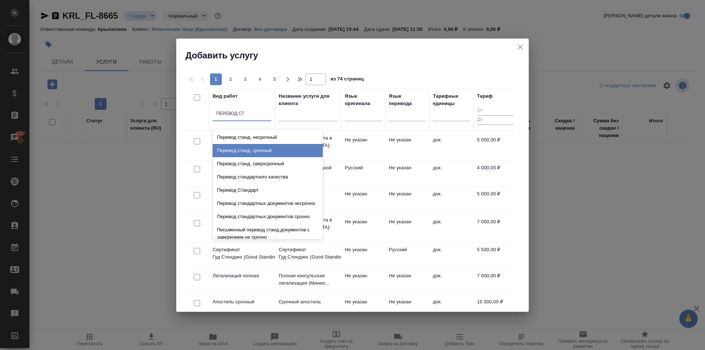
click at [288, 151] on div "Перевод станд. срочный" at bounding box center [268, 150] width 110 height 13
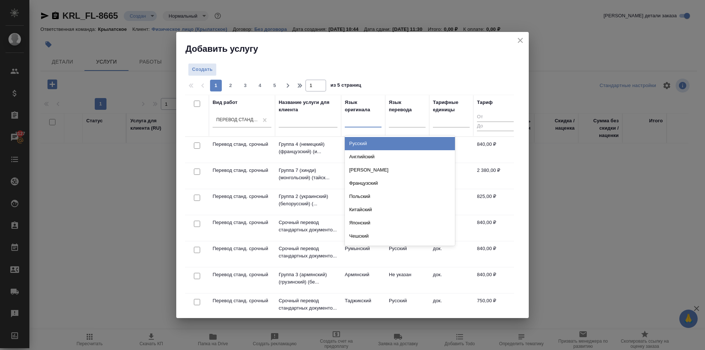
click at [375, 113] on div at bounding box center [363, 120] width 37 height 14
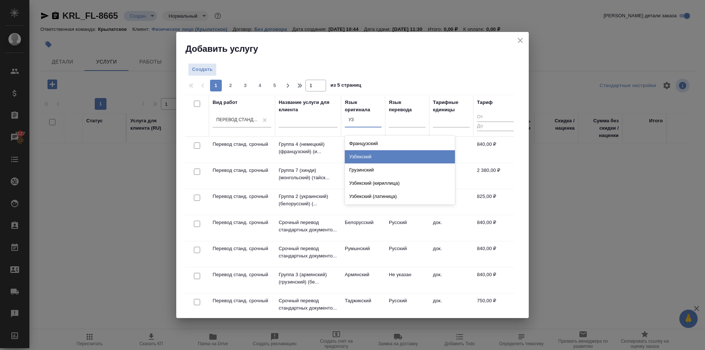
click at [375, 152] on div "Узбекский" at bounding box center [400, 156] width 110 height 13
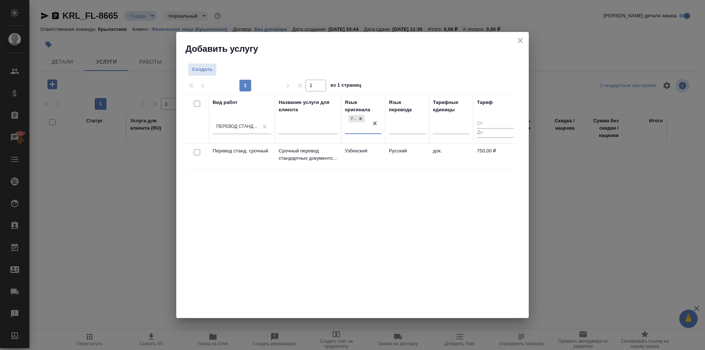
click at [375, 152] on td "Узбекский" at bounding box center [363, 157] width 44 height 26
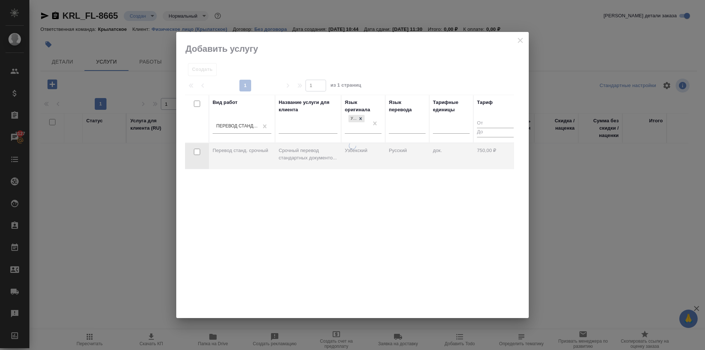
click at [375, 152] on div at bounding box center [352, 230] width 352 height 176
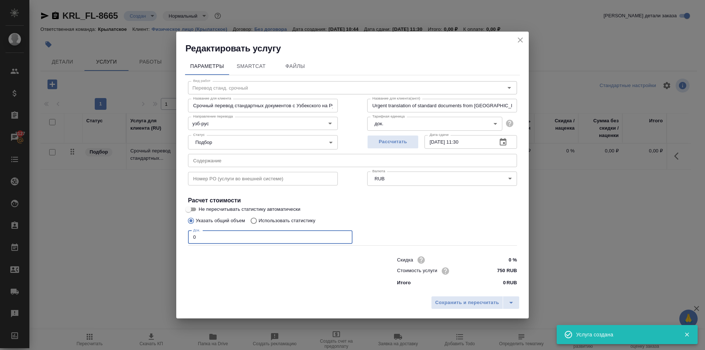
drag, startPoint x: 238, startPoint y: 235, endPoint x: 119, endPoint y: 226, distance: 119.3
click at [119, 226] on div "Редактировать услугу Параметры SmartCat Файлы Вид работ Перевод станд. срочный …" at bounding box center [352, 175] width 705 height 350
click at [440, 301] on span "Сохранить и пересчитать" at bounding box center [467, 302] width 64 height 8
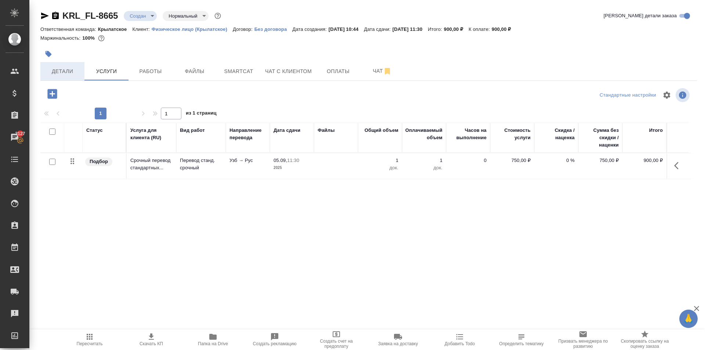
click at [73, 64] on button "Детали" at bounding box center [62, 71] width 44 height 18
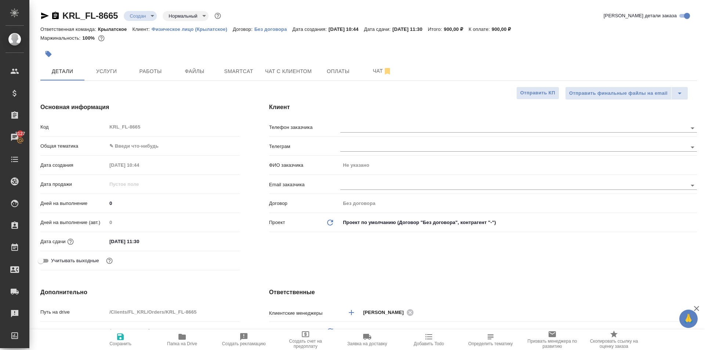
scroll to position [73, 0]
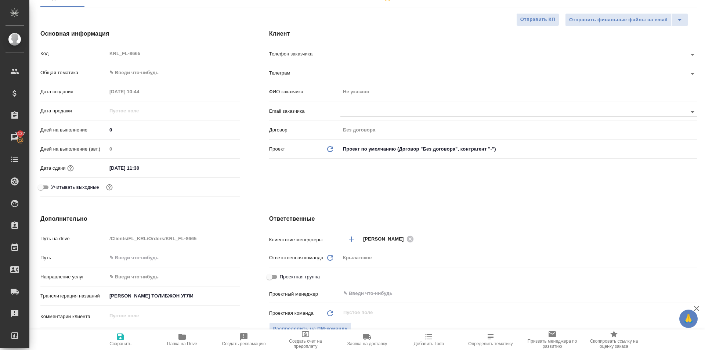
click at [141, 276] on body "🙏 .cls-1 fill:#fff; AWATERA [PERSON_NAME] Клиенты Спецификации Заказы 3127 Чаты…" at bounding box center [352, 175] width 705 height 350
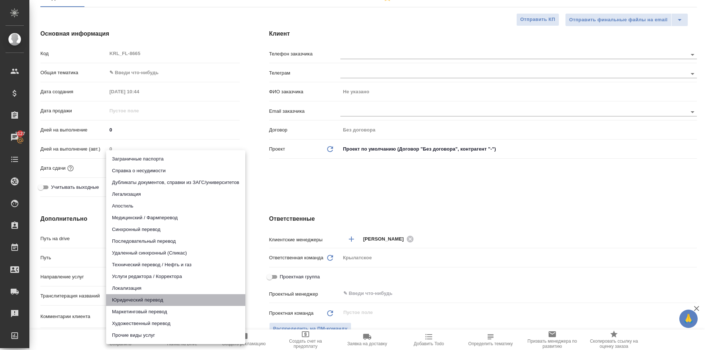
click at [153, 300] on li "Юридический перевод" at bounding box center [175, 300] width 139 height 12
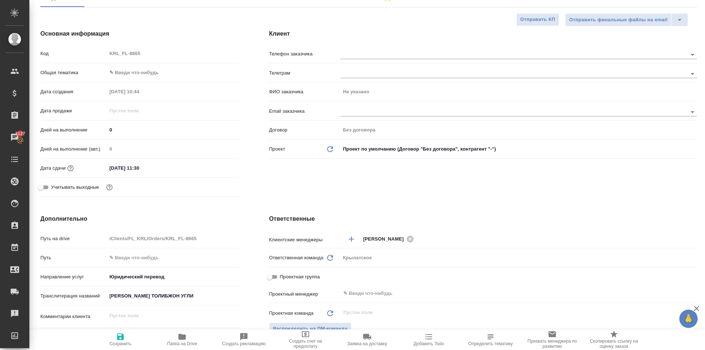
click at [120, 346] on span "Сохранить" at bounding box center [120, 343] width 22 height 5
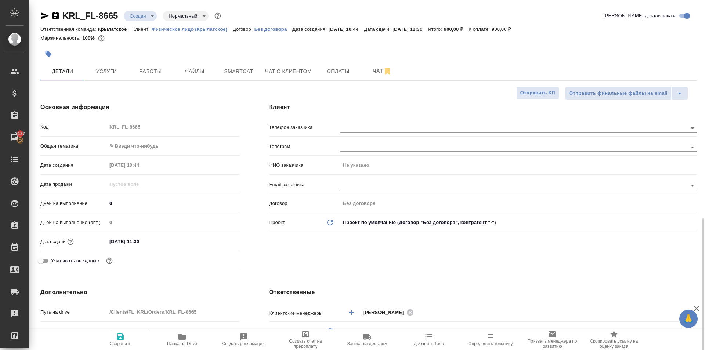
scroll to position [220, 0]
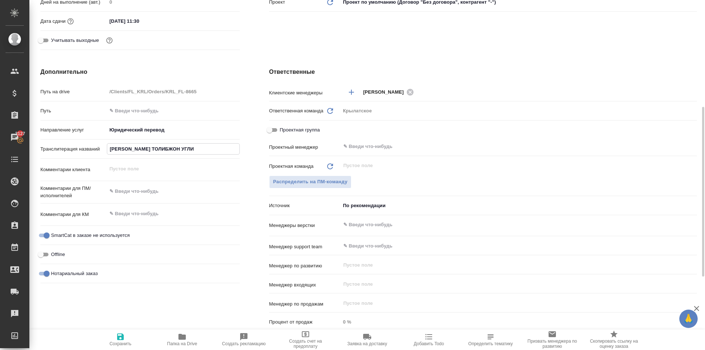
click at [168, 148] on input "[PERSON_NAME] ТОЛИБЖОН УГЛИ" at bounding box center [173, 149] width 132 height 11
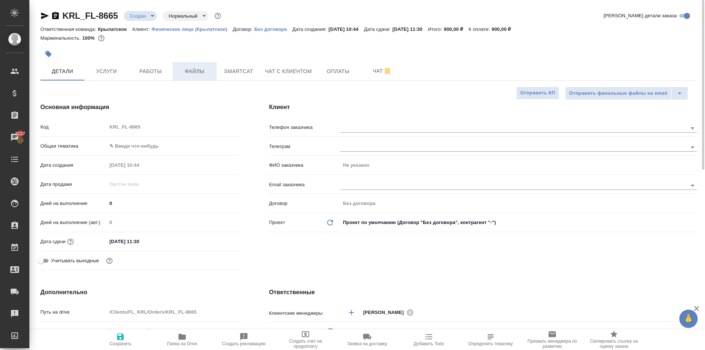
click at [193, 70] on span "Файлы" at bounding box center [194, 71] width 35 height 9
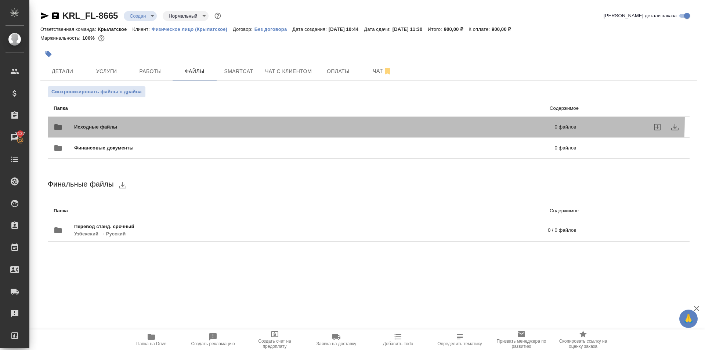
click at [112, 116] on div "Исходные файлы 0 файлов" at bounding box center [314, 127] width 537 height 32
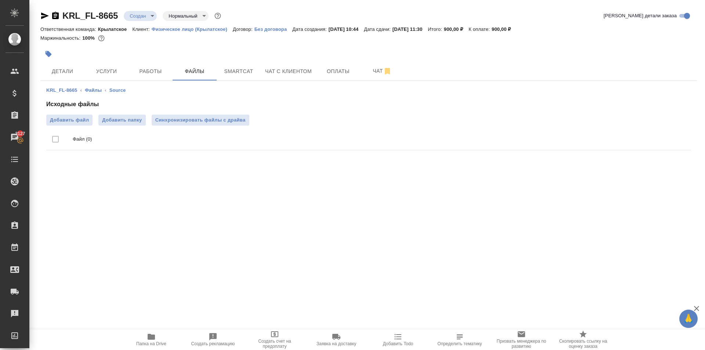
click at [93, 127] on ul "Файл (0)" at bounding box center [368, 140] width 645 height 28
click at [80, 122] on span "Добавить файл" at bounding box center [69, 119] width 39 height 7
click at [0, 0] on input "Добавить файл" at bounding box center [0, 0] width 0 height 0
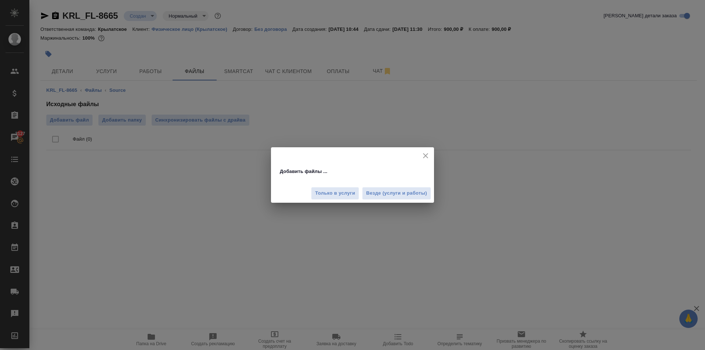
click at [396, 200] on div "Только в услуги Везде (услуги и работы)" at bounding box center [352, 190] width 163 height 25
click at [395, 195] on span "Везде (услуги и работы)" at bounding box center [396, 193] width 61 height 8
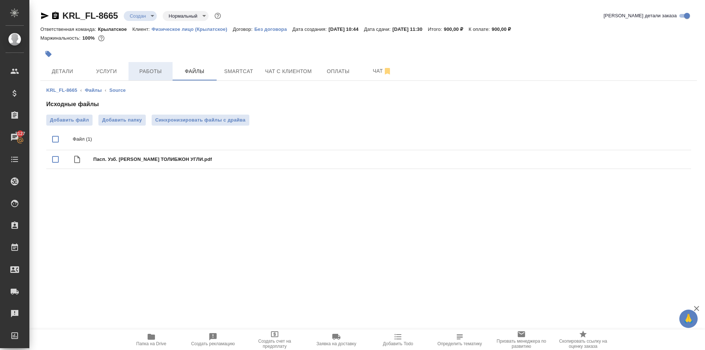
click at [146, 71] on span "Работы" at bounding box center [150, 71] width 35 height 9
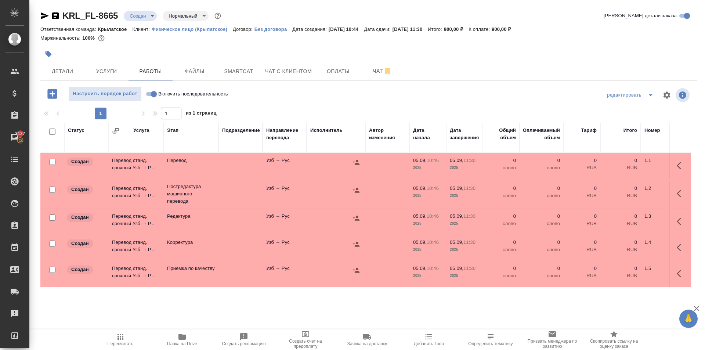
click at [153, 95] on input "Включить последовательность" at bounding box center [154, 94] width 26 height 9
click at [52, 130] on input "checkbox" at bounding box center [52, 131] width 6 height 6
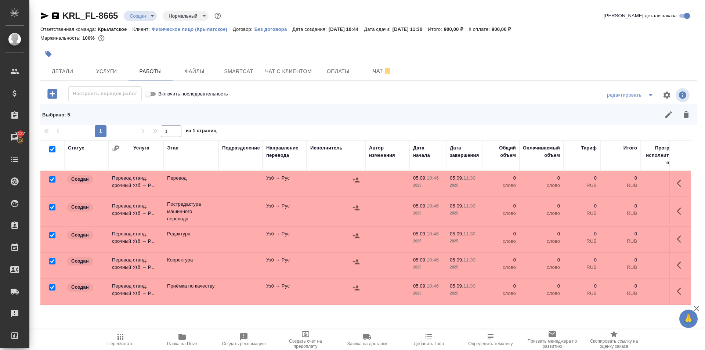
click at [55, 175] on div at bounding box center [52, 179] width 17 height 10
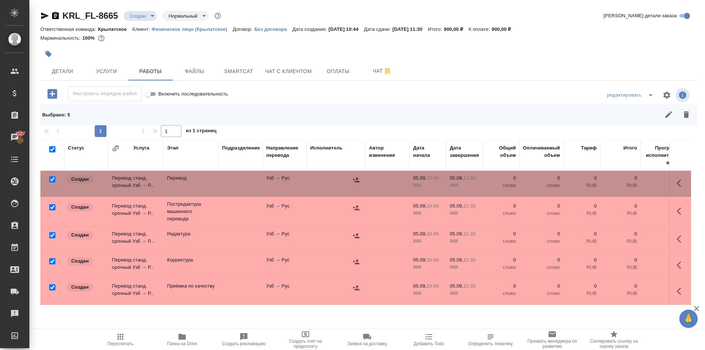
click at [53, 180] on input "checkbox" at bounding box center [52, 179] width 6 height 6
click at [682, 110] on icon "button" at bounding box center [686, 114] width 9 height 9
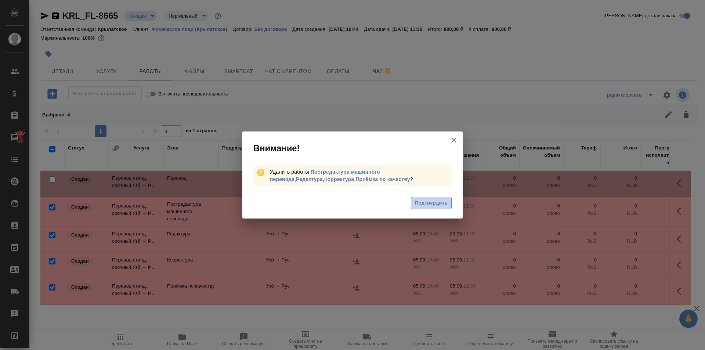
click at [444, 200] on span "Подтвердить" at bounding box center [431, 203] width 33 height 8
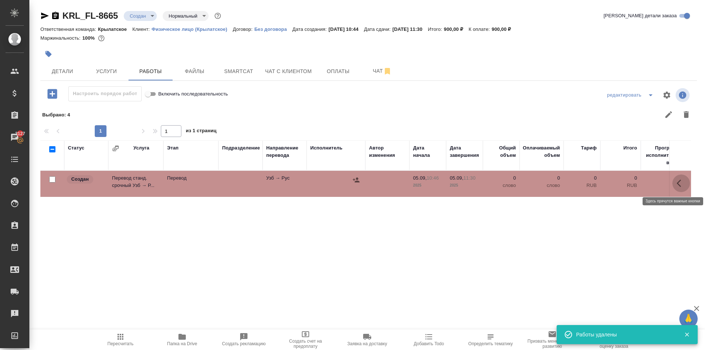
click at [677, 184] on icon "button" at bounding box center [681, 183] width 9 height 9
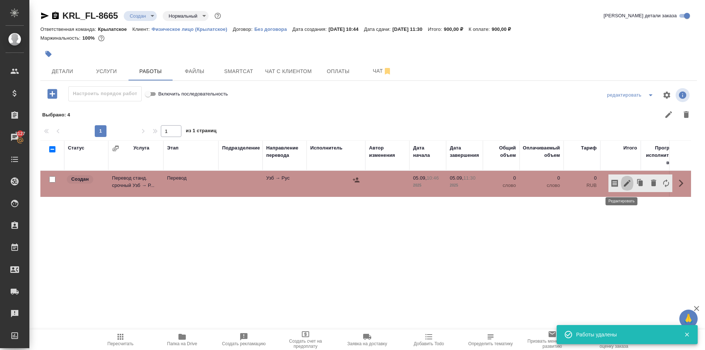
click at [624, 185] on icon "button" at bounding box center [627, 183] width 7 height 7
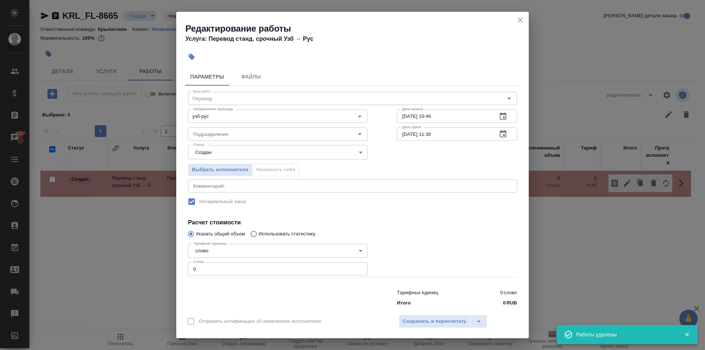
click at [255, 142] on div "Статус Создан created Статус" at bounding box center [277, 151] width 209 height 48
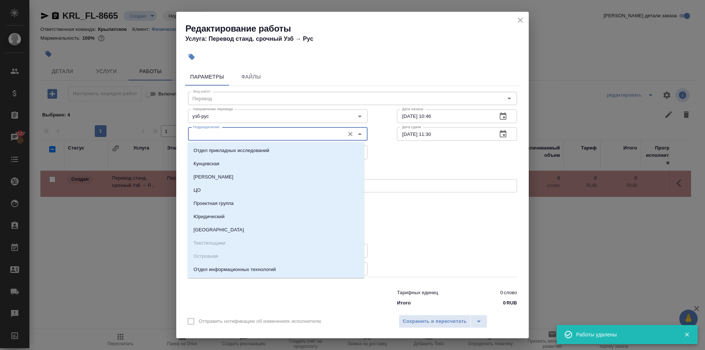
click at [253, 138] on input "Подразделение" at bounding box center [265, 134] width 151 height 9
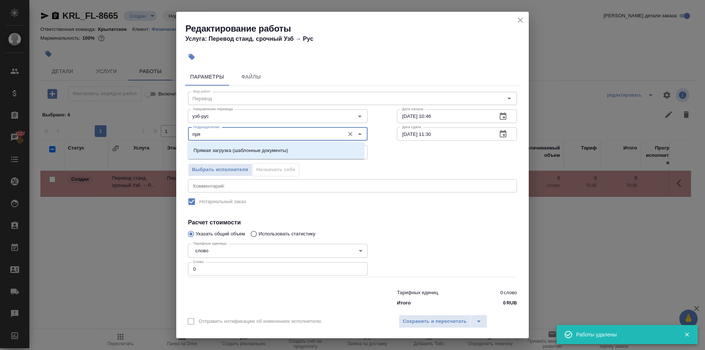
click at [264, 152] on p "Прямая загрузка (шаблонные документы)" at bounding box center [240, 150] width 94 height 7
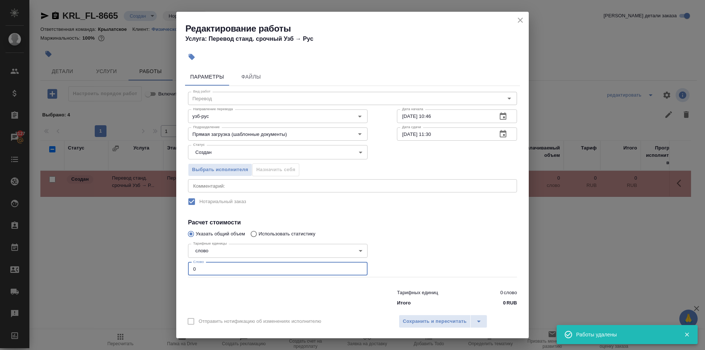
drag, startPoint x: 200, startPoint y: 263, endPoint x: 134, endPoint y: 257, distance: 66.3
click at [134, 257] on div "Редактирование работы Услуга: Перевод станд. срочный Узб → [PERSON_NAME] Файлы …" at bounding box center [352, 175] width 705 height 350
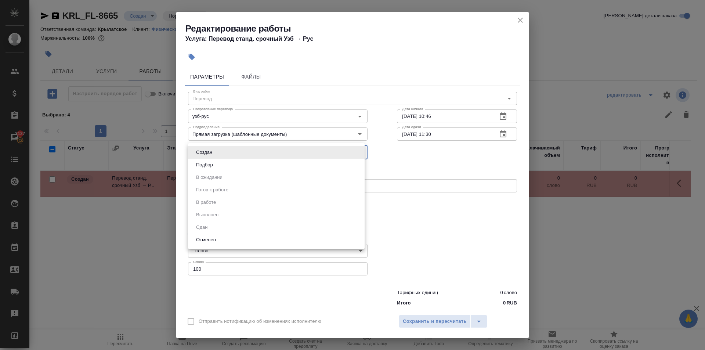
click at [214, 156] on body "🙏 .cls-1 fill:#fff; AWATERA [PERSON_NAME] Клиенты Спецификации Заказы 3127 Чаты…" at bounding box center [352, 175] width 705 height 350
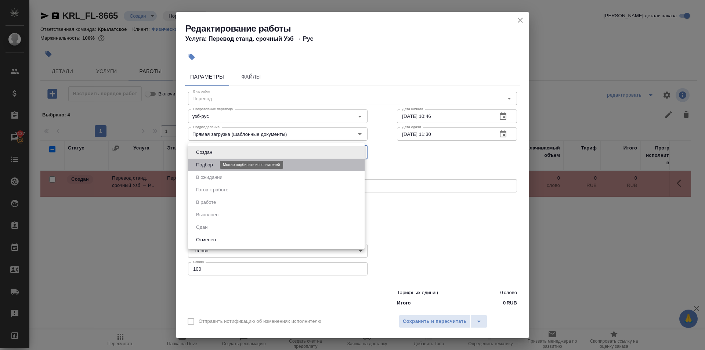
click at [213, 164] on button "Подбор" at bounding box center [204, 165] width 21 height 8
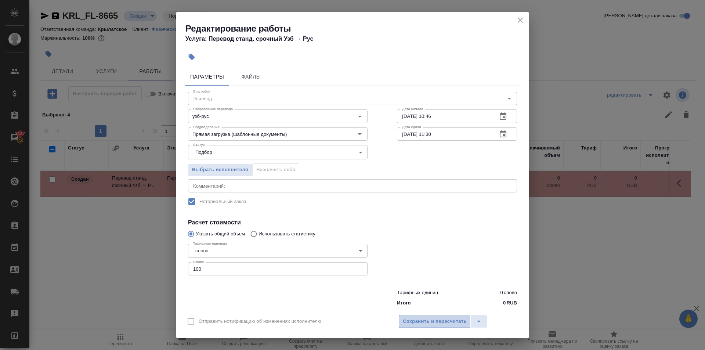
click at [456, 327] on button "Сохранить и пересчитать" at bounding box center [435, 321] width 72 height 13
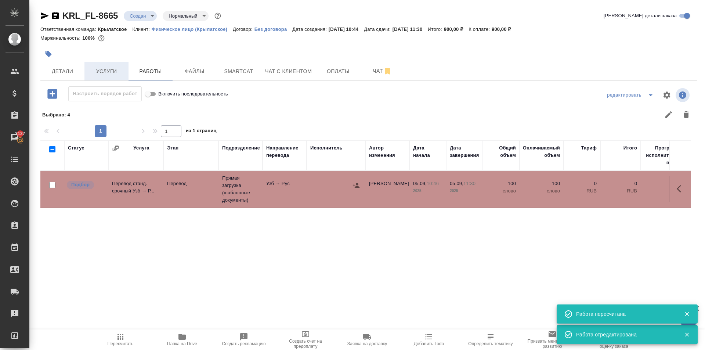
click at [117, 67] on span "Услуги" at bounding box center [106, 71] width 35 height 9
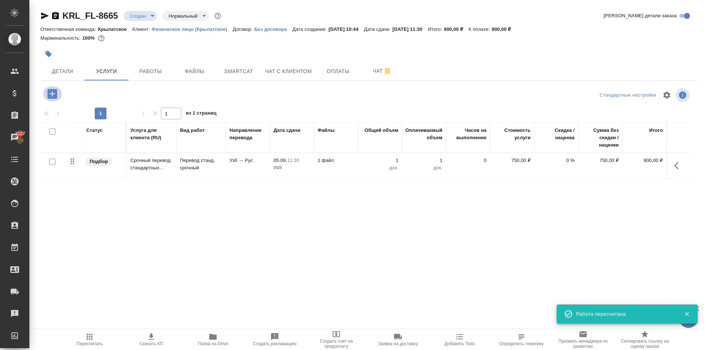
click at [57, 93] on icon "button" at bounding box center [52, 93] width 13 height 13
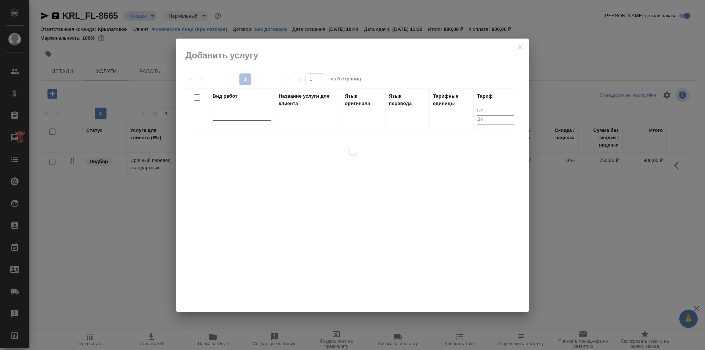
click at [224, 117] on div at bounding box center [242, 113] width 59 height 11
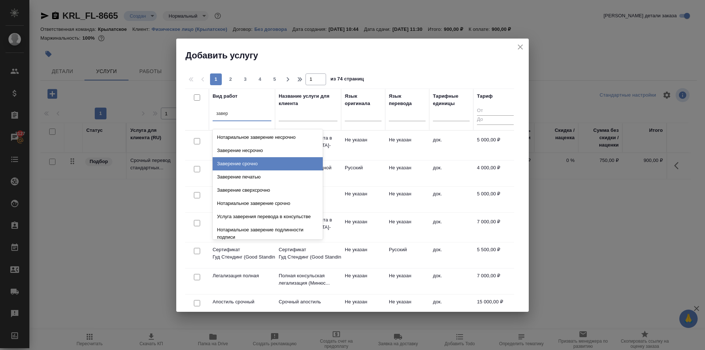
click at [273, 163] on div "Заверение срочно" at bounding box center [268, 163] width 110 height 13
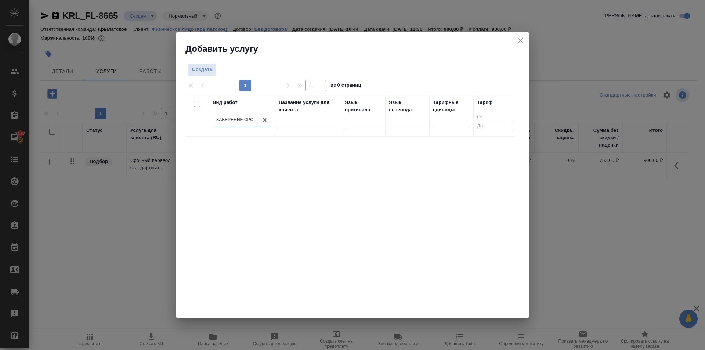
click at [458, 119] on div at bounding box center [451, 120] width 37 height 11
drag, startPoint x: 457, startPoint y: 160, endPoint x: 331, endPoint y: 111, distance: 134.2
click at [454, 157] on div "док." at bounding box center [488, 156] width 110 height 13
click at [200, 69] on span "Создать" at bounding box center [202, 69] width 21 height 8
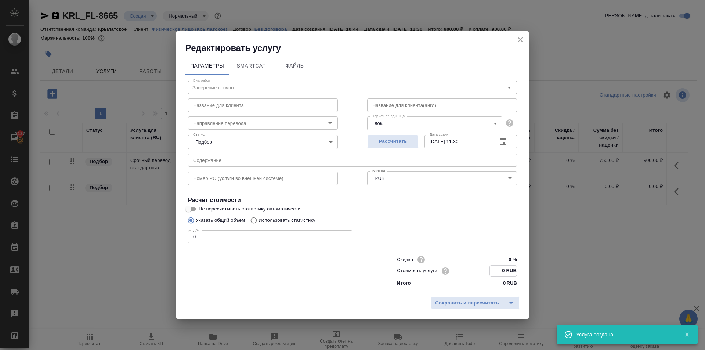
click at [503, 275] on input "0 RUB" at bounding box center [503, 270] width 27 height 11
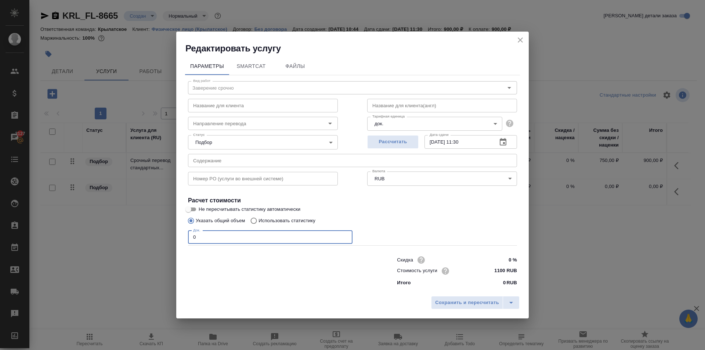
drag, startPoint x: 202, startPoint y: 236, endPoint x: 172, endPoint y: 229, distance: 30.5
click at [172, 229] on div "Редактировать услугу Параметры SmartCat Файлы Вид работ Заверение срочно Вид ра…" at bounding box center [352, 175] width 705 height 350
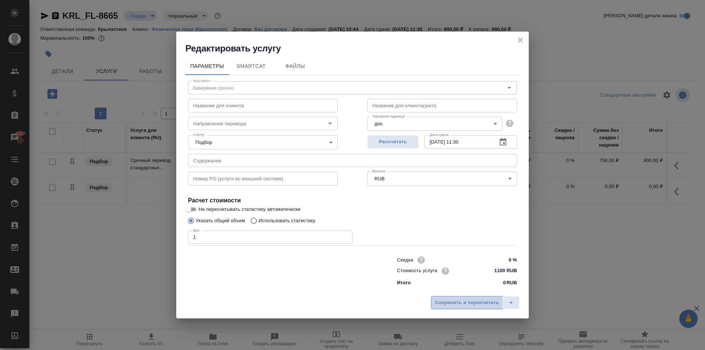
click at [457, 299] on span "Сохранить и пересчитать" at bounding box center [467, 302] width 64 height 8
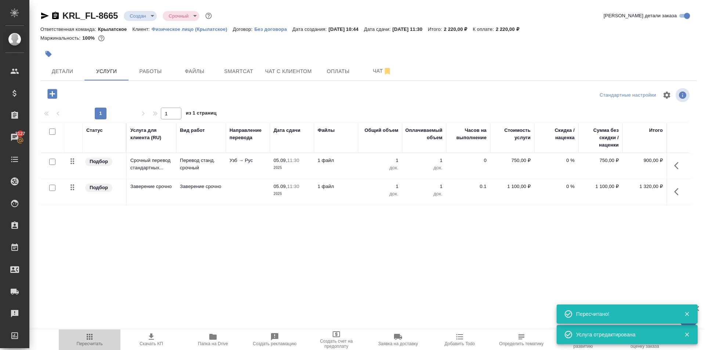
click at [86, 331] on button "Пересчитать" at bounding box center [90, 339] width 62 height 21
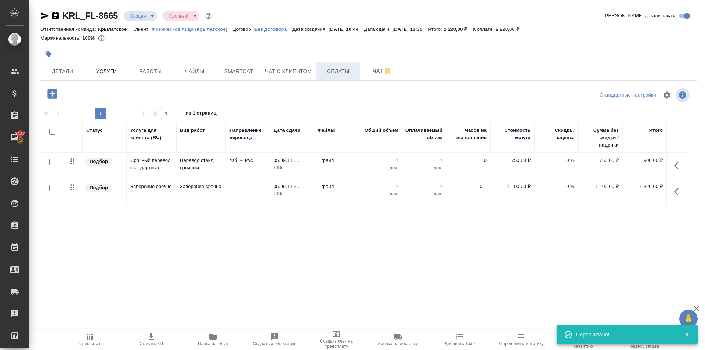
click at [335, 68] on span "Оплаты" at bounding box center [337, 71] width 35 height 9
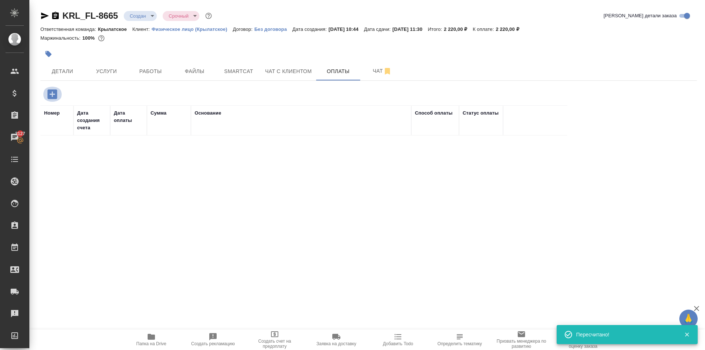
click at [58, 94] on icon "button" at bounding box center [52, 94] width 13 height 13
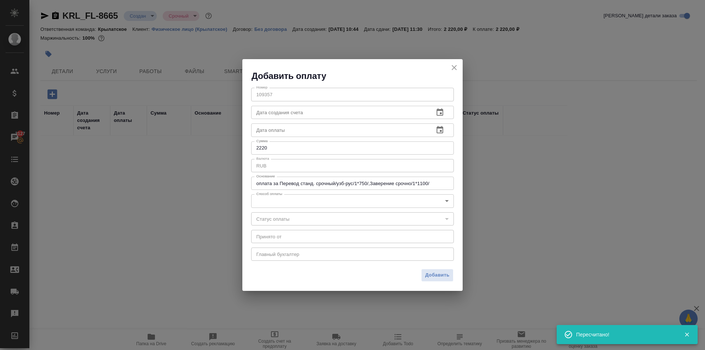
click at [275, 202] on body "🙏 .cls-1 fill:#fff; AWATERA [PERSON_NAME] Клиенты Спецификации Заказы 3127 Чаты…" at bounding box center [352, 175] width 705 height 350
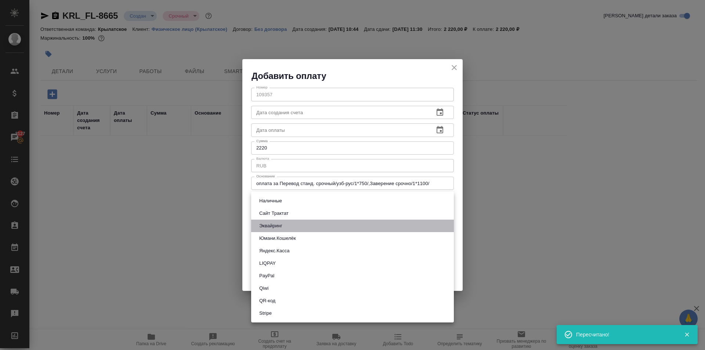
drag, startPoint x: 272, startPoint y: 226, endPoint x: 344, endPoint y: 237, distance: 72.4
click at [272, 226] on button "Эквайринг" at bounding box center [271, 226] width 28 height 8
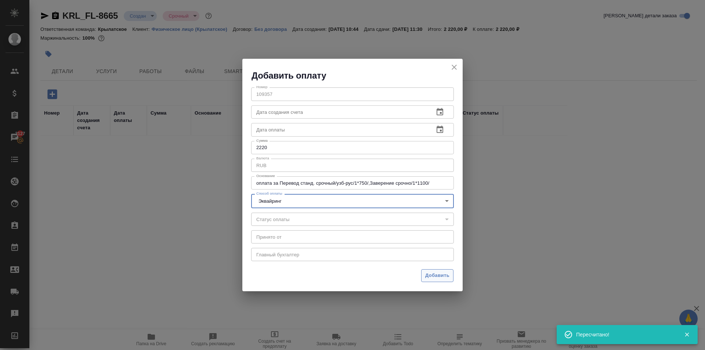
click at [427, 272] on span "Добавить" at bounding box center [437, 275] width 24 height 8
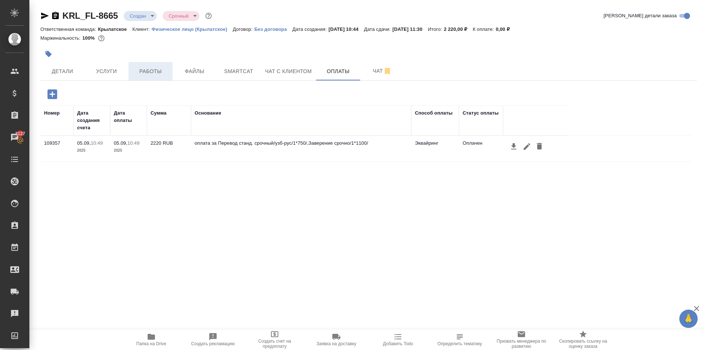
click at [151, 67] on span "Работы" at bounding box center [150, 71] width 35 height 9
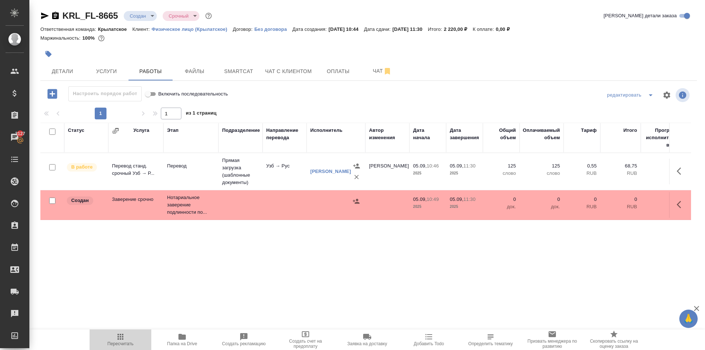
click at [126, 345] on span "Пересчитать" at bounding box center [121, 343] width 26 height 5
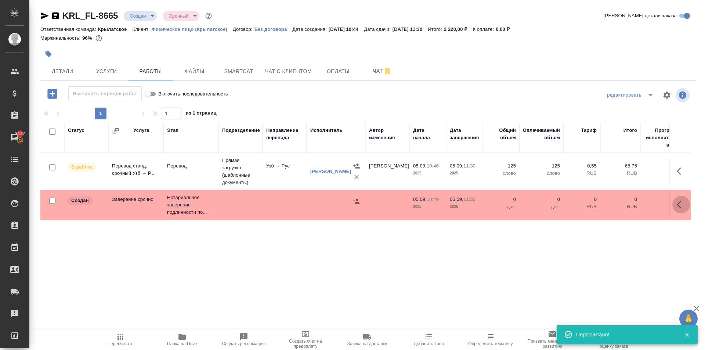
click at [677, 206] on icon "button" at bounding box center [679, 204] width 4 height 7
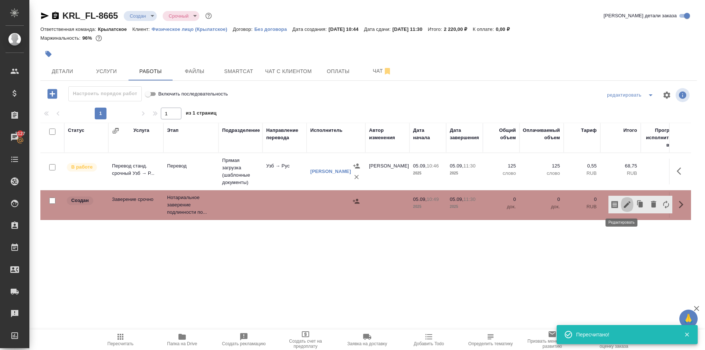
click at [624, 206] on icon "button" at bounding box center [627, 204] width 7 height 7
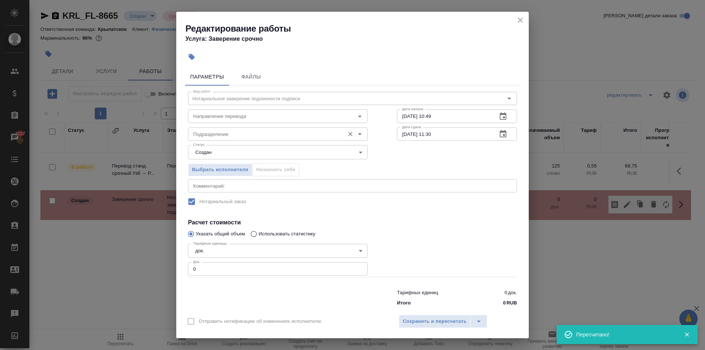
click at [254, 126] on div "Подразделение Подразделение" at bounding box center [278, 133] width 180 height 18
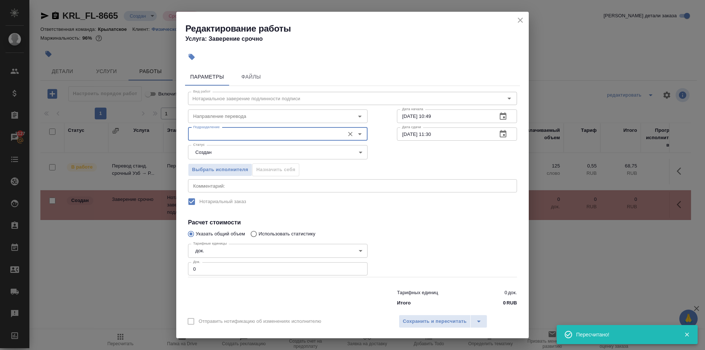
click at [257, 134] on input "Подразделение" at bounding box center [265, 134] width 151 height 9
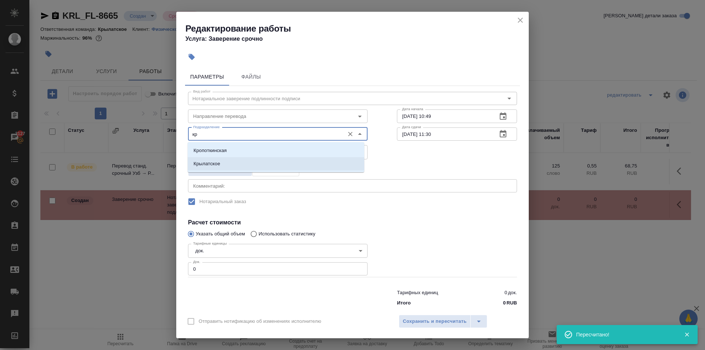
click at [231, 157] on li "Крылатское" at bounding box center [276, 163] width 177 height 13
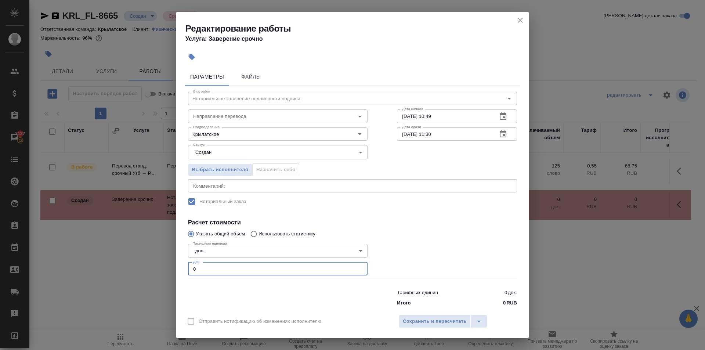
drag, startPoint x: 217, startPoint y: 273, endPoint x: 186, endPoint y: 274, distance: 30.9
click at [186, 274] on div "Вид работ Нотариальное заверение подлинности подписи Вид работ Направление пере…" at bounding box center [352, 198] width 335 height 224
click at [416, 316] on button "Сохранить и пересчитать" at bounding box center [435, 321] width 72 height 13
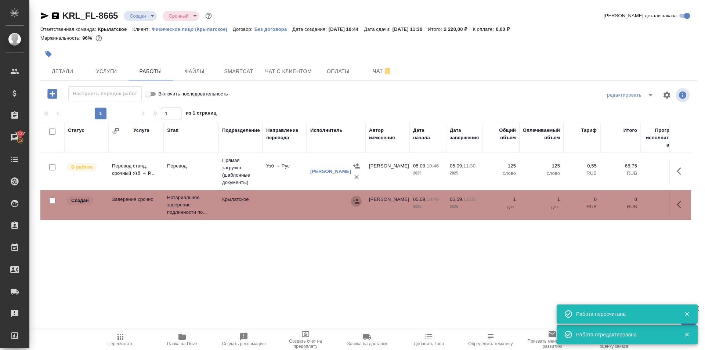
click at [358, 200] on icon "button" at bounding box center [355, 200] width 7 height 7
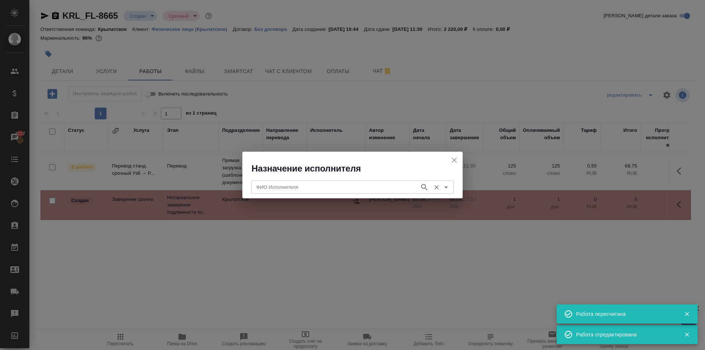
click at [325, 179] on div "ФИО Исполнителя ФИО Исполнителя" at bounding box center [352, 186] width 203 height 18
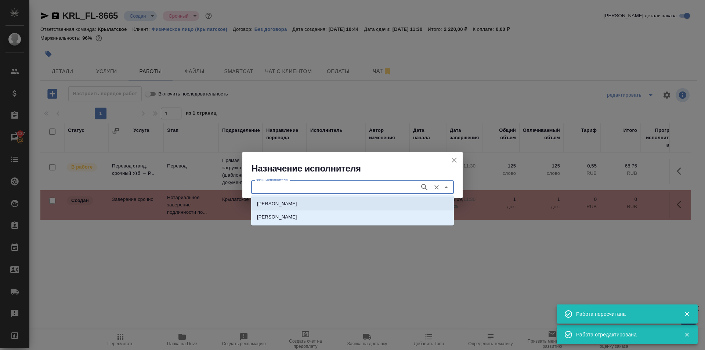
click at [297, 203] on p "[PERSON_NAME]" at bounding box center [277, 203] width 40 height 7
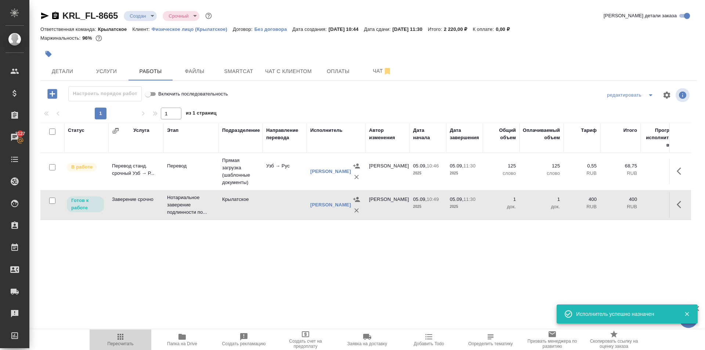
click at [112, 338] on span "Пересчитать" at bounding box center [120, 339] width 53 height 14
click at [677, 206] on icon "button" at bounding box center [679, 204] width 4 height 7
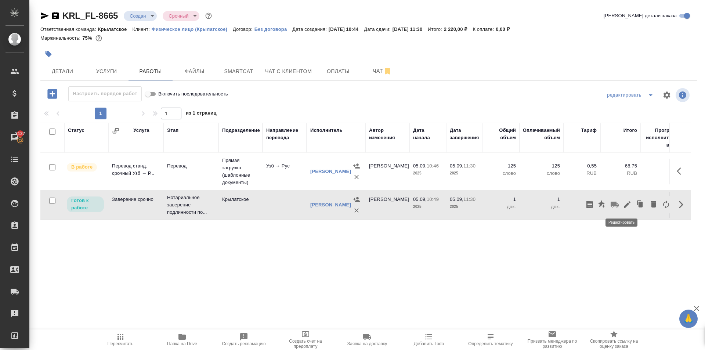
click at [621, 208] on button "button" at bounding box center [627, 205] width 12 height 18
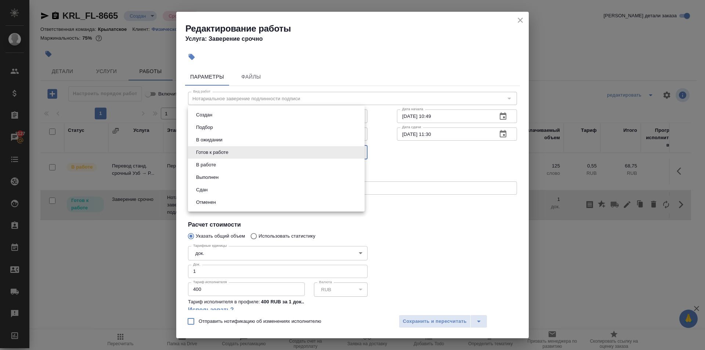
click at [225, 159] on body "🙏 .cls-1 fill:#fff; AWATERA [PERSON_NAME] Клиенты Спецификации Заказы 3127 Чаты…" at bounding box center [352, 175] width 705 height 350
click at [209, 195] on li "Сдан" at bounding box center [276, 190] width 177 height 12
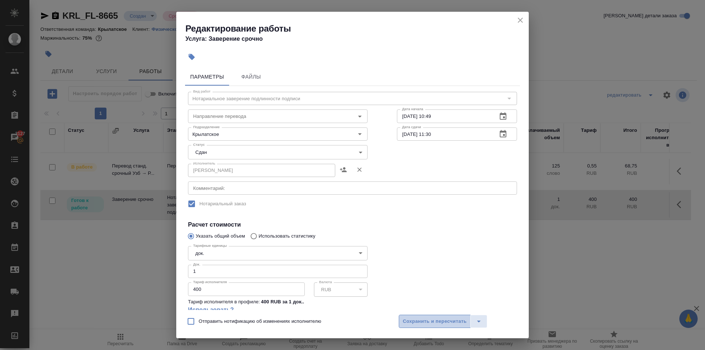
drag, startPoint x: 416, startPoint y: 316, endPoint x: 403, endPoint y: 315, distance: 13.2
click at [414, 316] on button "Сохранить и пересчитать" at bounding box center [435, 321] width 72 height 13
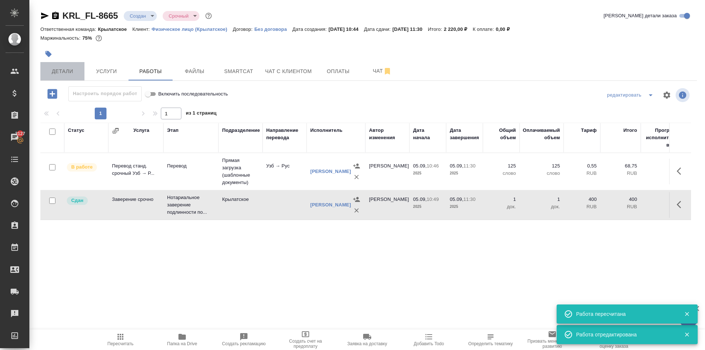
click at [80, 72] on span "Детали" at bounding box center [62, 71] width 35 height 9
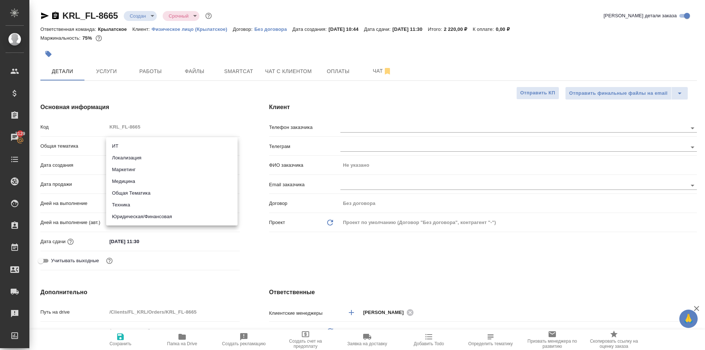
click at [162, 148] on body "🙏 .cls-1 fill:#fff; AWATERA [PERSON_NAME] Спецификации Заказы 3129 Чаты Todo Пр…" at bounding box center [352, 175] width 705 height 350
click at [154, 211] on ul "ИТ Локализация Маркетинг Медицина Общая Тематика Техника Юридическая/Финансовая" at bounding box center [171, 181] width 131 height 88
click at [145, 212] on li "Юридическая/Финансовая" at bounding box center [171, 217] width 131 height 12
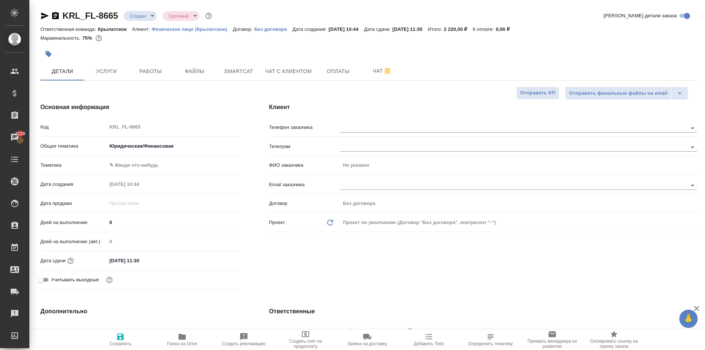
click at [129, 165] on body "🙏 .cls-1 fill:#fff; AWATERA [PERSON_NAME] Спецификации Заказы 3129 Чаты Todo Пр…" at bounding box center [352, 175] width 705 height 350
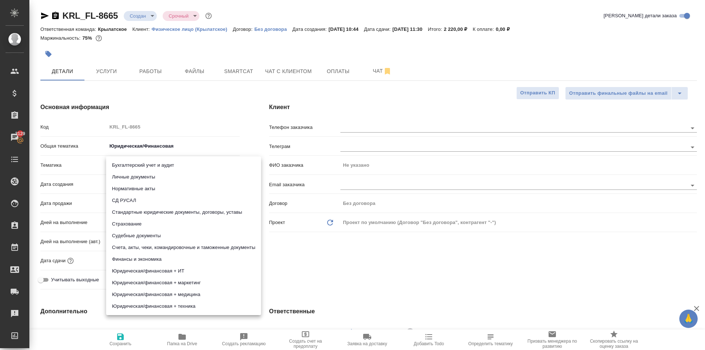
click at [129, 171] on li "Личные документы" at bounding box center [183, 177] width 155 height 12
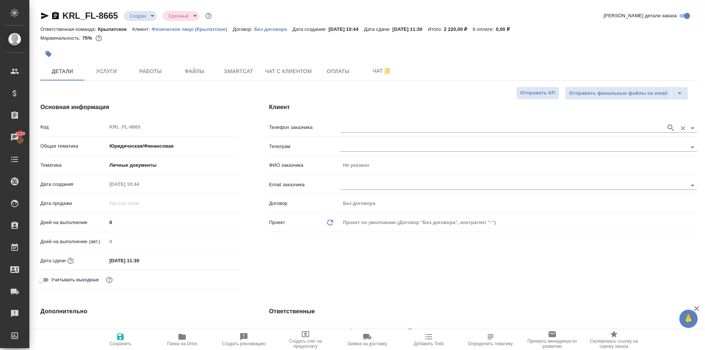
click at [395, 131] on input "text" at bounding box center [501, 127] width 322 height 9
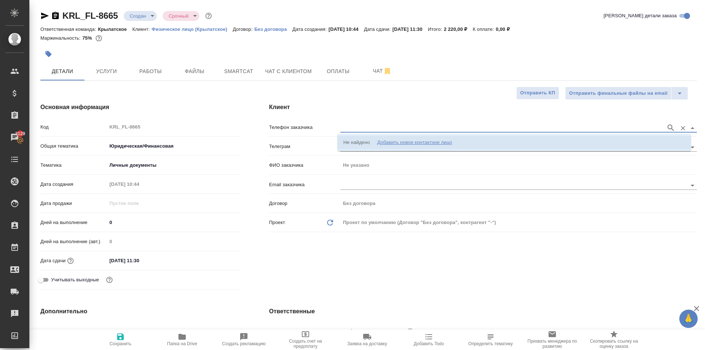
drag, startPoint x: 401, startPoint y: 147, endPoint x: 394, endPoint y: 146, distance: 6.6
click at [400, 147] on li "Не найдено Добавить новое контактное лицо" at bounding box center [514, 142] width 354 height 13
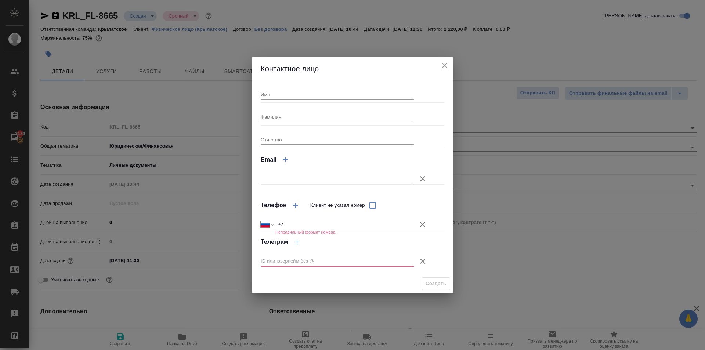
click at [272, 84] on div "Имя" at bounding box center [337, 91] width 153 height 16
click at [282, 93] on div "Имя" at bounding box center [337, 91] width 153 height 16
click at [282, 93] on input "Имя" at bounding box center [337, 94] width 153 height 10
click at [424, 231] on button "Клиент не указал номер" at bounding box center [423, 224] width 18 height 18
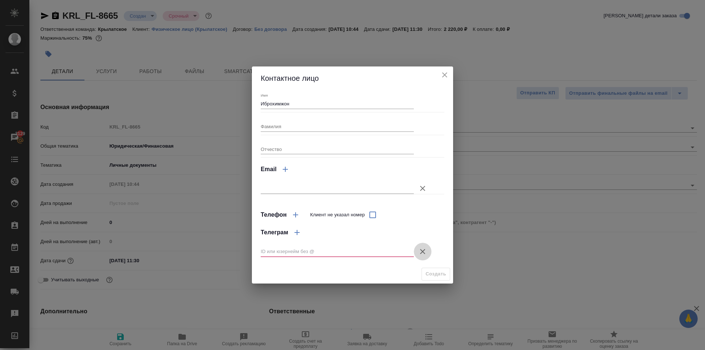
click at [425, 250] on icon "button" at bounding box center [422, 251] width 9 height 9
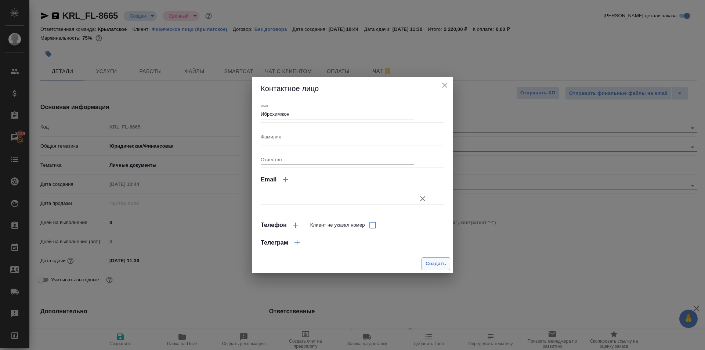
click at [427, 265] on span "Создать" at bounding box center [435, 264] width 21 height 8
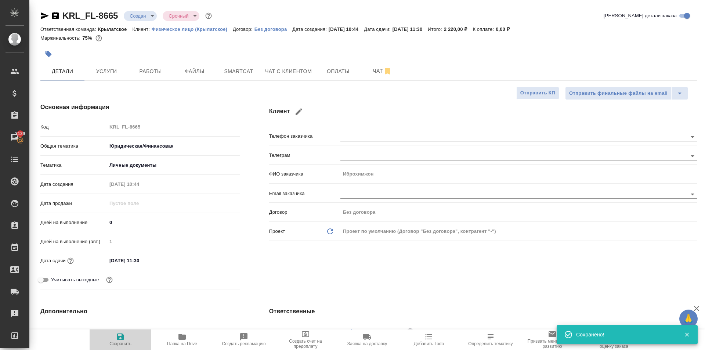
click at [125, 336] on span "Сохранить" at bounding box center [120, 339] width 53 height 14
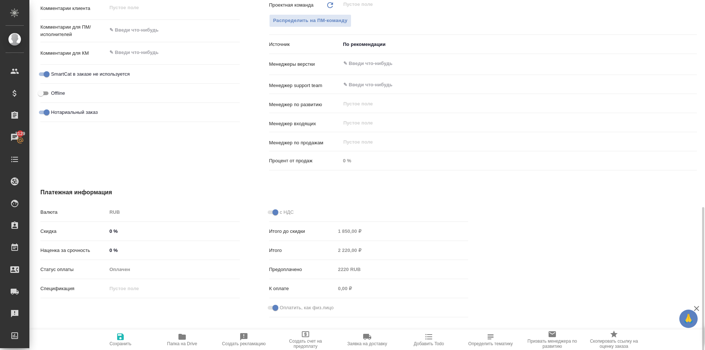
scroll to position [195, 0]
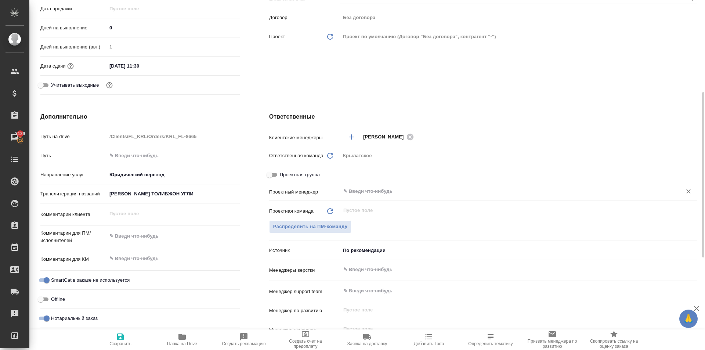
click at [364, 193] on input "text" at bounding box center [505, 191] width 327 height 9
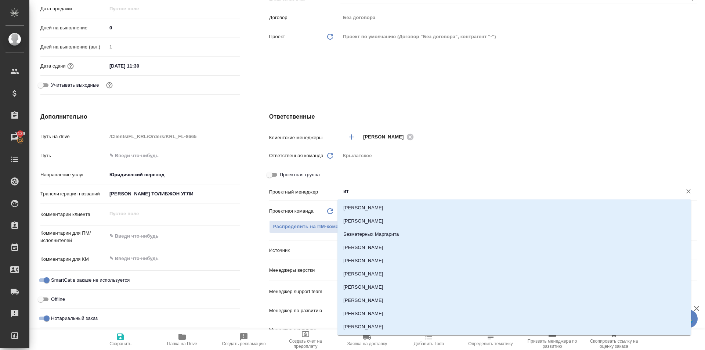
drag, startPoint x: 364, startPoint y: 193, endPoint x: 331, endPoint y: 199, distance: 32.7
click at [331, 199] on div "Проектный менеджер ит ​" at bounding box center [483, 194] width 428 height 19
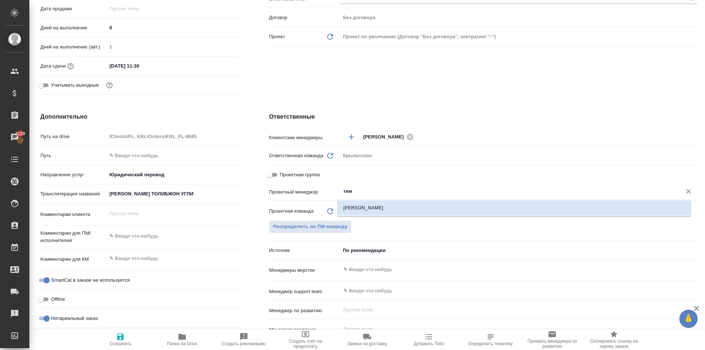
click at [352, 208] on li "[PERSON_NAME]" at bounding box center [514, 207] width 354 height 13
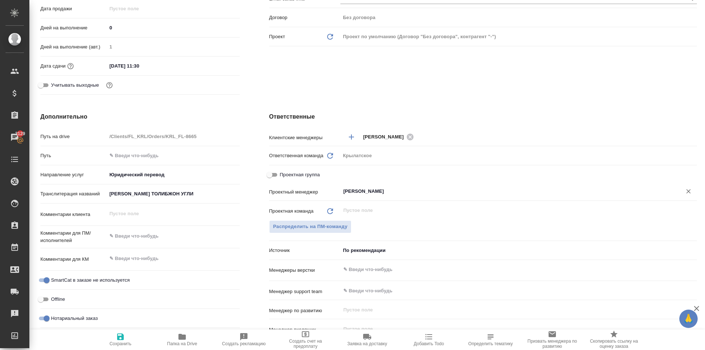
click at [115, 334] on span "Сохранить" at bounding box center [120, 339] width 53 height 14
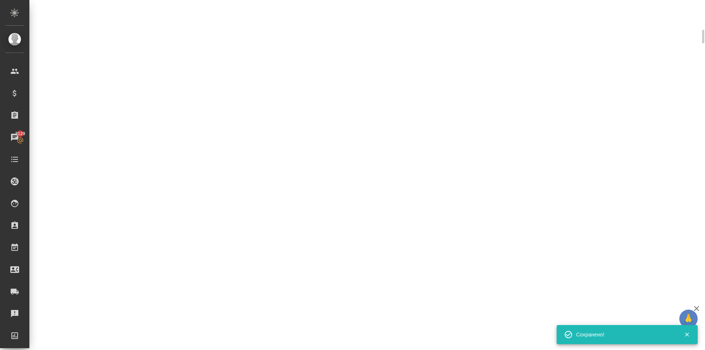
scroll to position [0, 0]
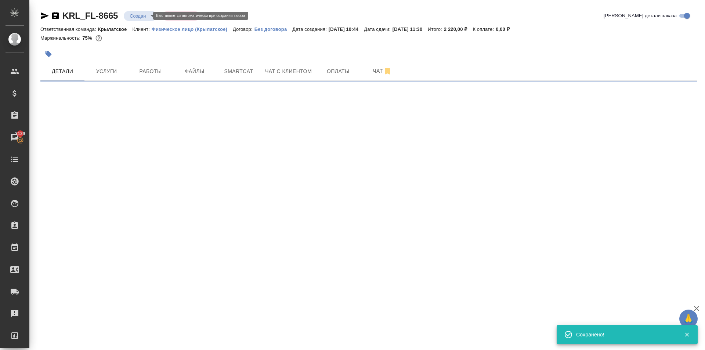
click at [149, 16] on body "🙏 .cls-1 fill:#fff; AWATERA [PERSON_NAME] Спецификации Заказы 3129 Чаты Todo Пр…" at bounding box center [352, 175] width 705 height 350
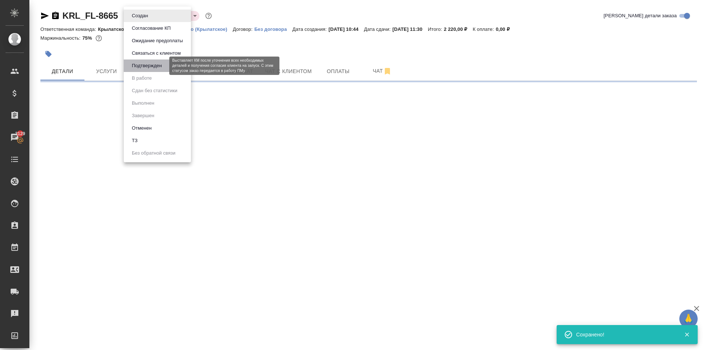
click at [163, 69] on button "Подтвержден" at bounding box center [147, 66] width 35 height 8
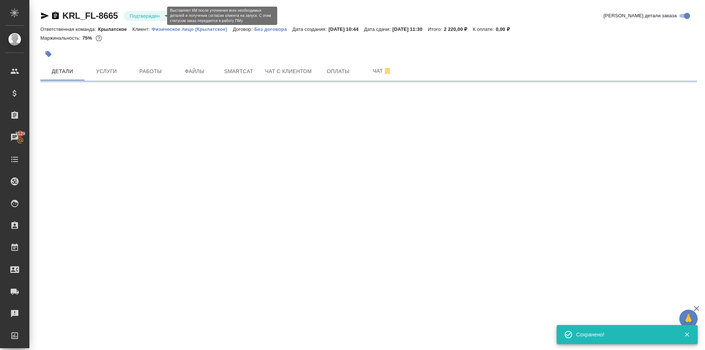
click at [153, 17] on body "🙏 .cls-1 fill:#fff; AWATERA [PERSON_NAME] Спецификации Заказы 3129 Чаты Todo Пр…" at bounding box center [352, 175] width 705 height 350
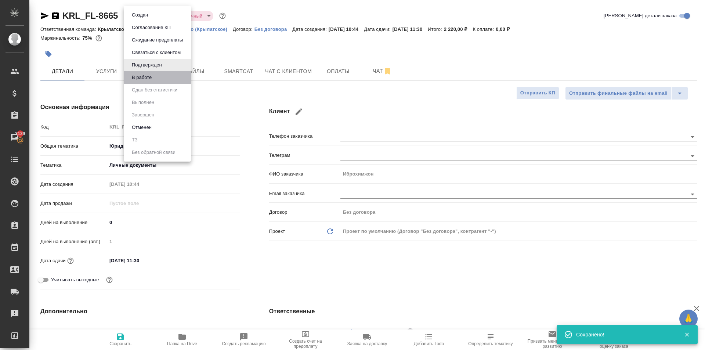
click at [157, 75] on li "В работе" at bounding box center [157, 77] width 67 height 12
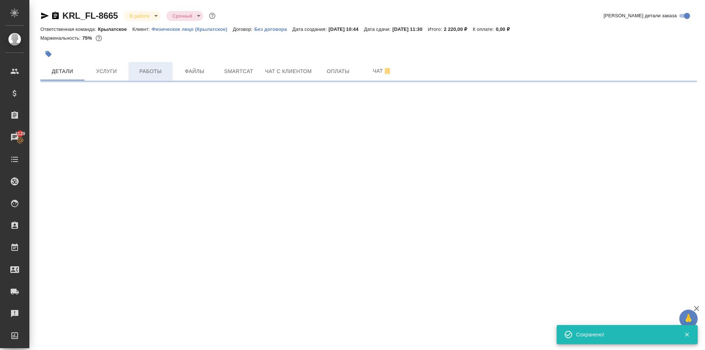
click at [151, 72] on span "Работы" at bounding box center [150, 71] width 35 height 9
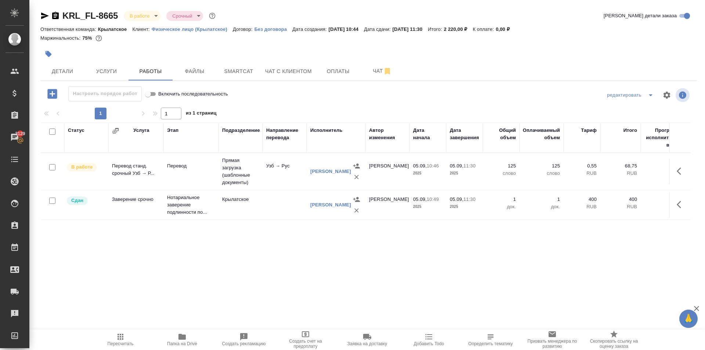
click at [105, 340] on span "Пересчитать" at bounding box center [120, 339] width 53 height 14
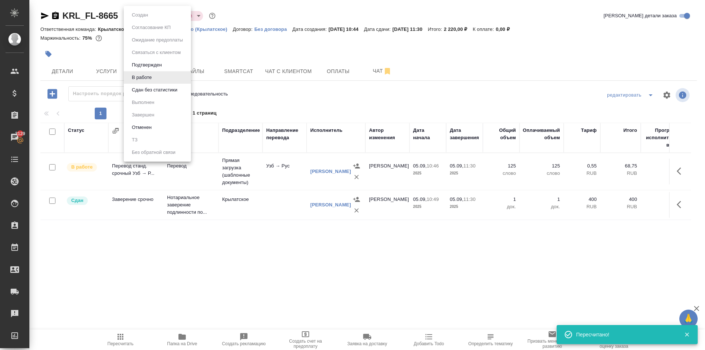
click at [153, 15] on body "🙏 .cls-1 fill:#fff; AWATERA [PERSON_NAME] Спецификации Заказы 3129 Чаты Todo Пр…" at bounding box center [352, 175] width 705 height 350
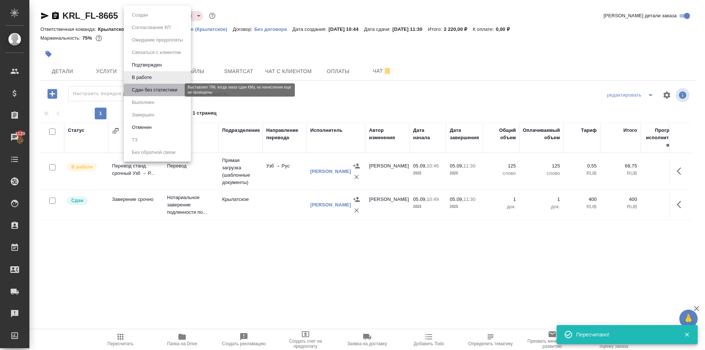
click at [156, 92] on button "Сдан без статистики" at bounding box center [155, 90] width 50 height 8
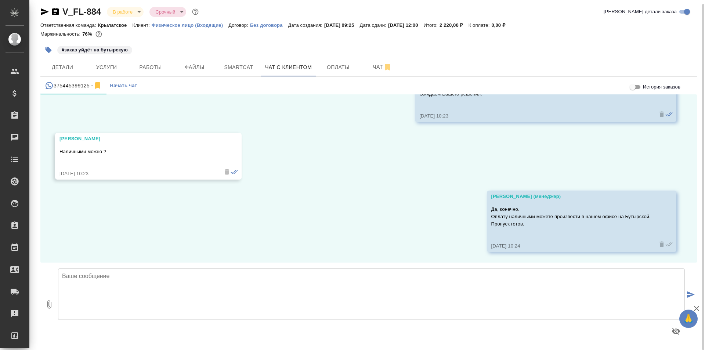
scroll to position [1057, 0]
click at [82, 70] on button "Детали" at bounding box center [62, 67] width 44 height 18
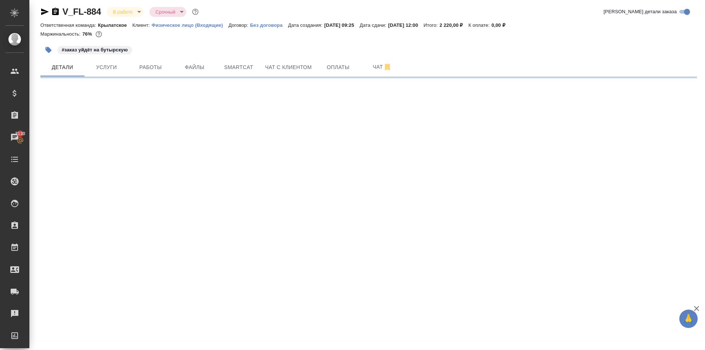
select select "RU"
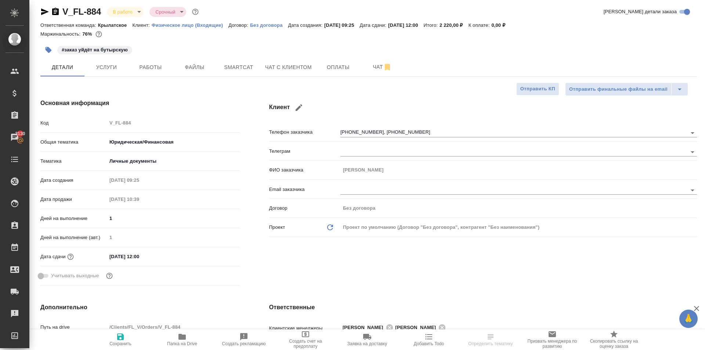
type textarea "x"
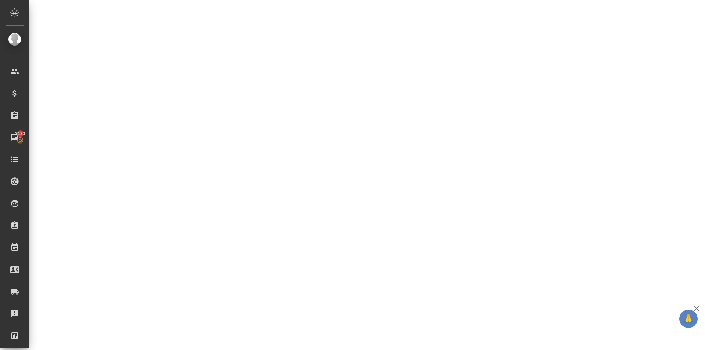
select select "RU"
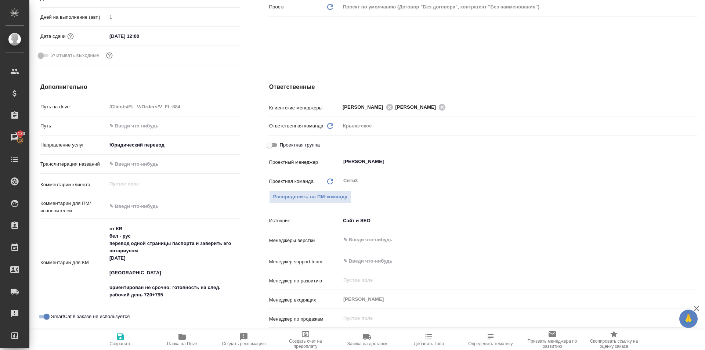
type textarea "x"
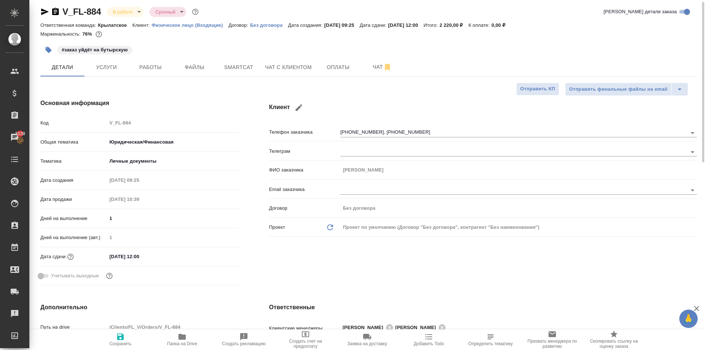
scroll to position [0, 0]
